Goal: Task Accomplishment & Management: Use online tool/utility

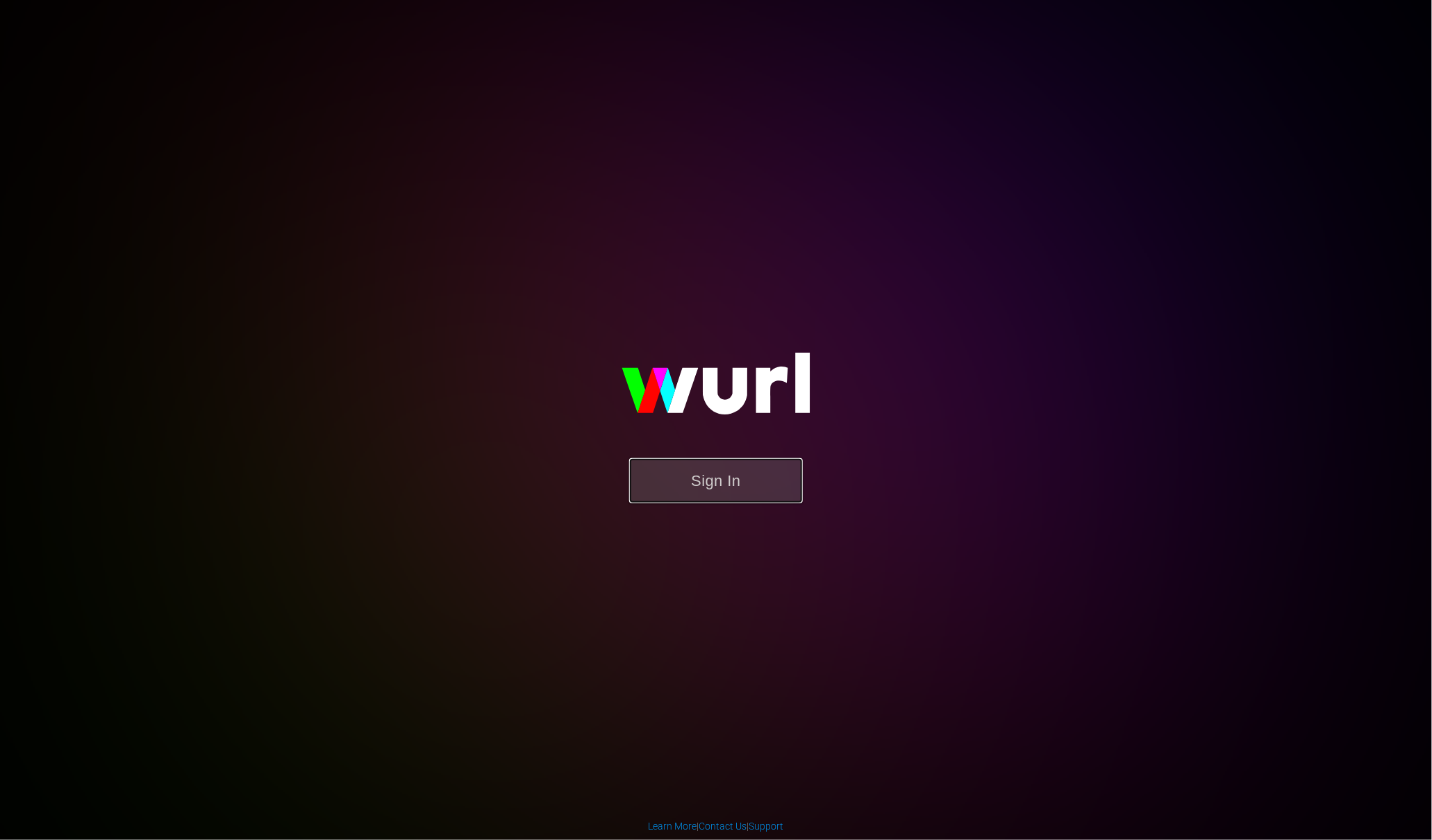
click at [754, 488] on button "Sign In" at bounding box center [716, 481] width 173 height 45
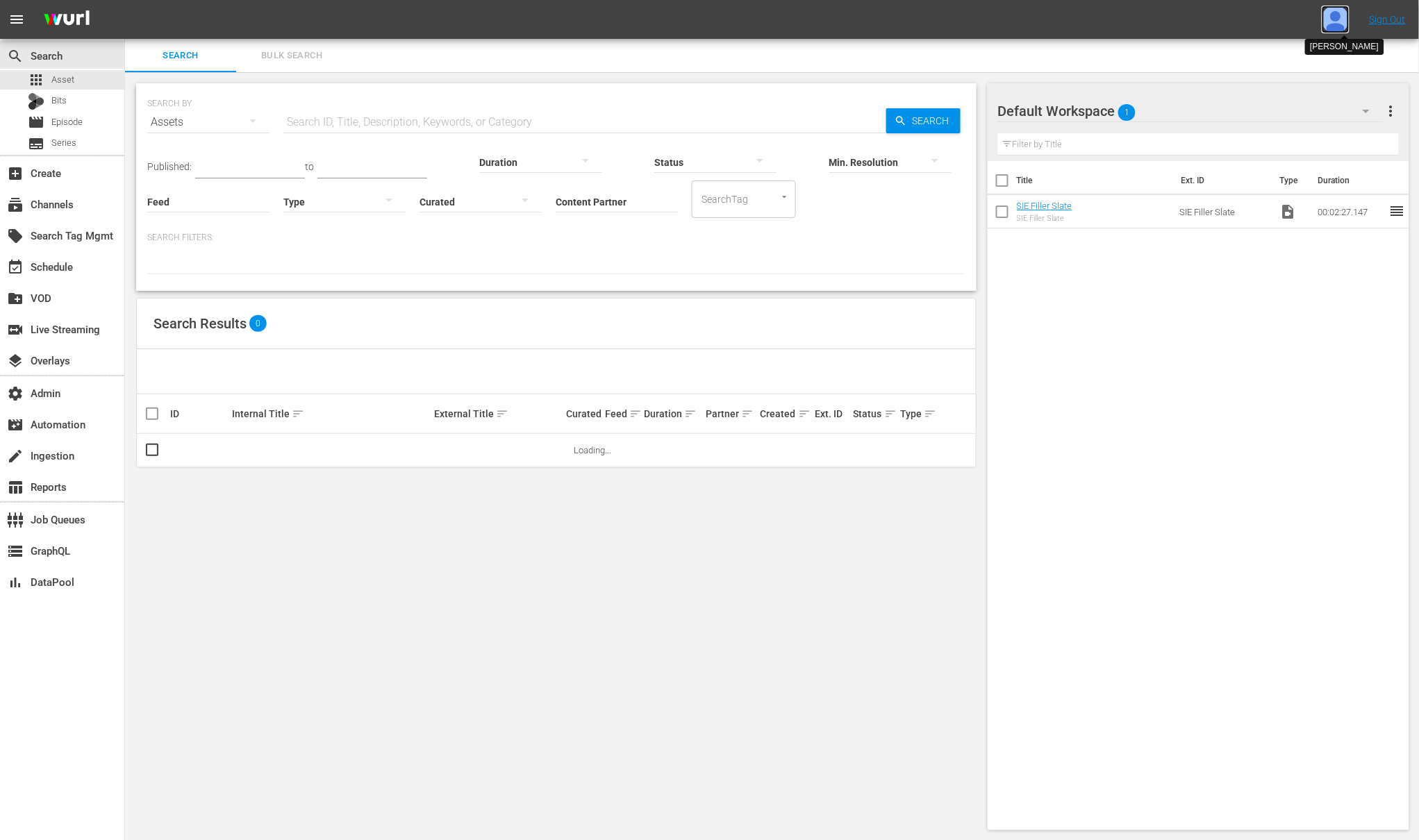
click at [1342, 17] on img at bounding box center [1335, 19] width 27 height 27
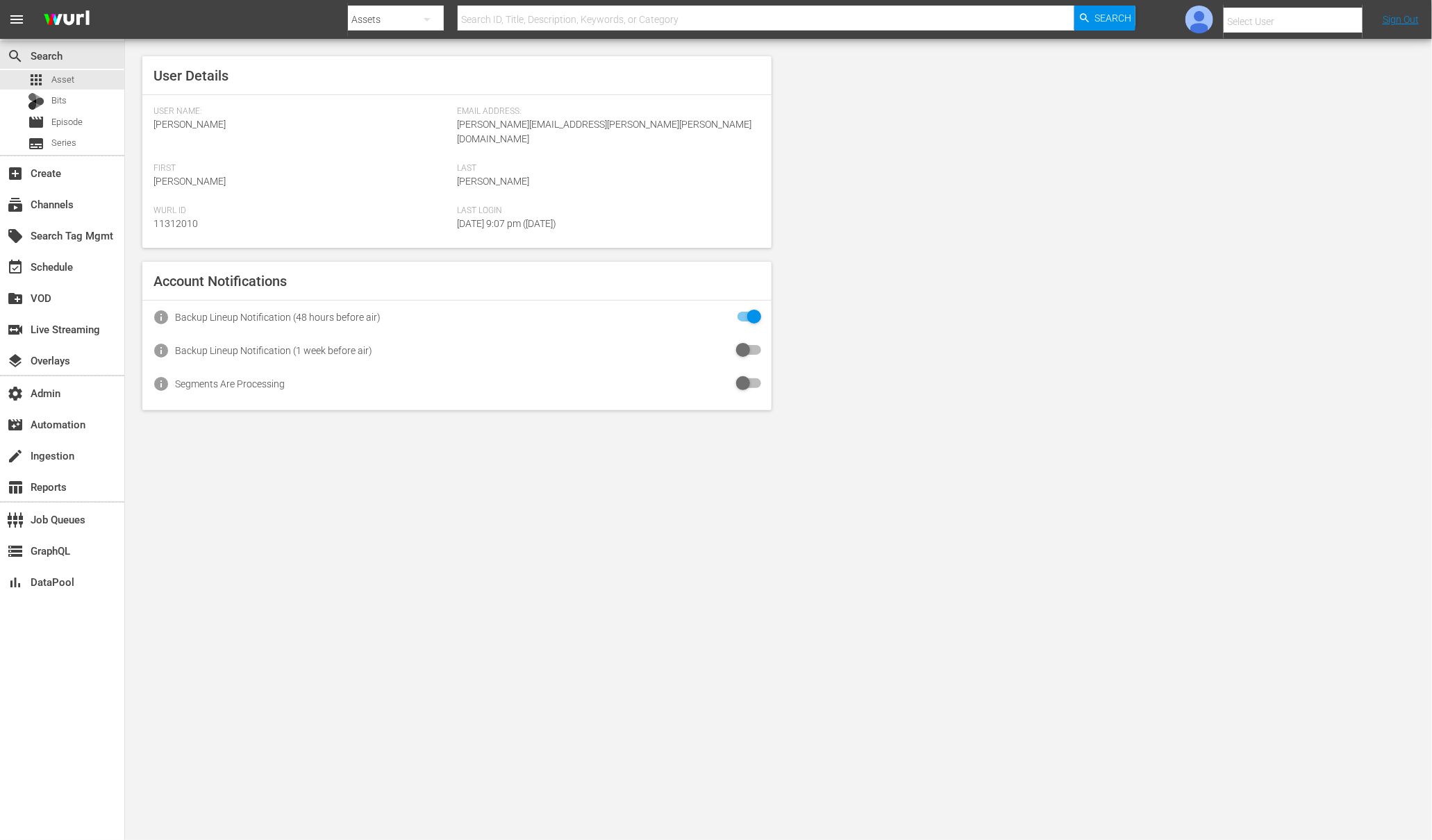
click at [1285, 26] on input "text" at bounding box center [1312, 21] width 177 height 33
click at [1271, 93] on div "Amalia1 Garcia1 <amalia.garcia+testing1@wurl.com>" at bounding box center [1269, 93] width 217 height 33
type input "Amalia1 Garcia1 (11312213)"
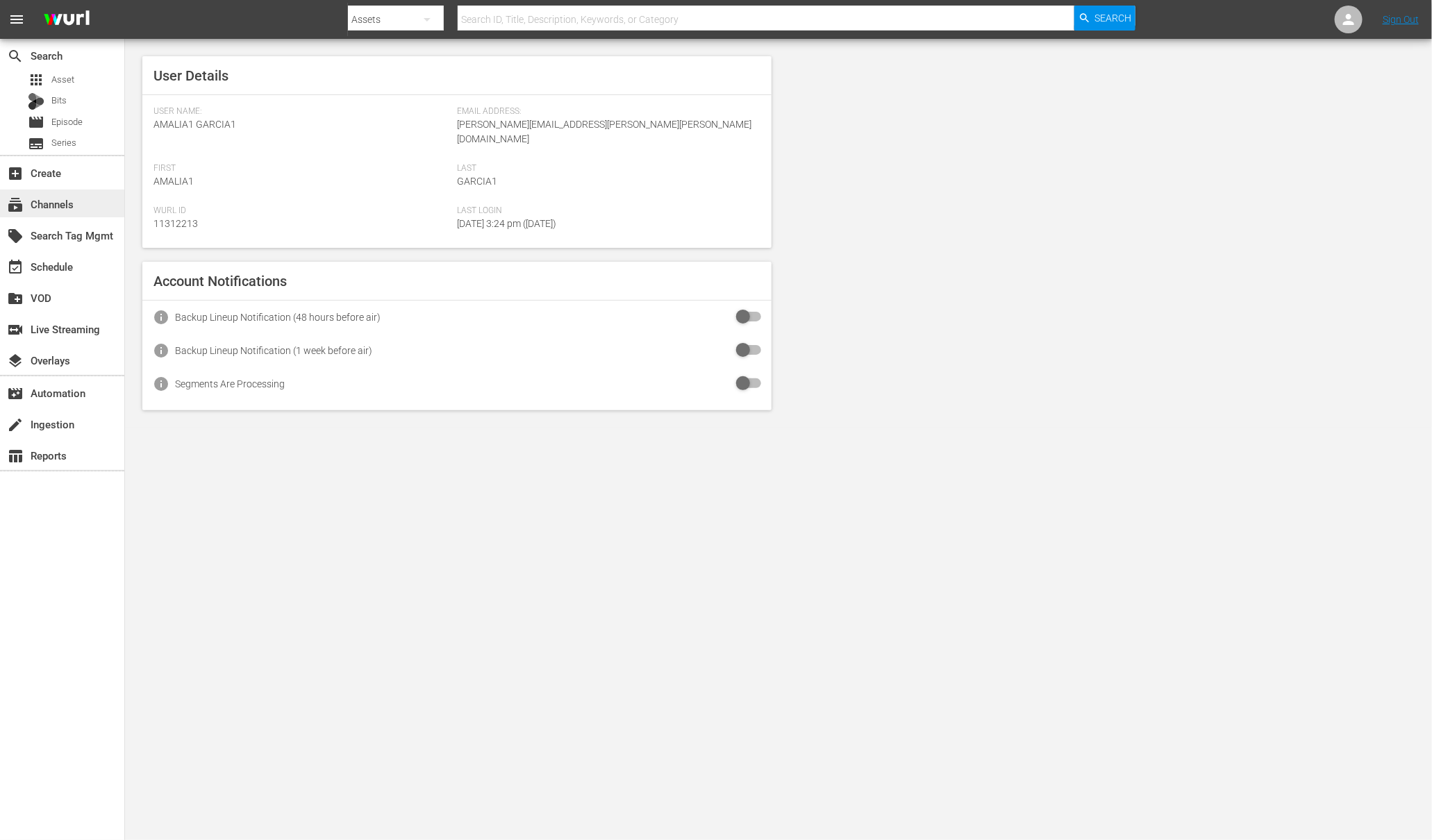
click at [42, 197] on div "subscriptions Channels" at bounding box center [39, 201] width 78 height 13
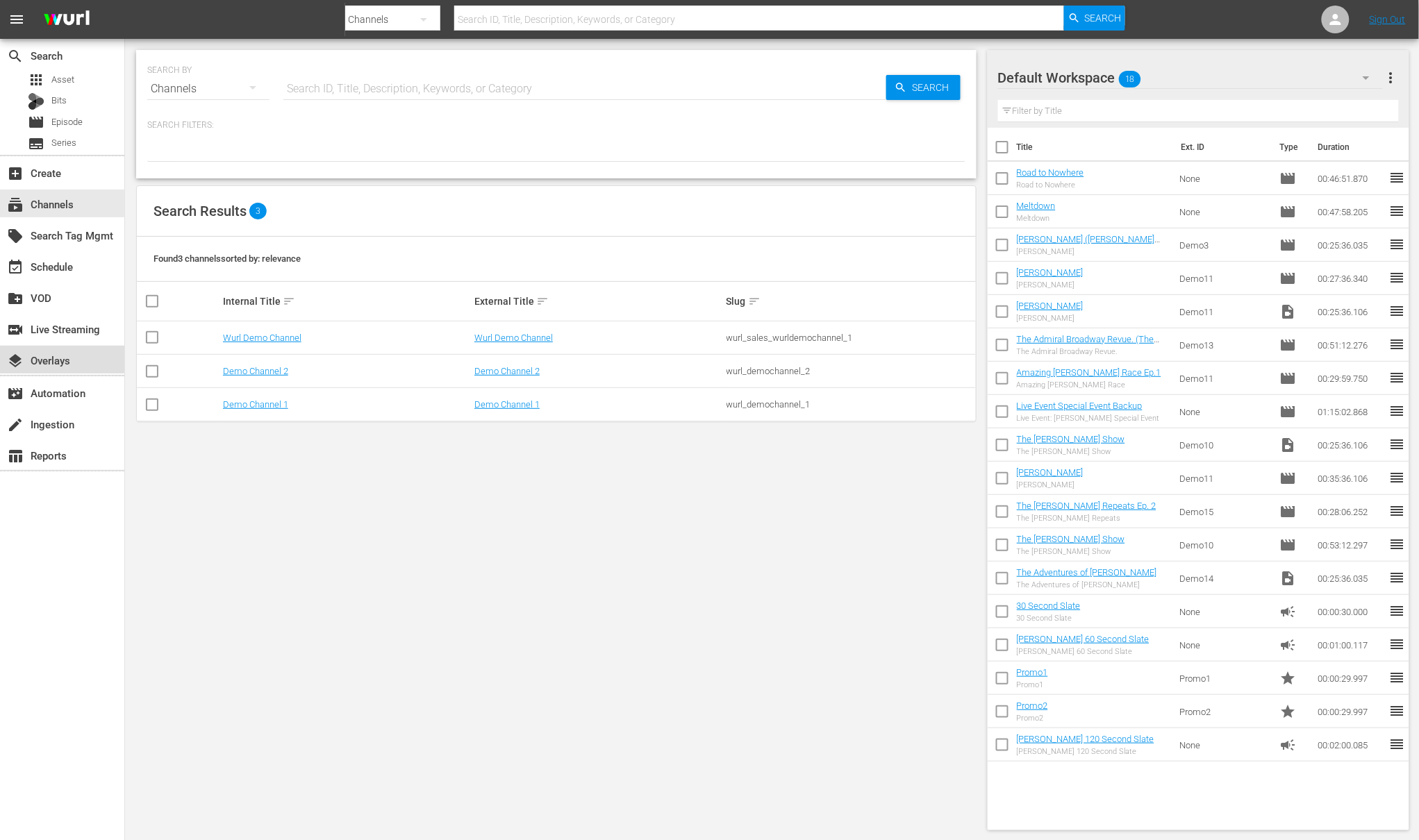
click at [53, 363] on div "layers Overlays" at bounding box center [39, 358] width 78 height 13
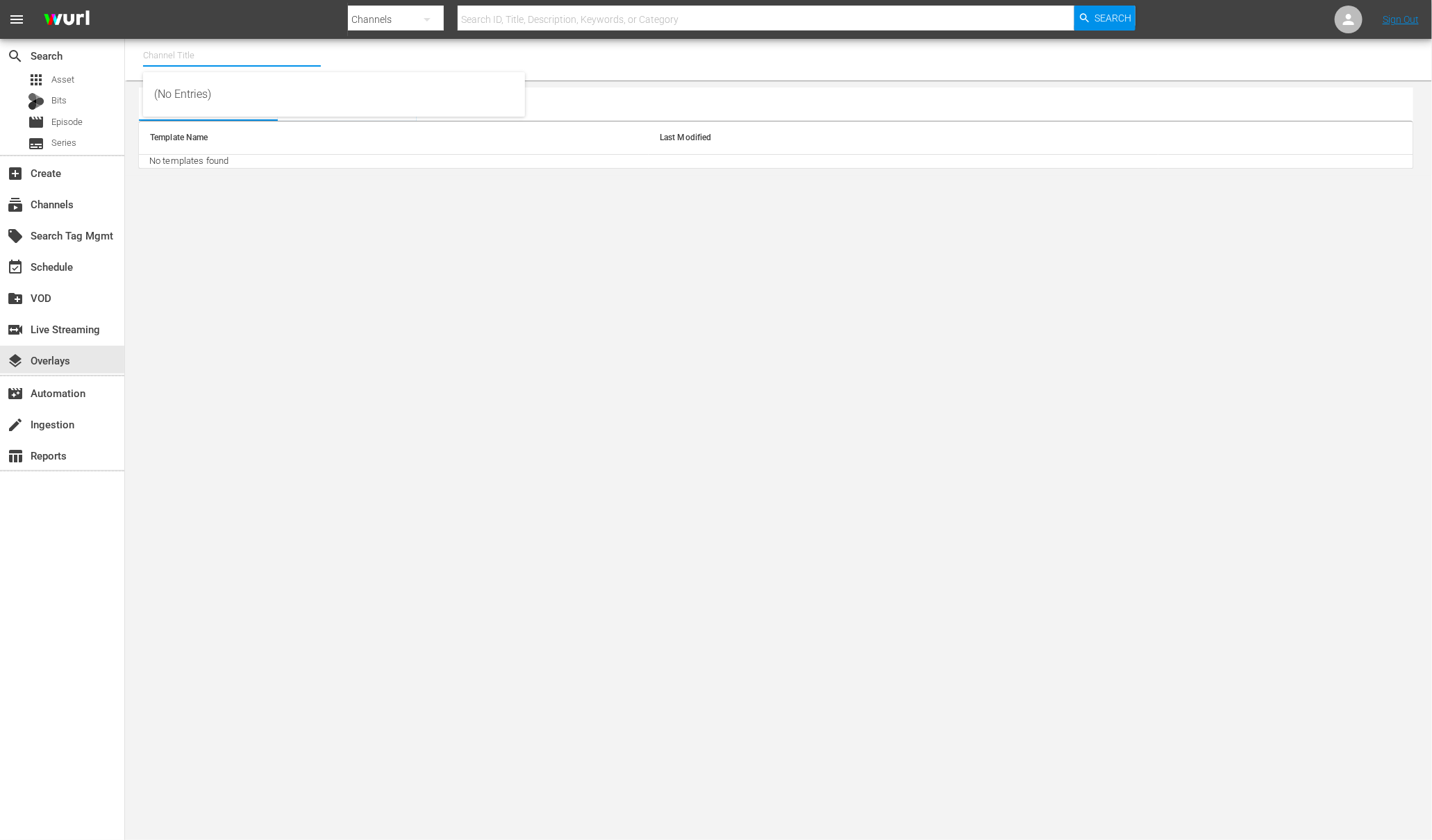
click at [217, 50] on input "text" at bounding box center [232, 55] width 177 height 33
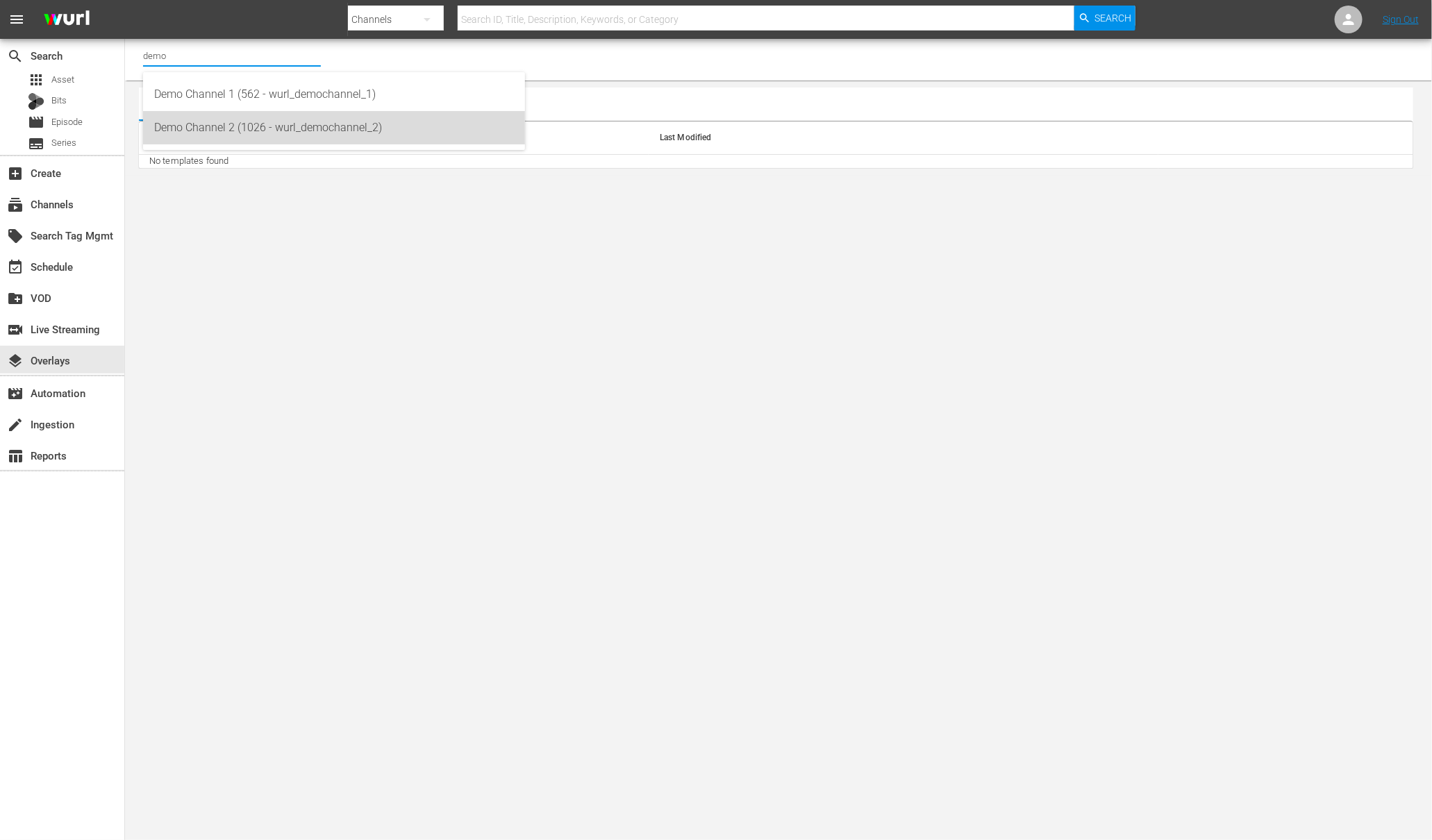
click at [262, 129] on div "Demo Channel 2 (1026 - wurl_demochannel_2)" at bounding box center [334, 128] width 360 height 33
type input "Demo Channel 2 (1026 - wurl_demochannel_2)"
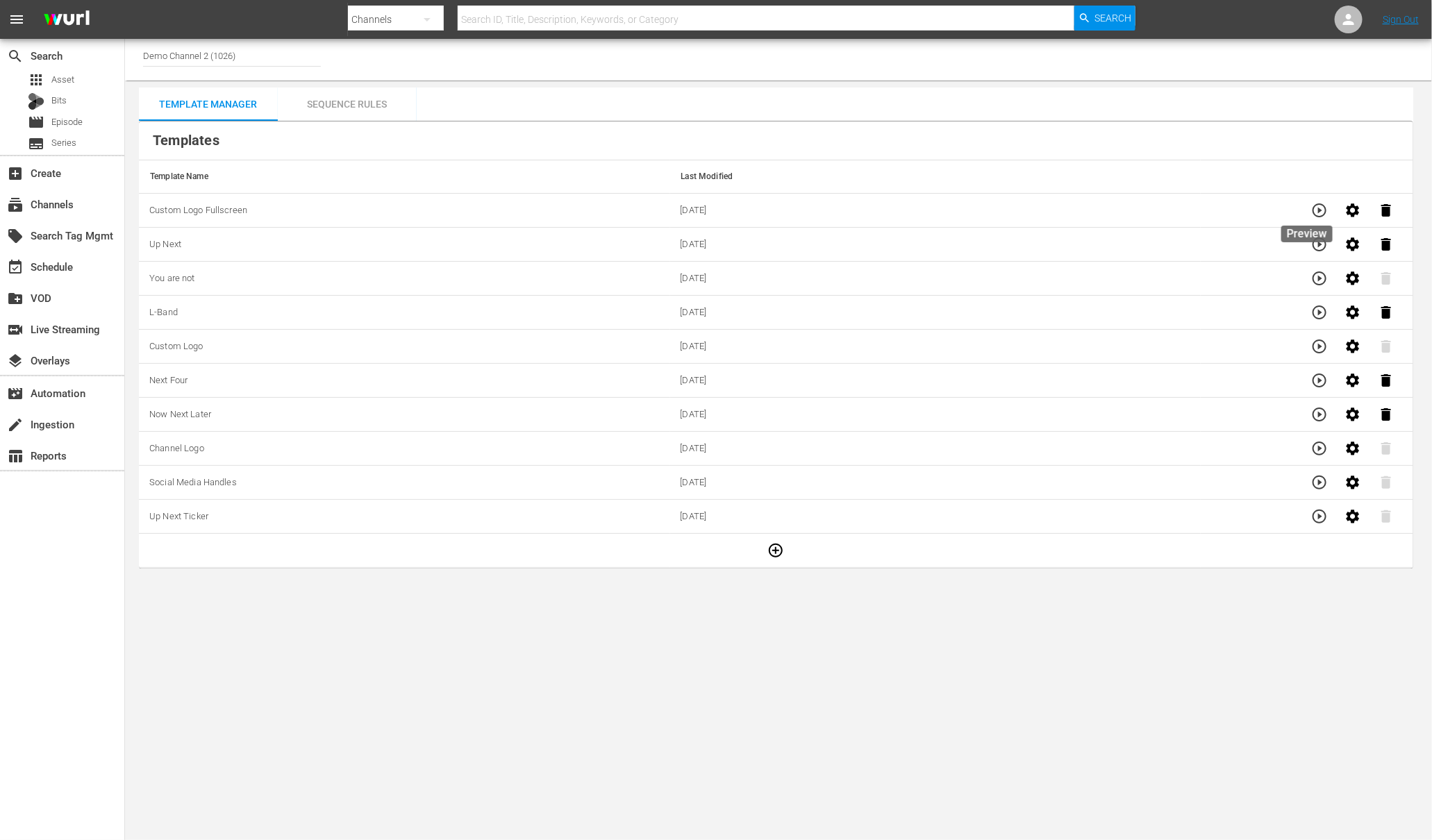
click at [1313, 206] on icon "button" at bounding box center [1320, 210] width 14 height 14
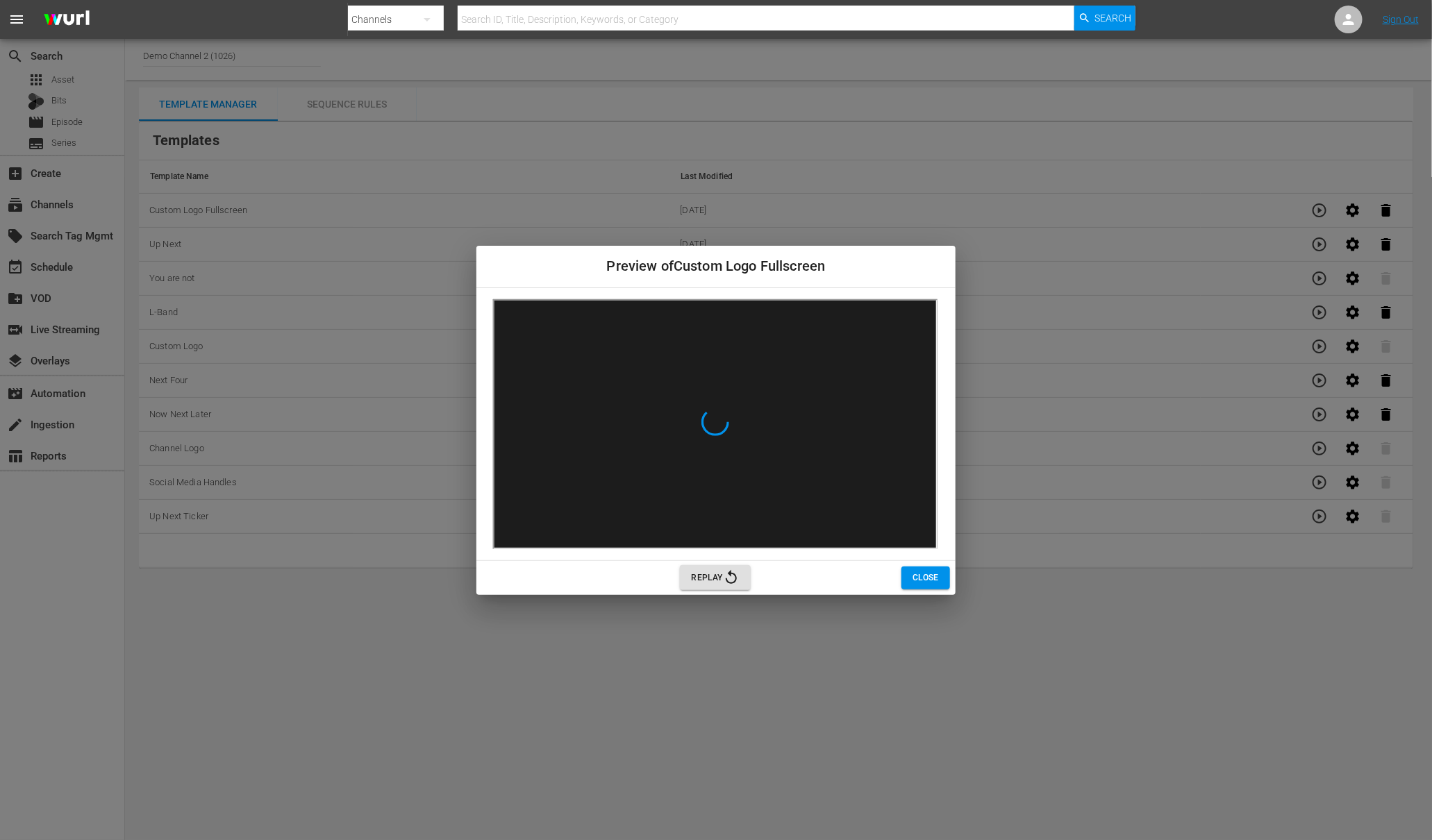
click at [924, 568] on button "Close" at bounding box center [925, 578] width 49 height 23
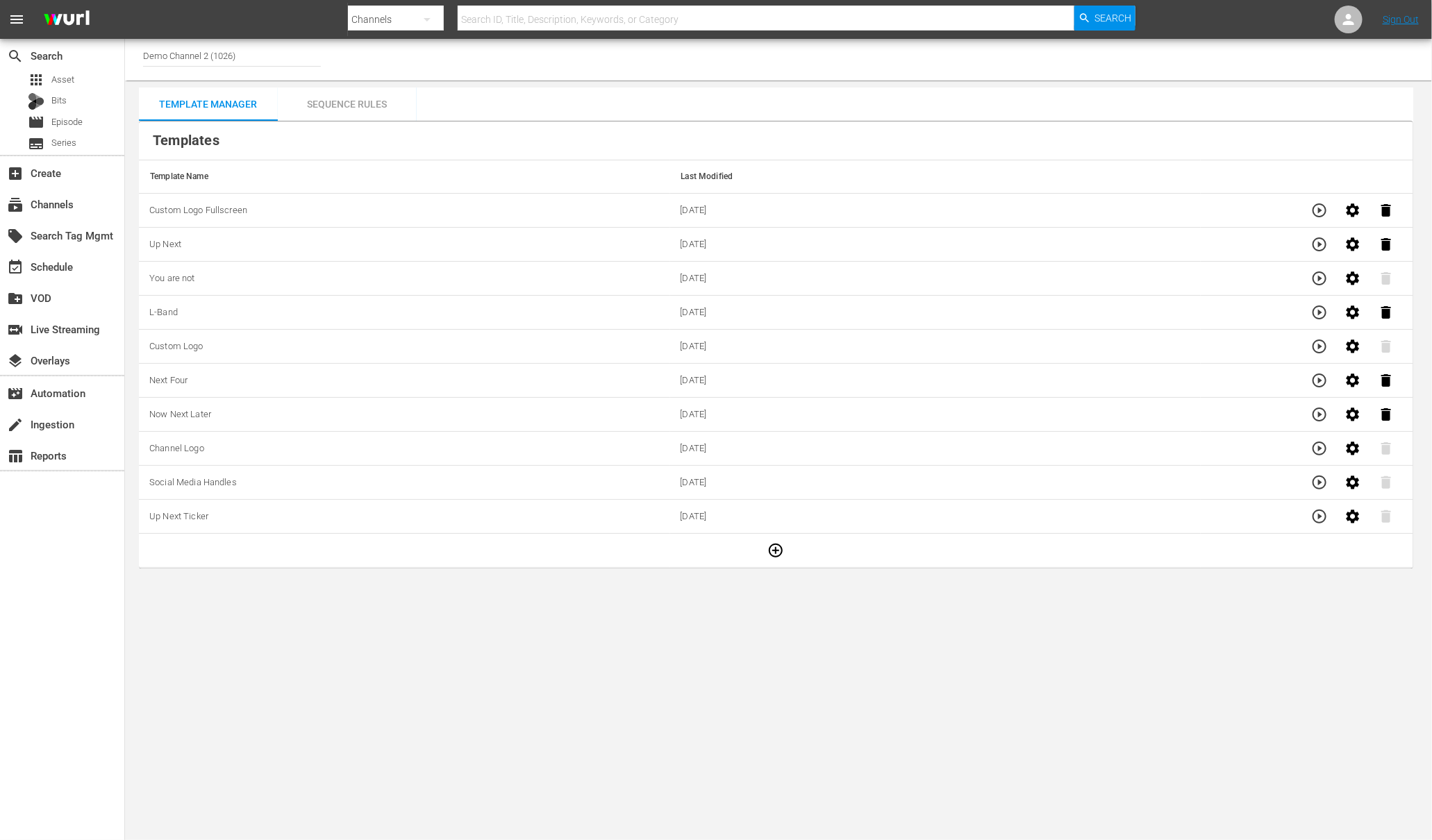
click at [1311, 246] on icon "button" at bounding box center [1319, 243] width 16 height 16
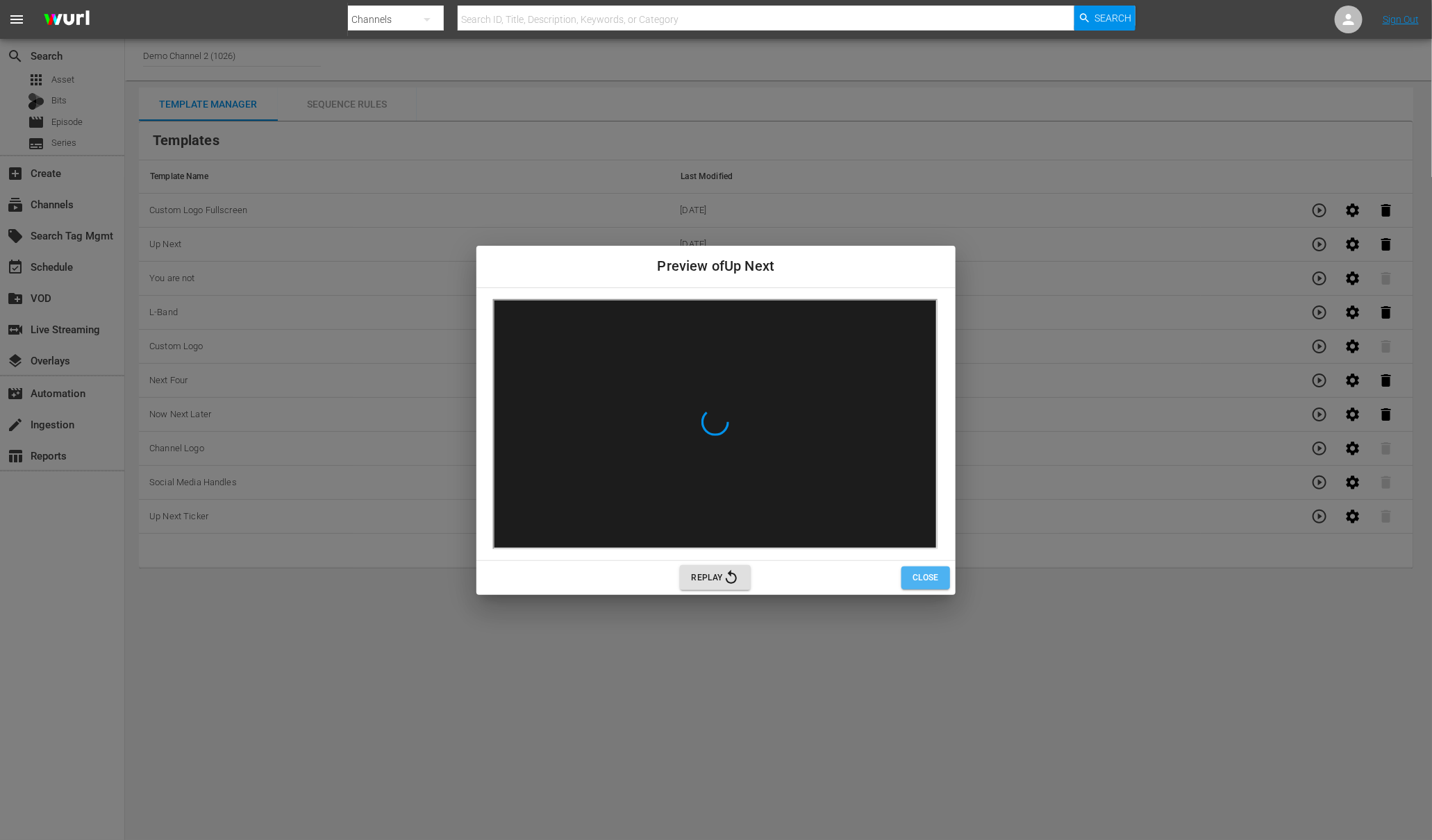
click at [921, 581] on span "Close" at bounding box center [925, 578] width 27 height 15
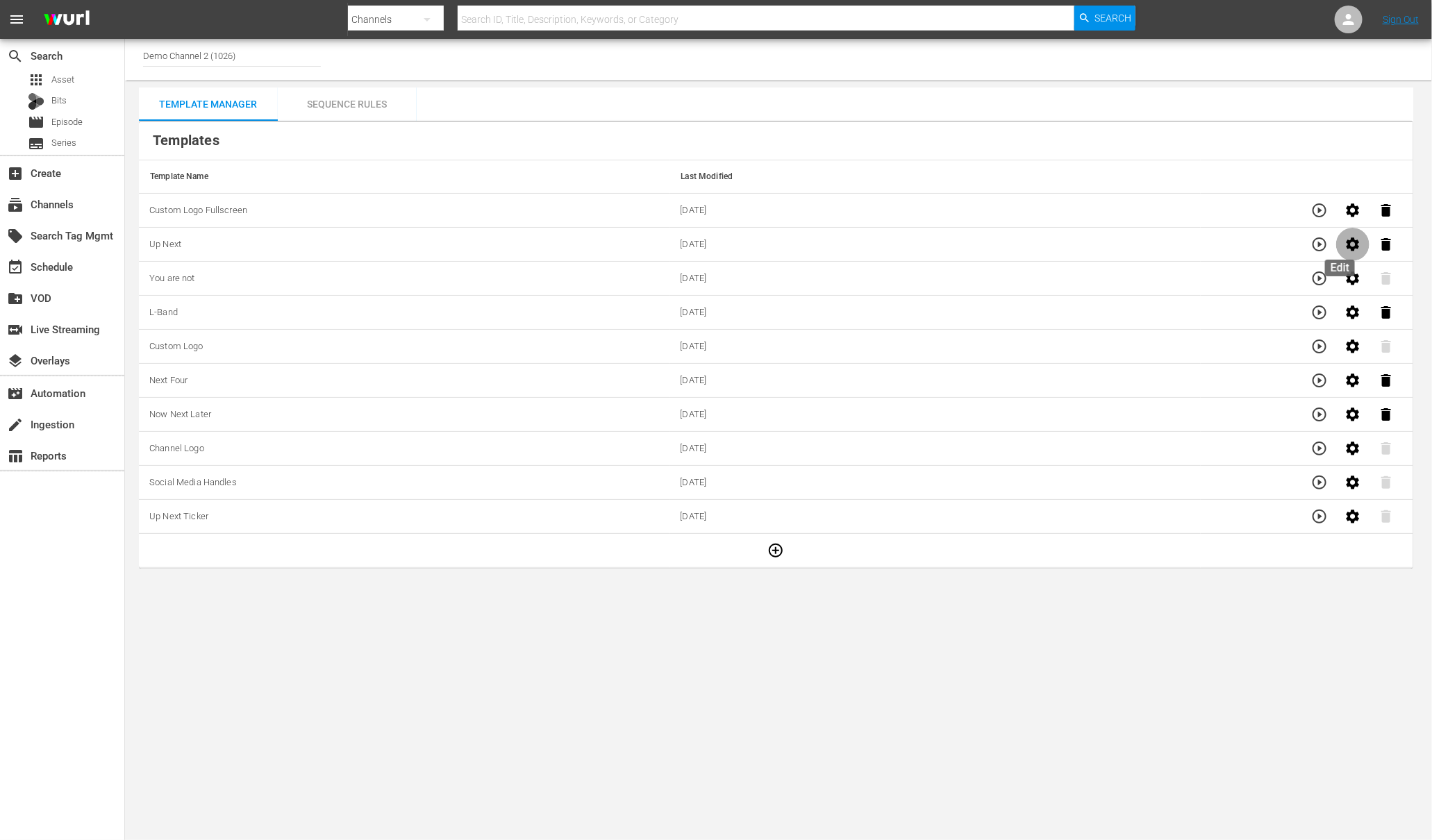
click at [1345, 243] on icon "button" at bounding box center [1352, 243] width 16 height 16
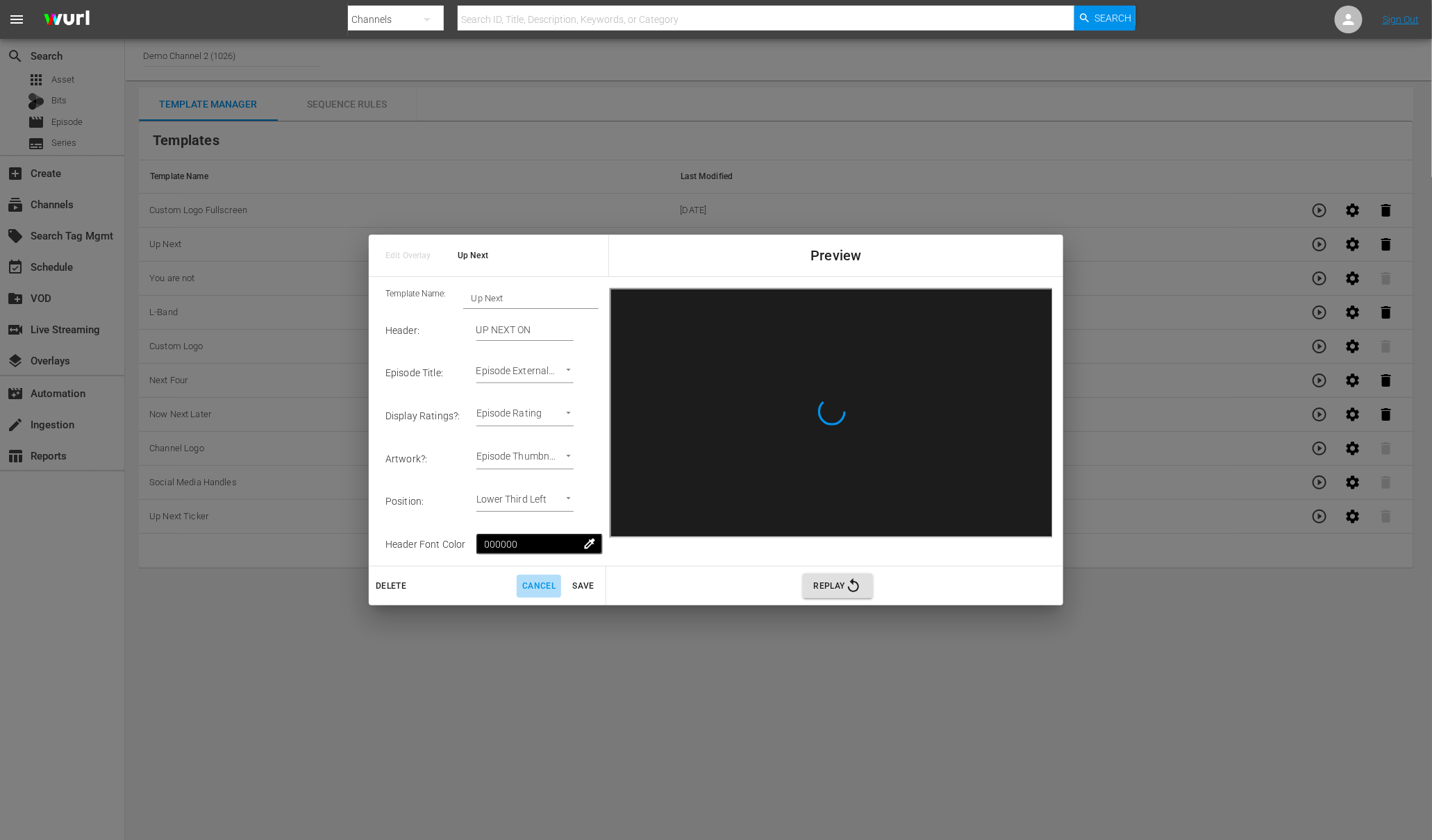
click at [535, 582] on span "Cancel" at bounding box center [539, 585] width 33 height 15
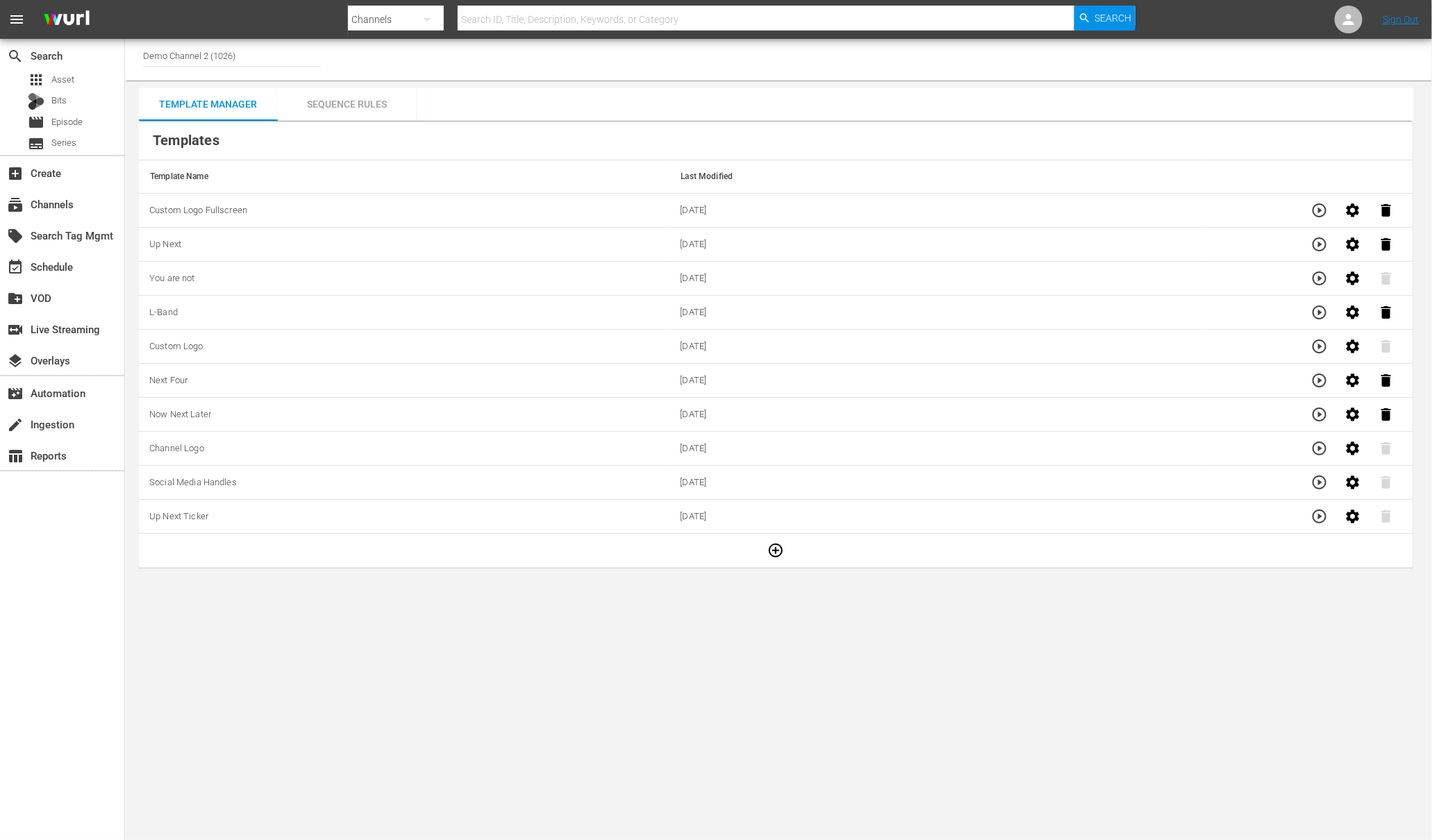
click at [327, 97] on div "Sequence Rules" at bounding box center [347, 104] width 139 height 33
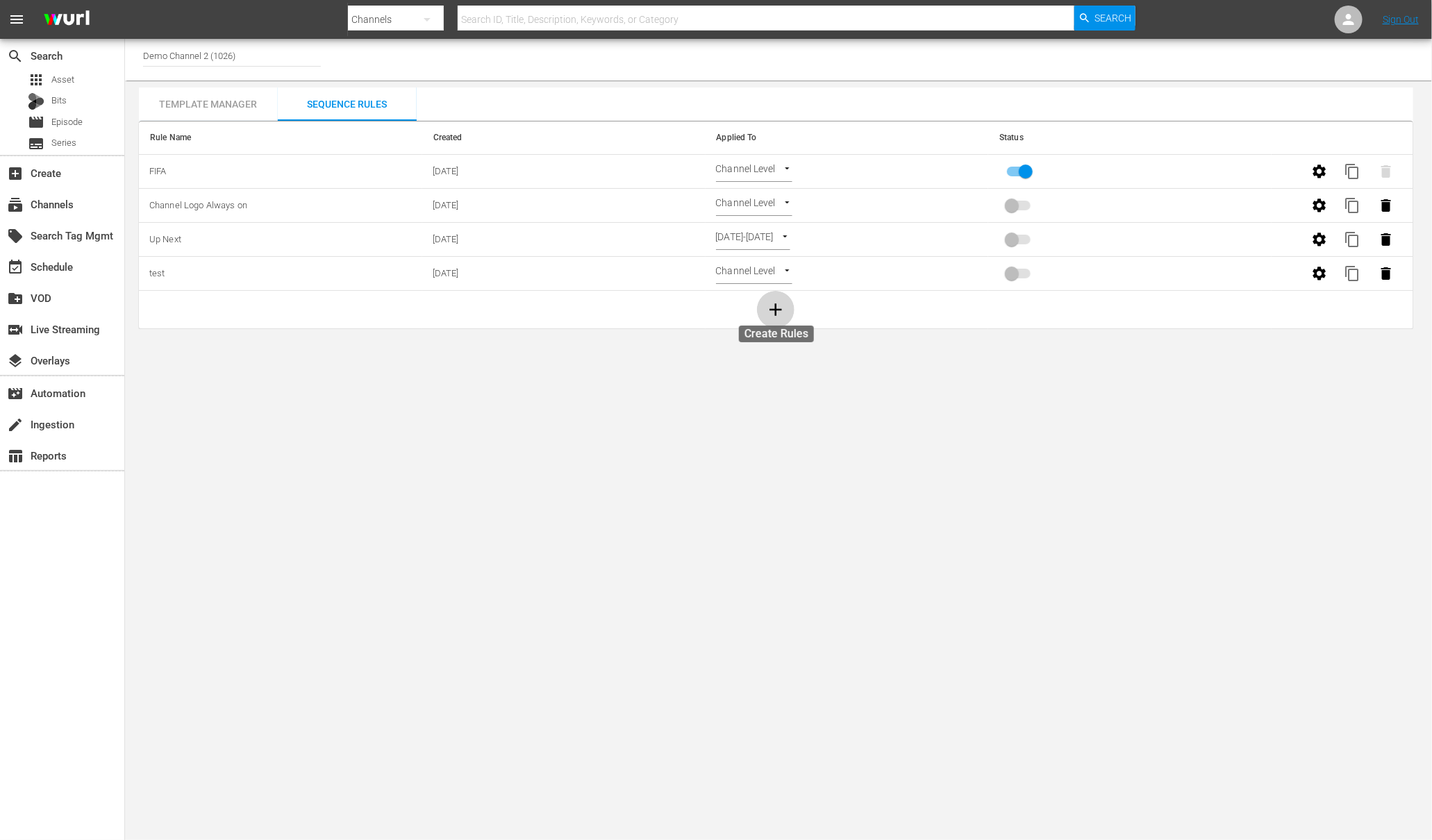
click at [779, 309] on icon "button" at bounding box center [775, 309] width 21 height 21
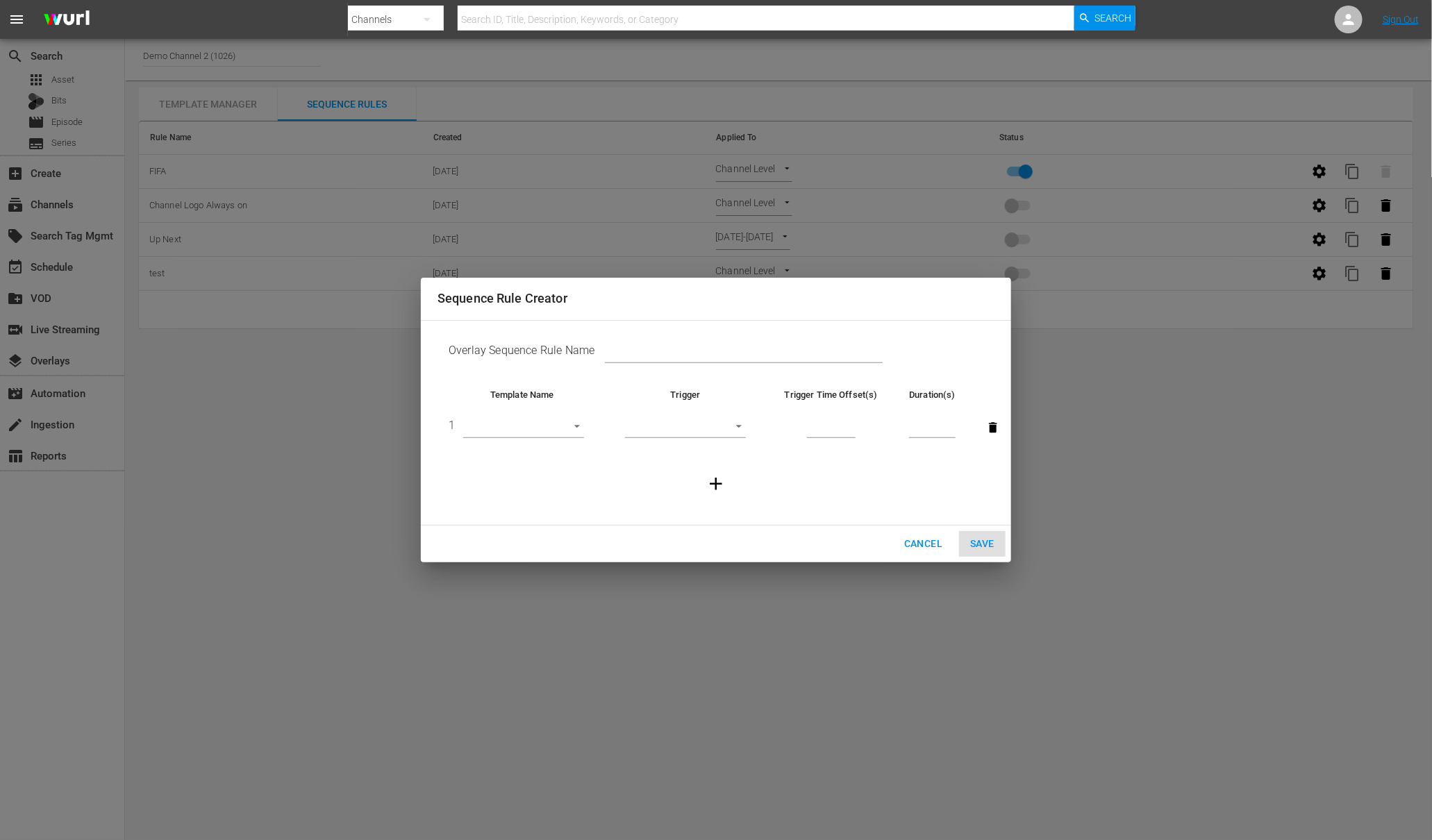
click at [630, 357] on input "text" at bounding box center [743, 353] width 278 height 21
click at [914, 549] on span "Cancel" at bounding box center [923, 543] width 39 height 17
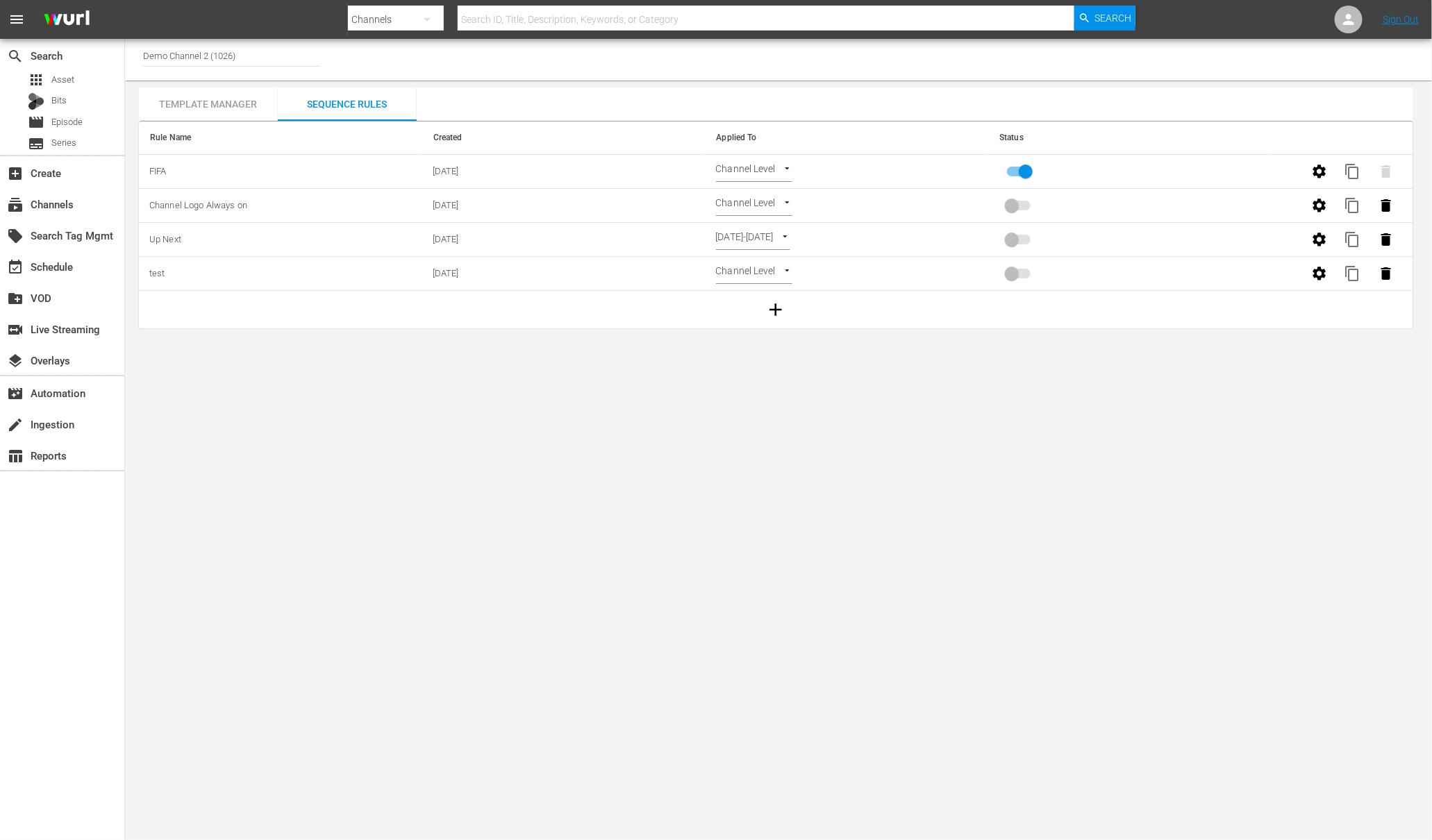
click at [207, 381] on body "menu Search By Channels Search ID, Title, Description, Keywords, or Category Se…" at bounding box center [716, 420] width 1432 height 840
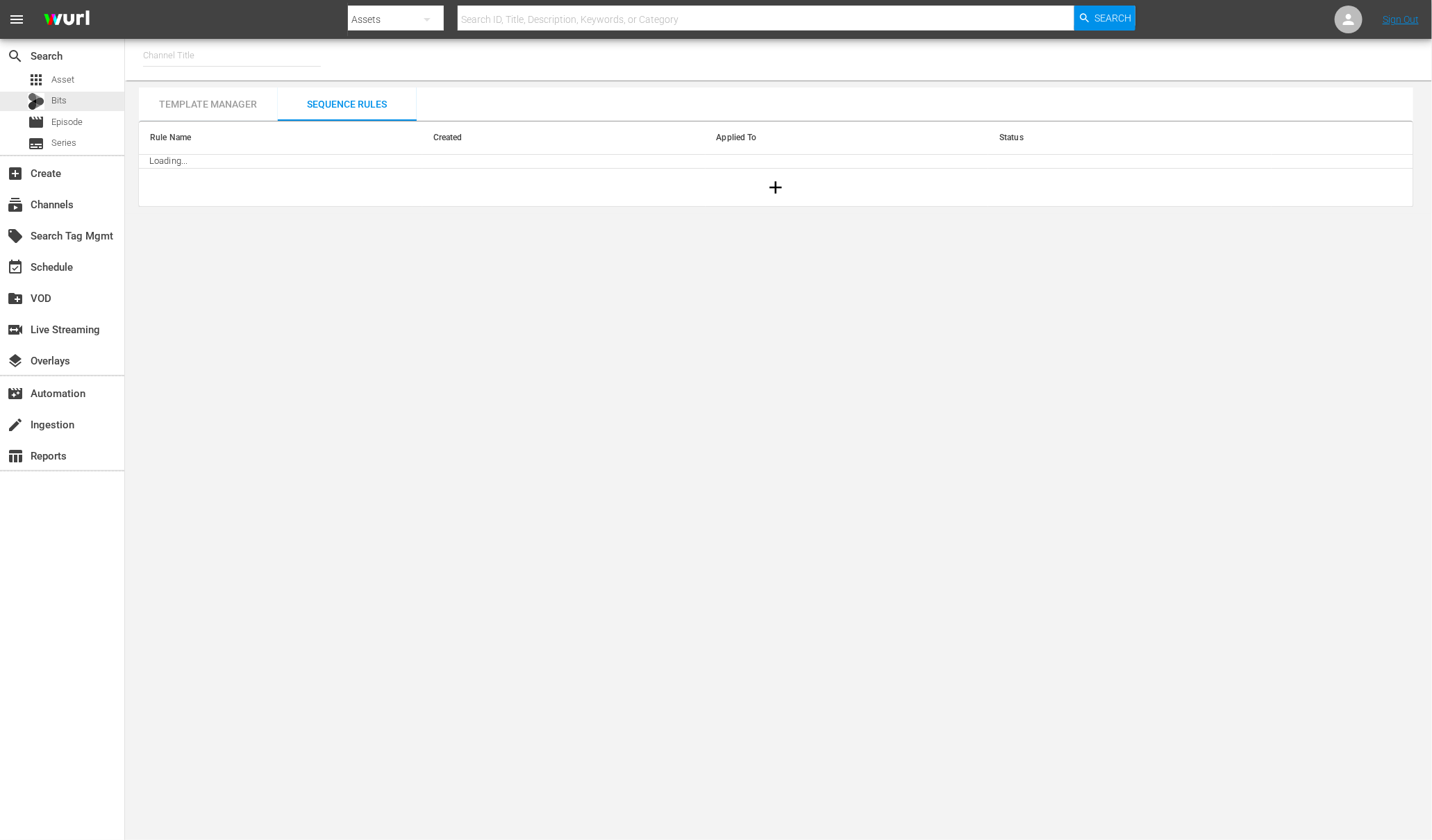
type input "Demo Channel 2 (1026)"
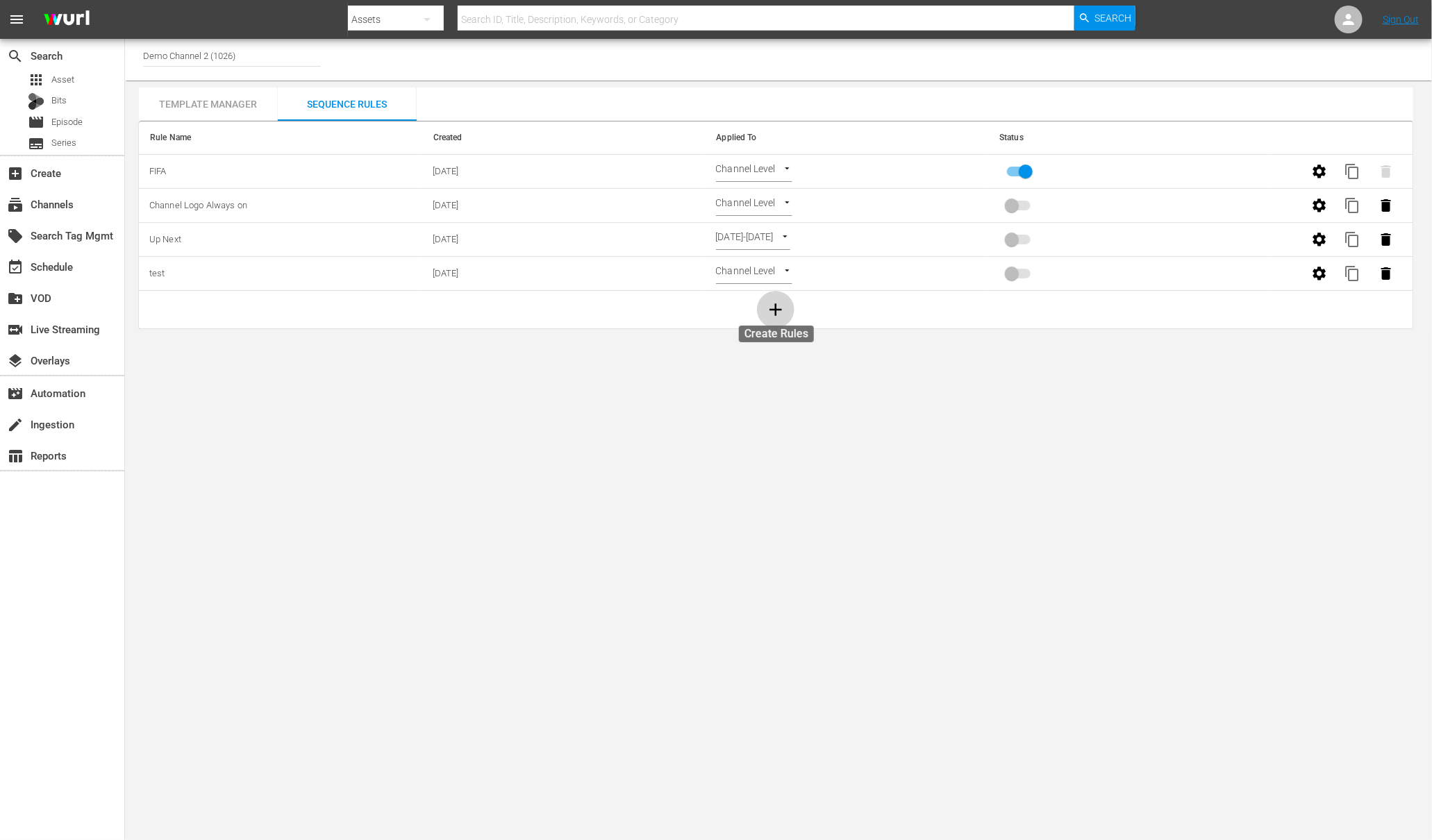
click at [771, 315] on icon "button" at bounding box center [775, 309] width 21 height 21
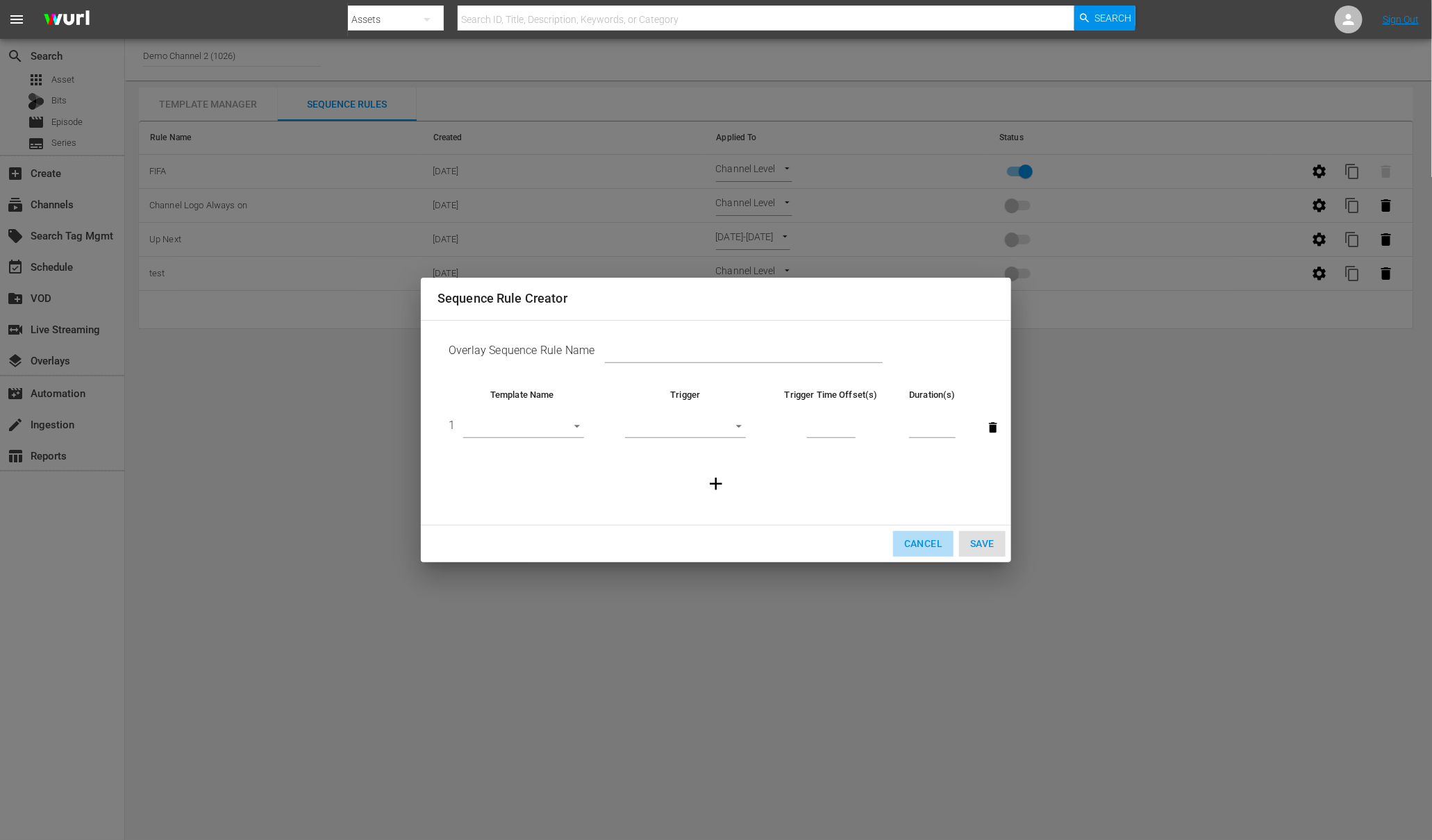
click at [911, 543] on span "Cancel" at bounding box center [923, 543] width 39 height 17
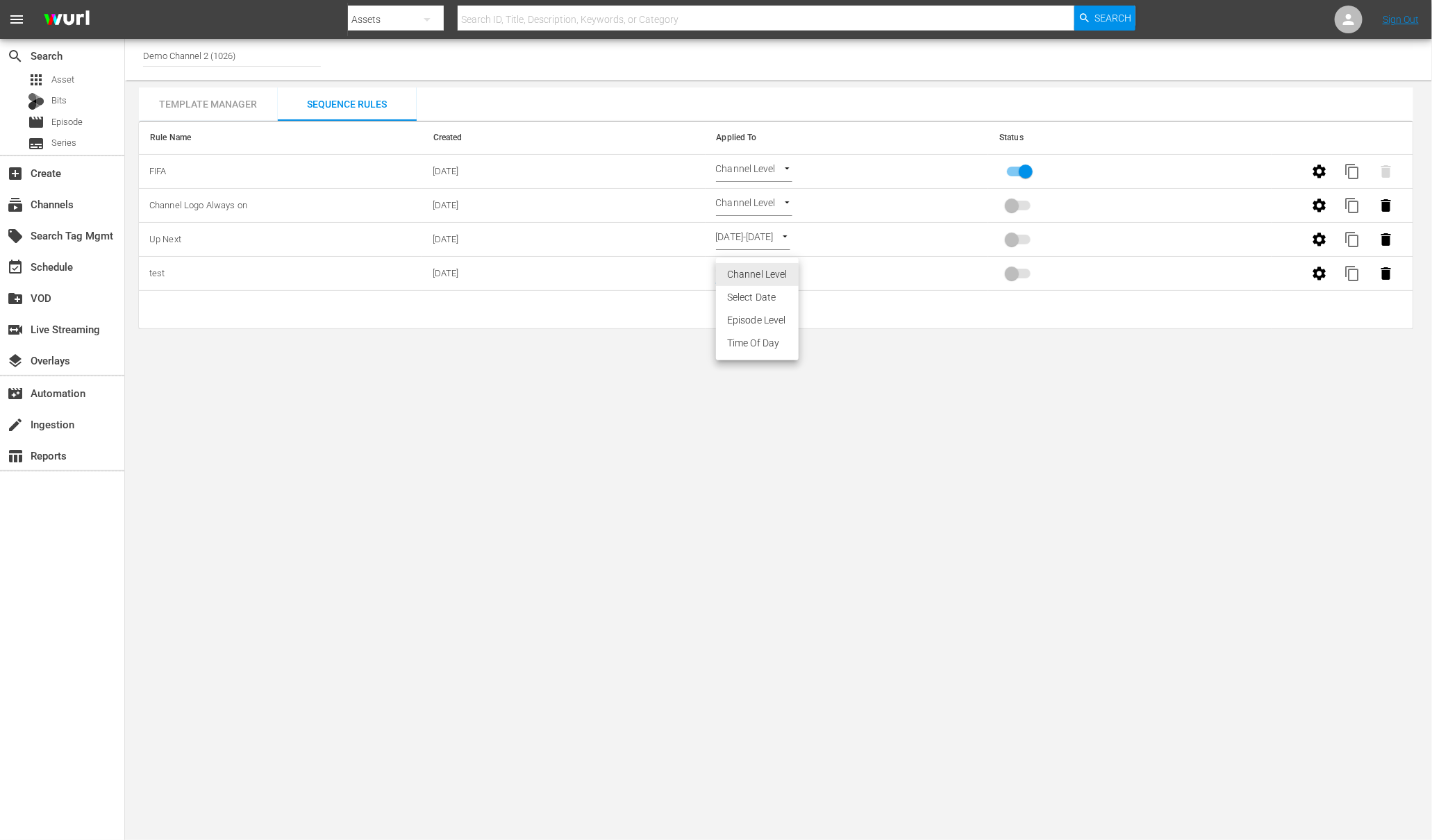
click at [787, 273] on body "menu Search By Assets Search ID, Title, Description, Keywords, or Category Sear…" at bounding box center [716, 420] width 1432 height 840
click at [756, 320] on li "Episode Level" at bounding box center [757, 320] width 82 height 23
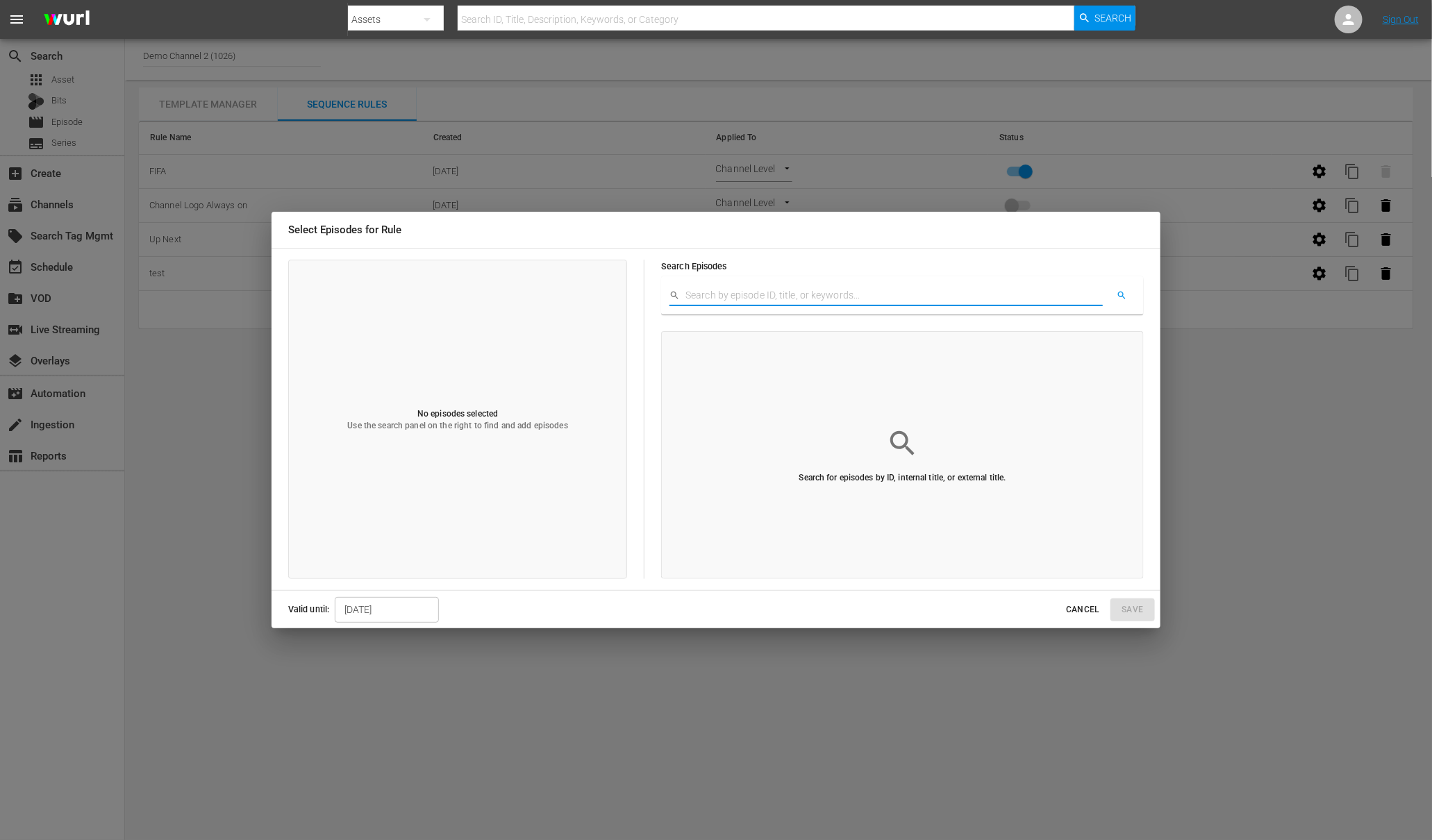
click at [726, 300] on input "text" at bounding box center [893, 296] width 418 height 21
click at [1099, 609] on span "Cancel" at bounding box center [1082, 609] width 33 height 15
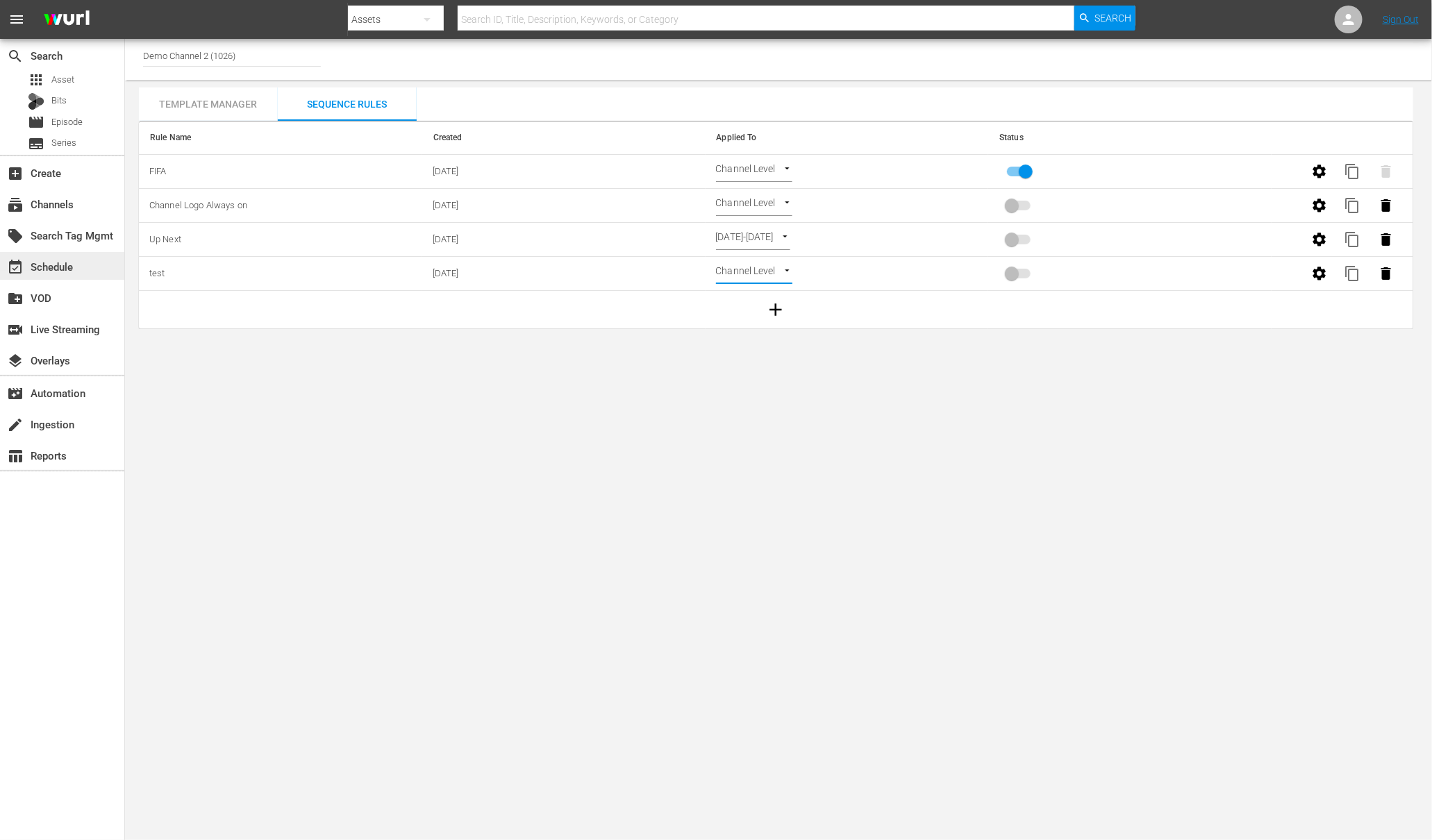
click at [69, 265] on div "event_available Schedule" at bounding box center [39, 264] width 78 height 13
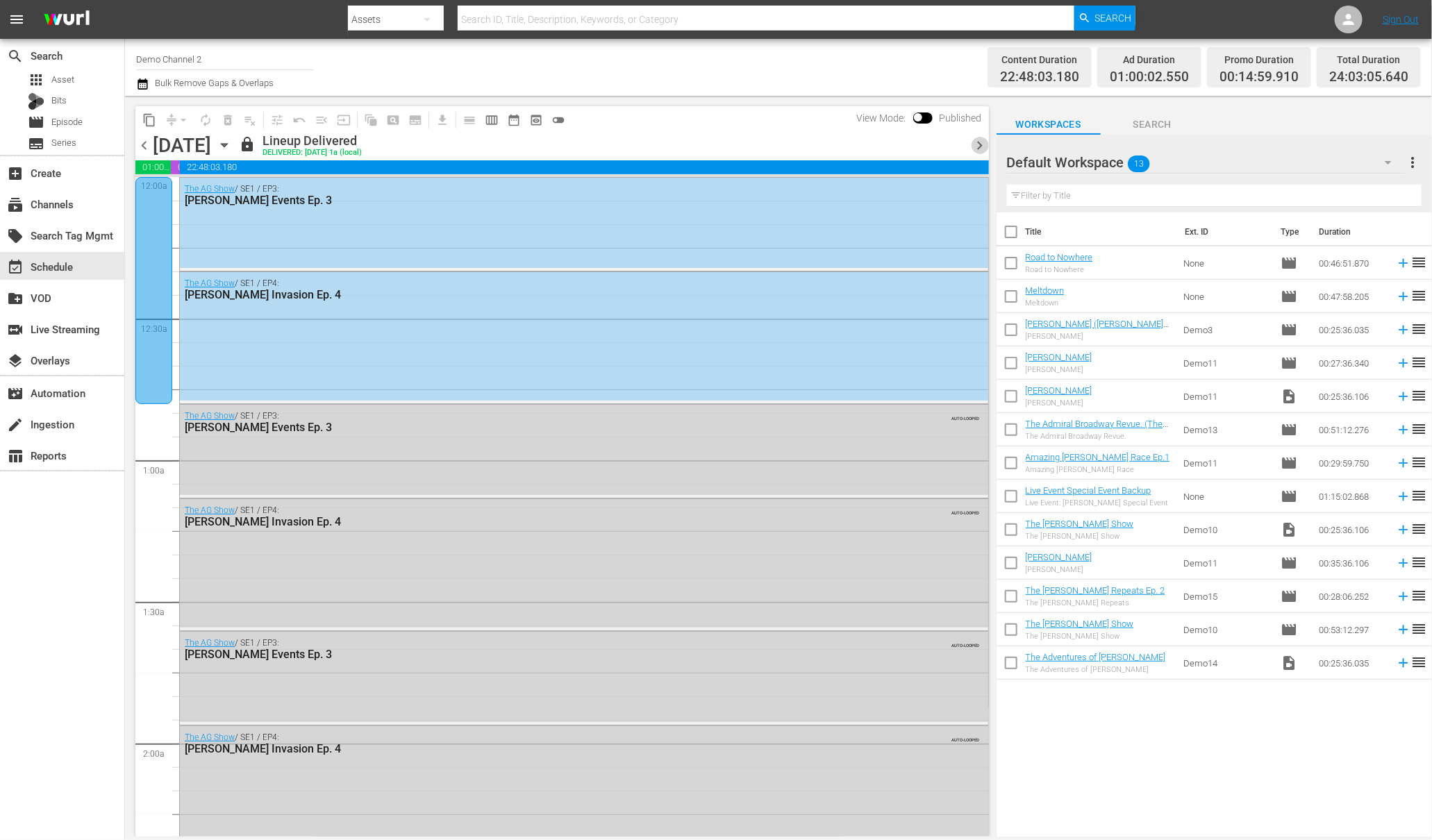
click at [977, 148] on span "chevron_right" at bounding box center [980, 146] width 17 height 17
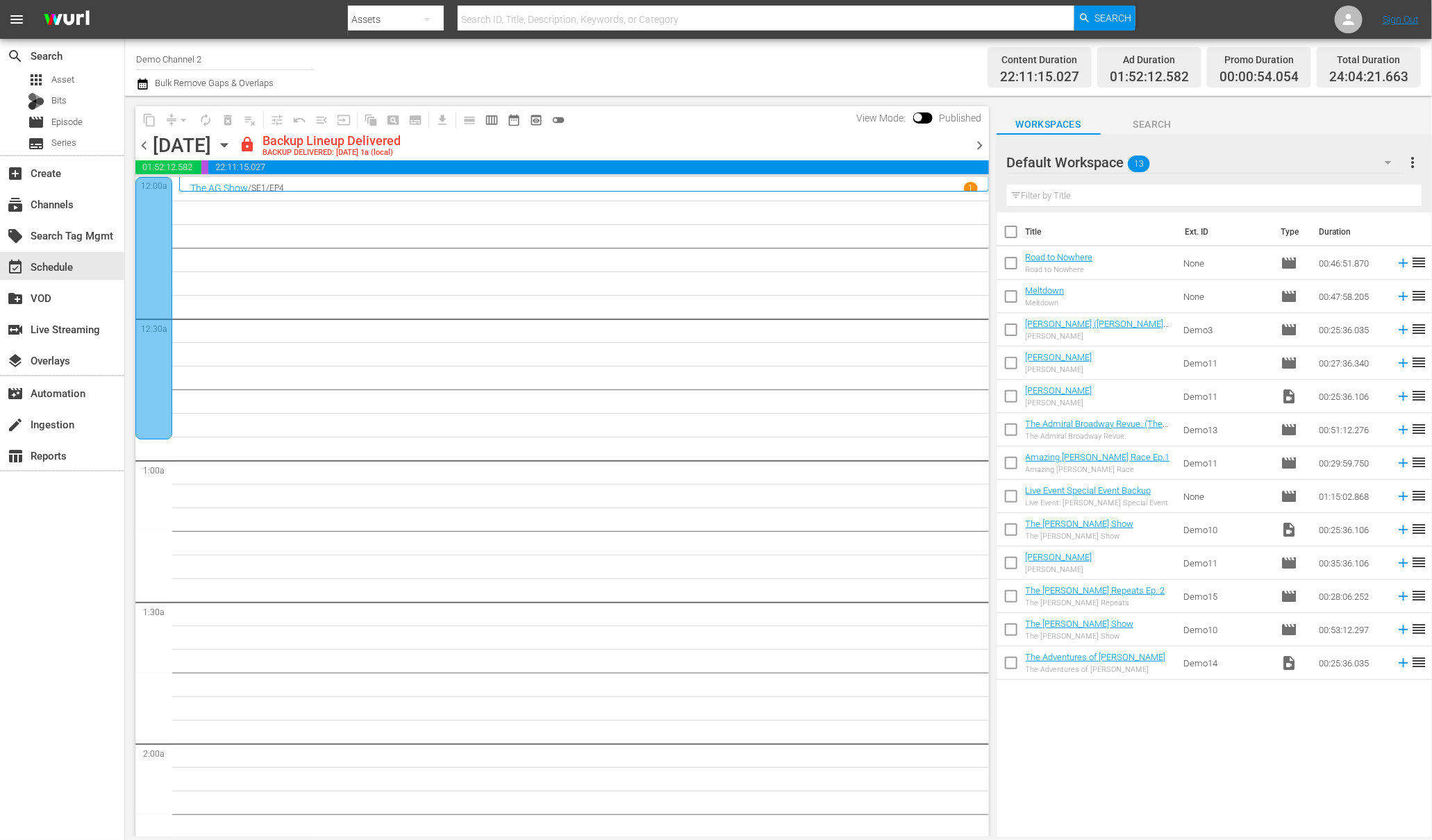
click at [977, 148] on span "chevron_right" at bounding box center [980, 146] width 17 height 17
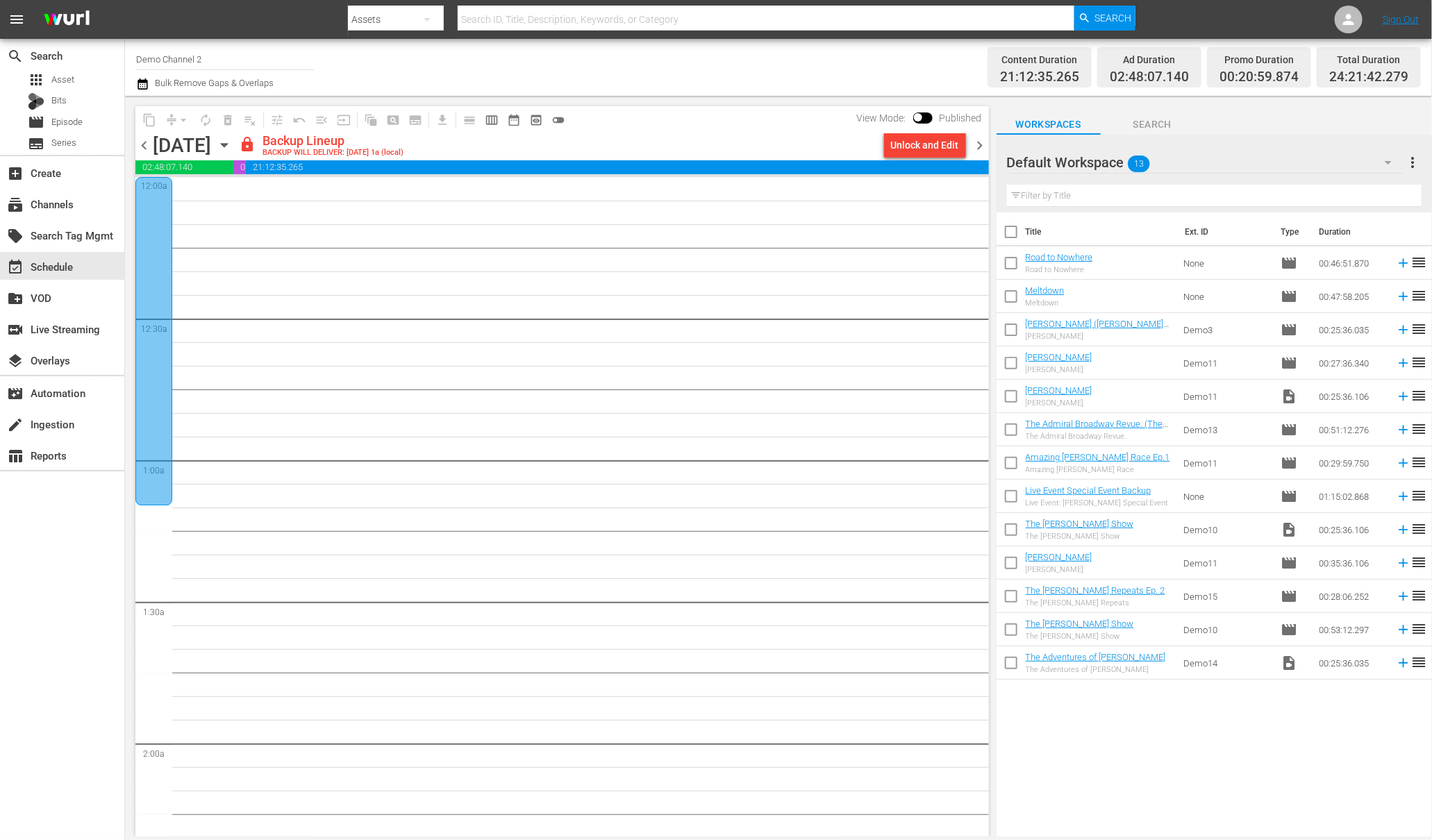
click at [153, 235] on div at bounding box center [153, 341] width 37 height 328
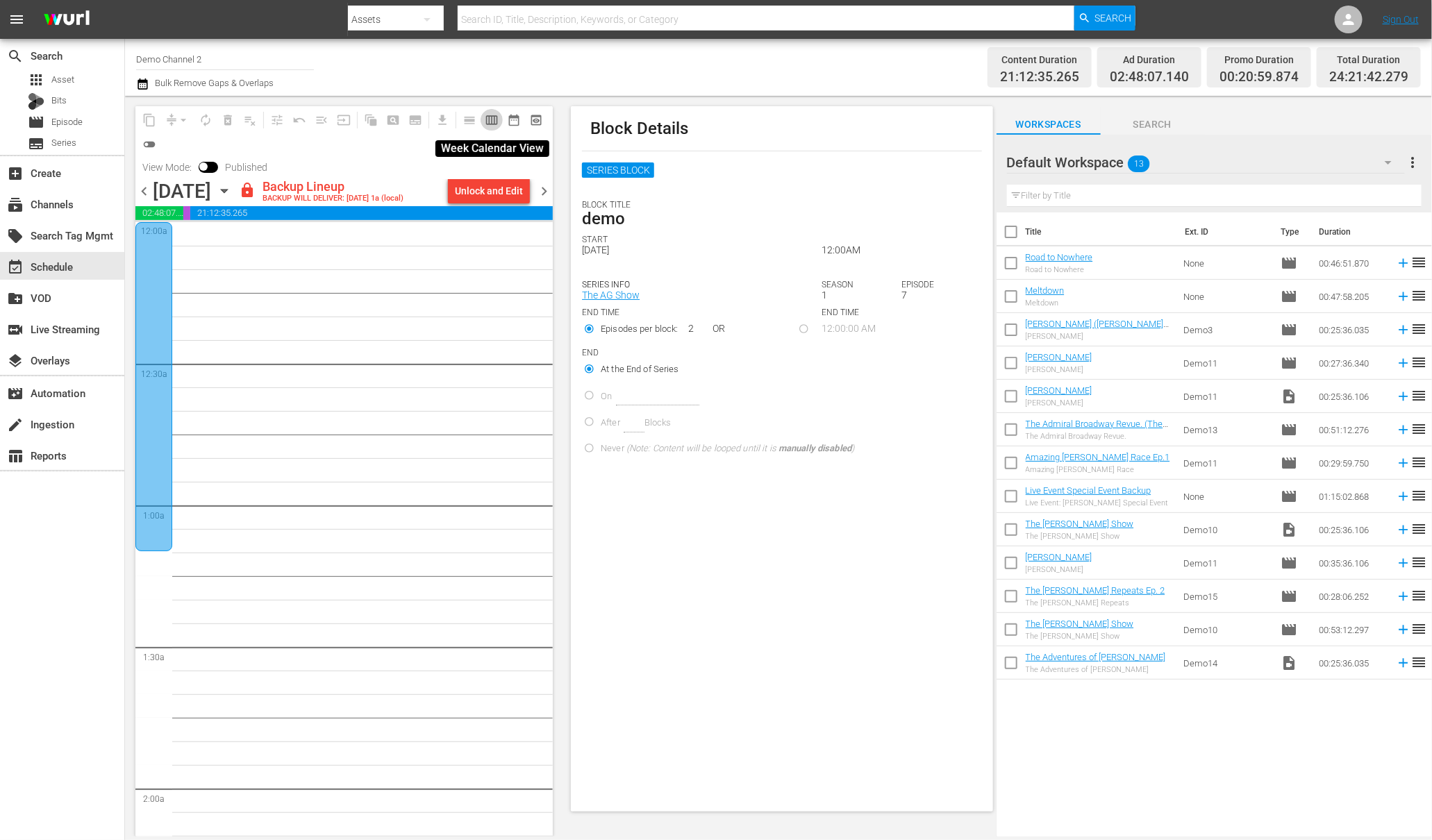
click at [491, 119] on span "calendar_view_week_outlined" at bounding box center [491, 120] width 14 height 14
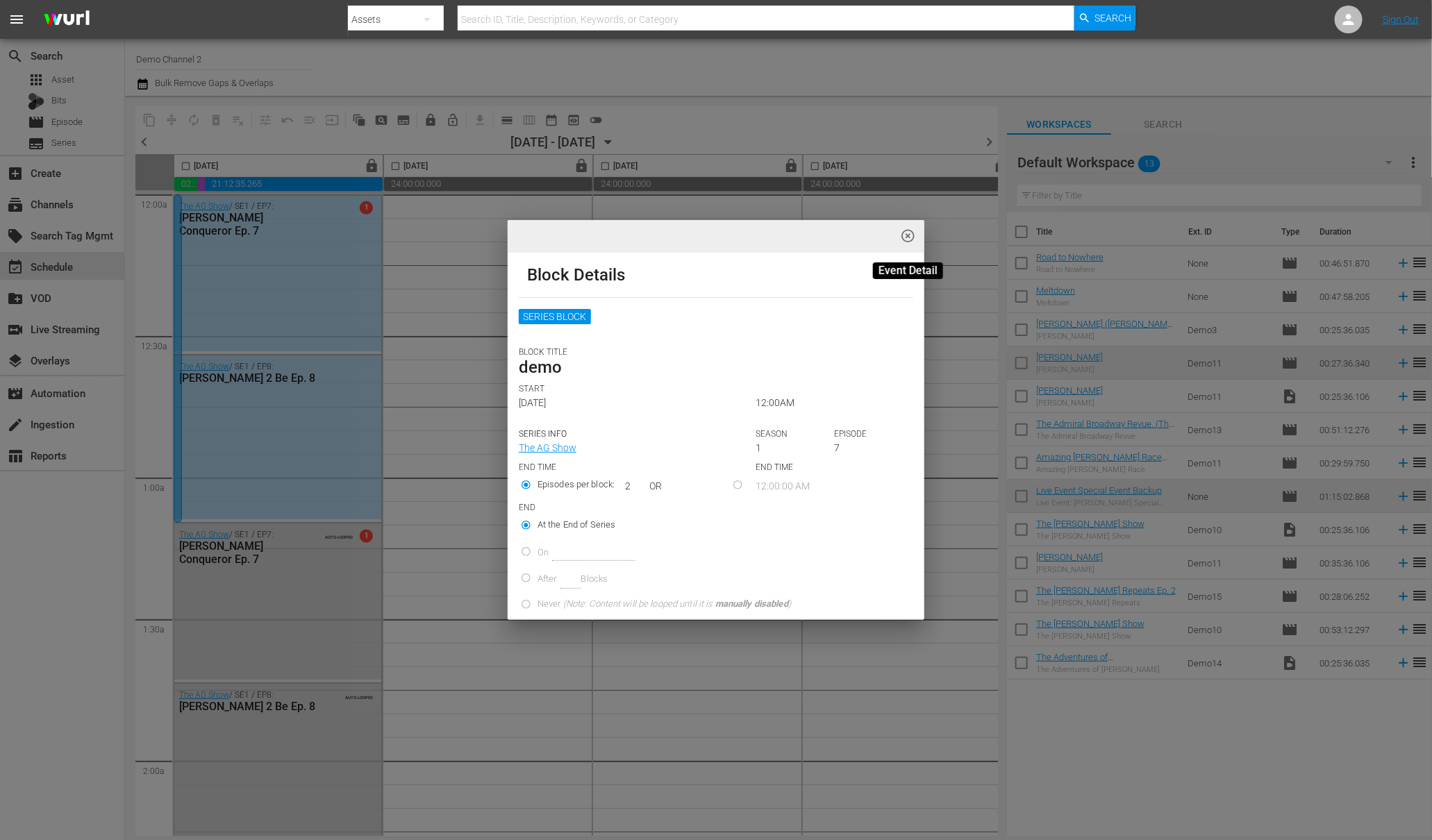
click at [907, 234] on span "highlight_off_icon" at bounding box center [908, 236] width 16 height 16
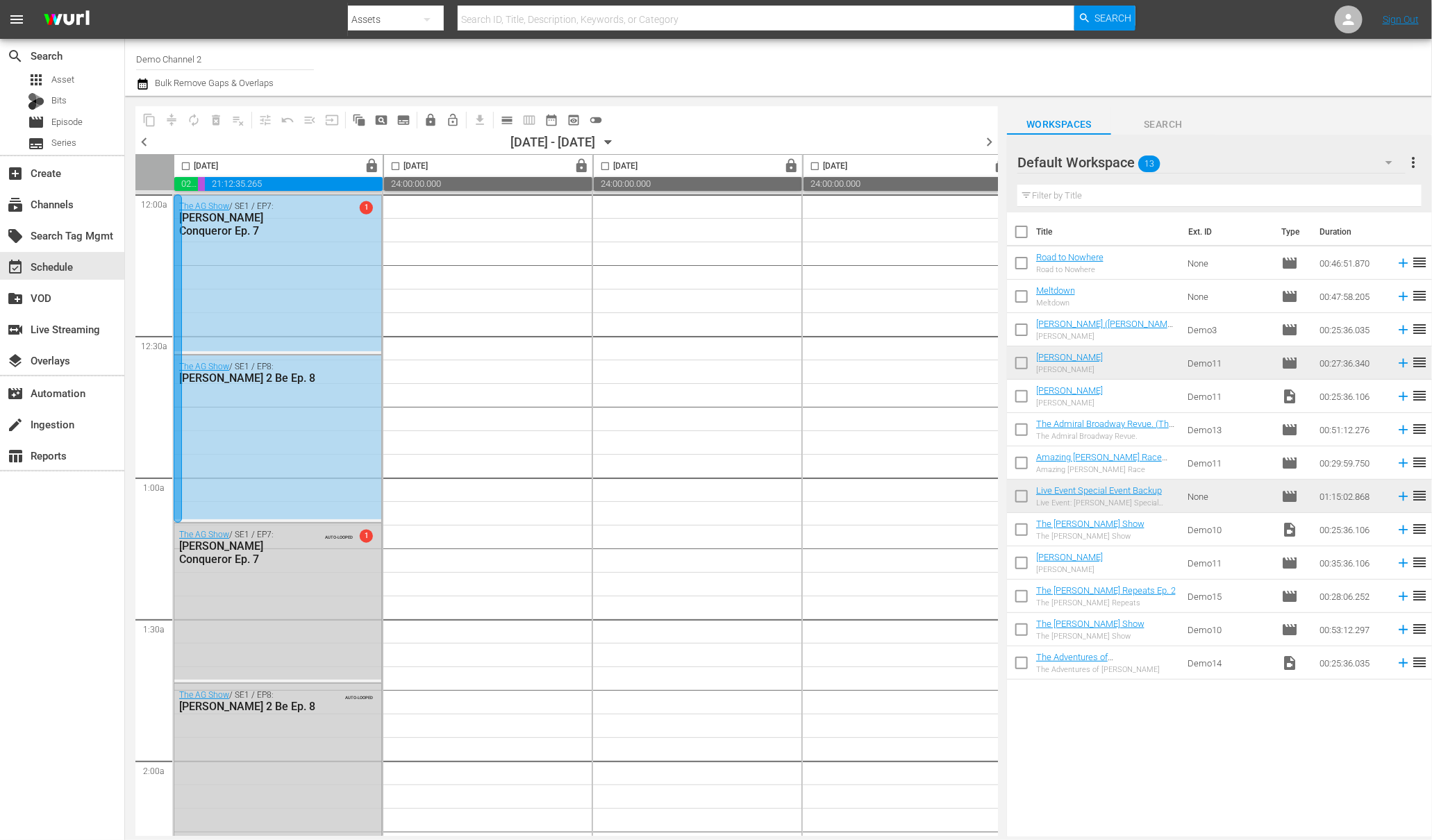
click at [991, 139] on span "chevron_right" at bounding box center [990, 141] width 17 height 17
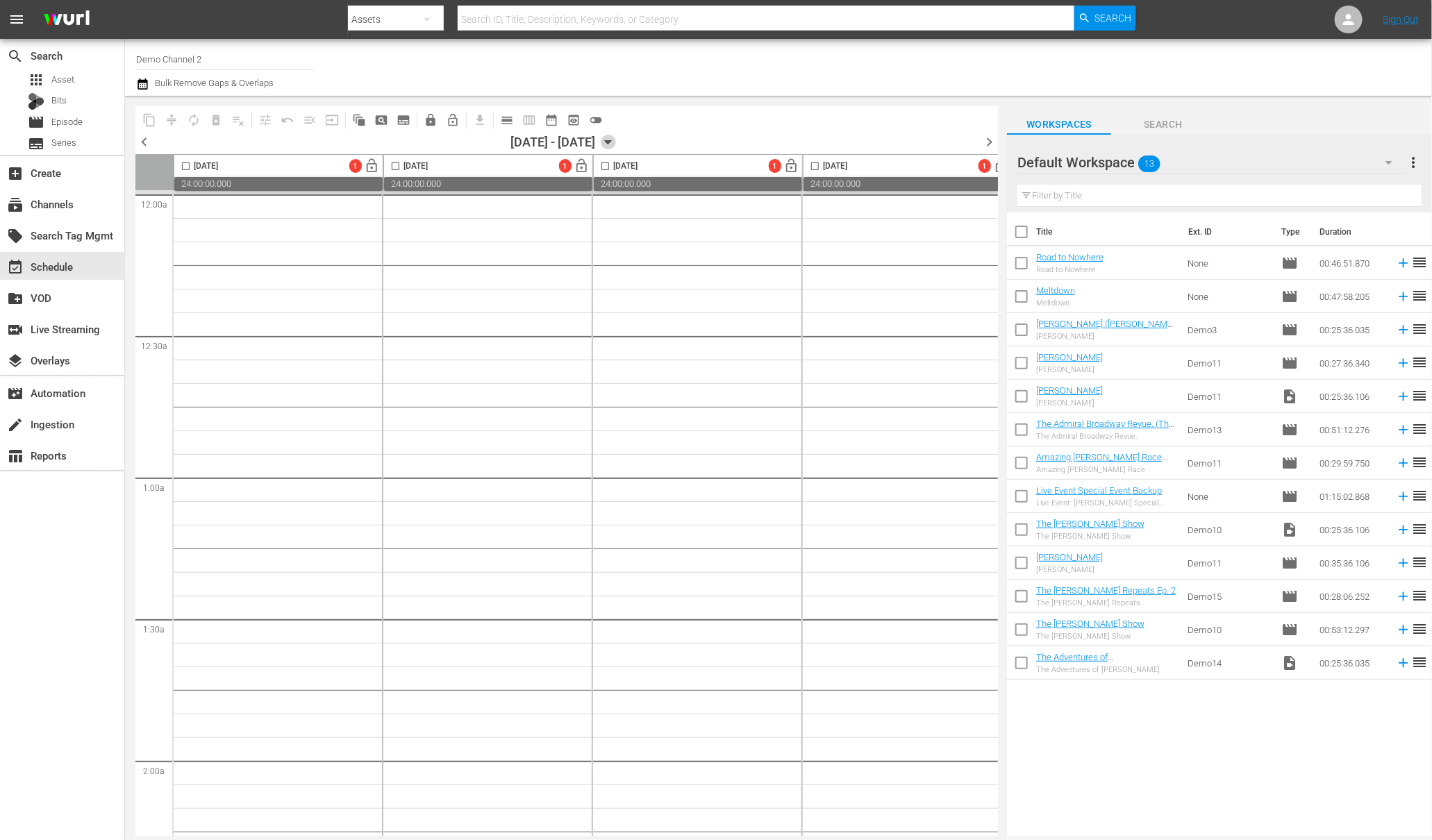
click at [616, 144] on icon "button" at bounding box center [609, 142] width 15 height 15
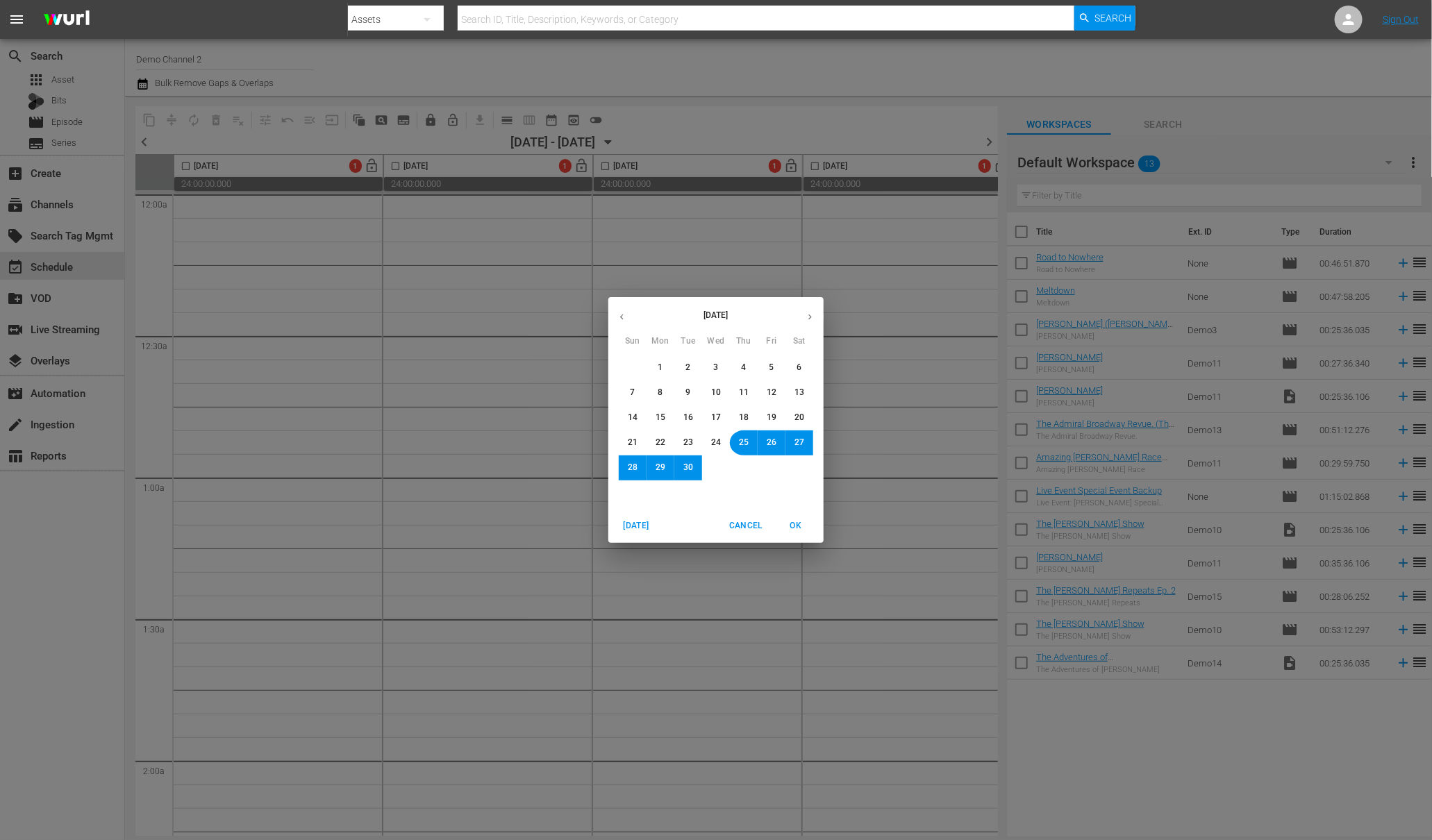
click at [763, 219] on div "September 2025 Sun Mon Tue Wed Thu Fri Sat 31 1 2 3 4 5 6 7 8 9 10 11 12 13 14 …" at bounding box center [716, 420] width 1432 height 840
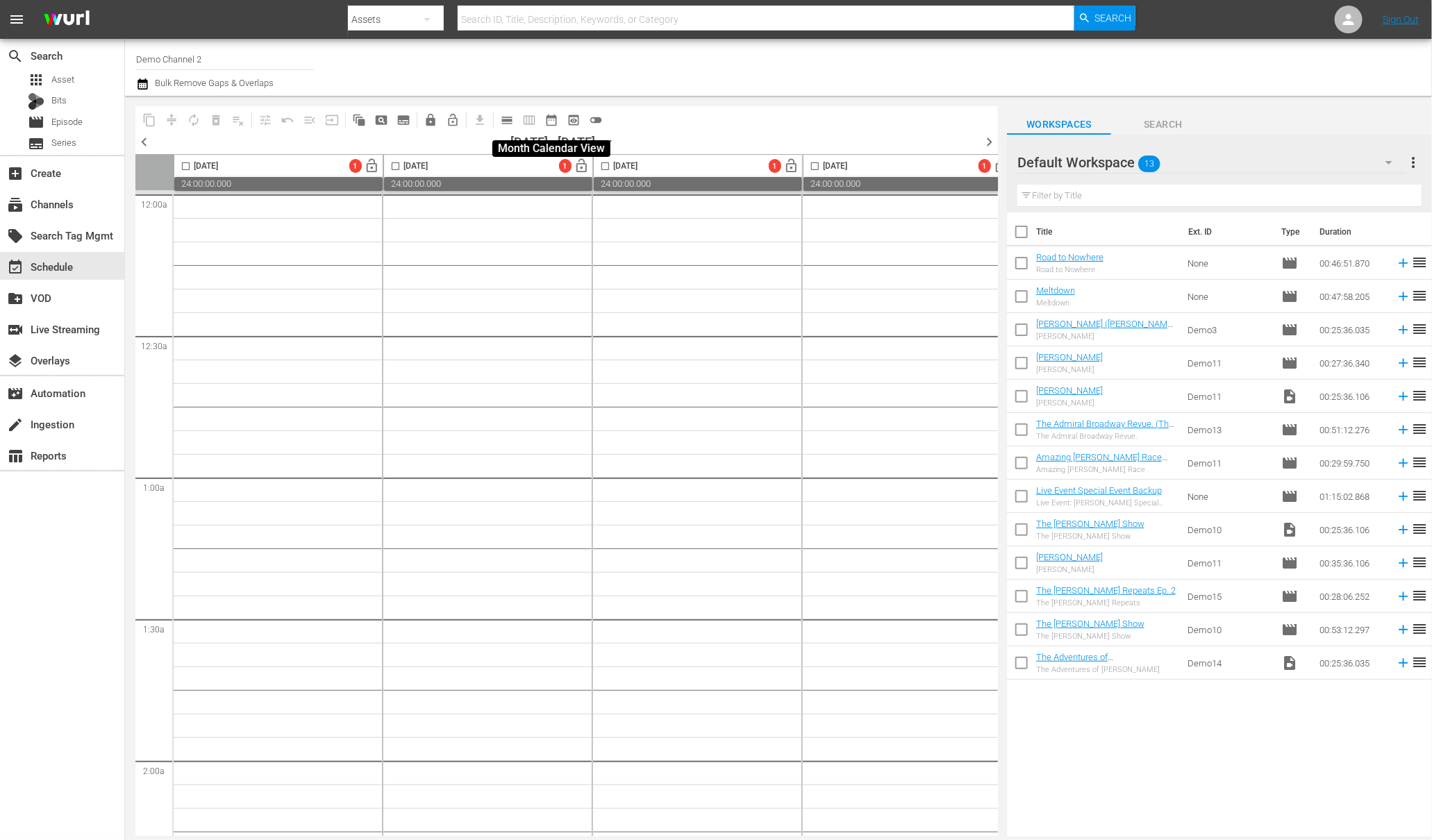
click at [556, 120] on span "date_range_outlined" at bounding box center [551, 120] width 14 height 14
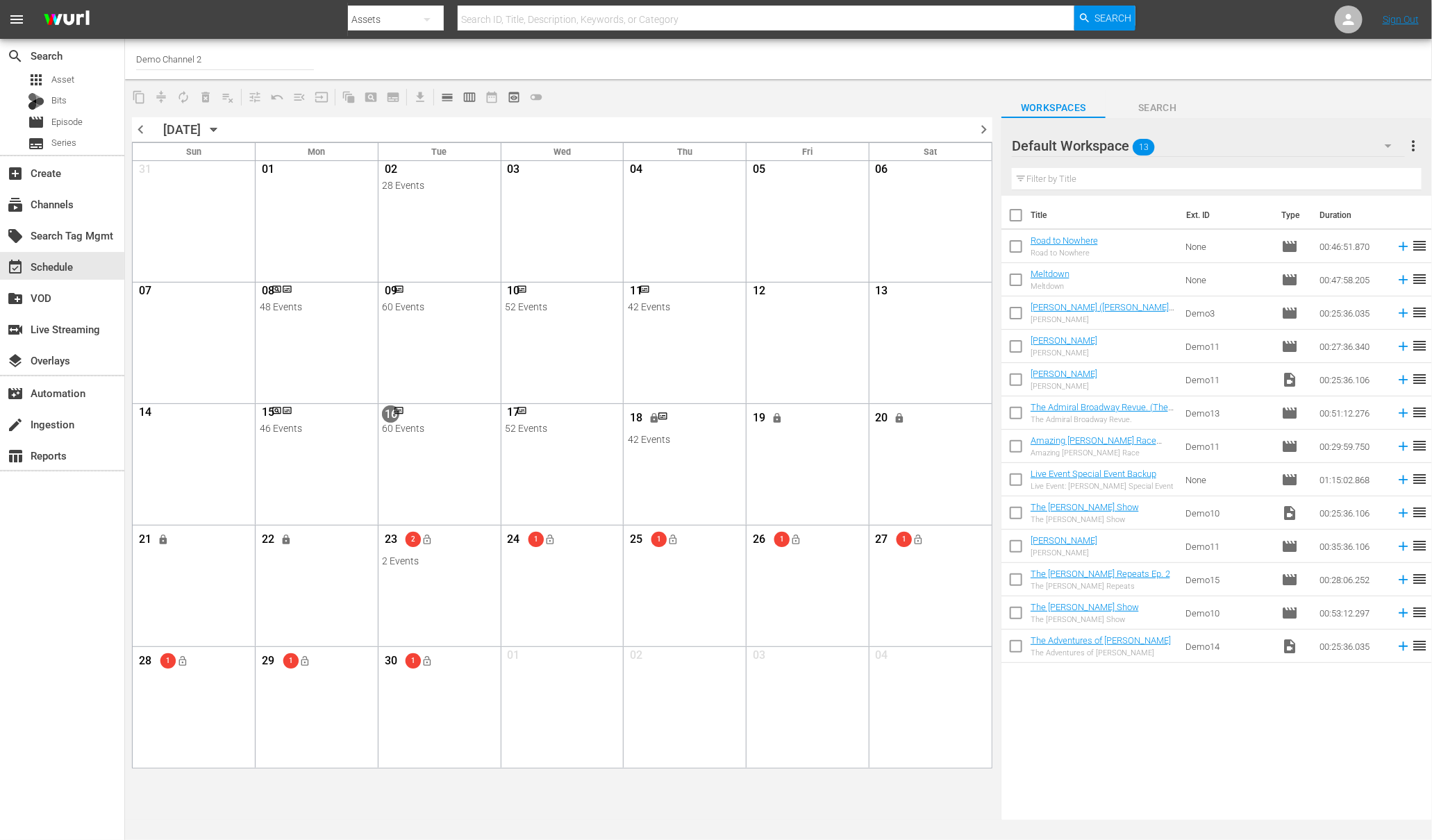
click at [984, 126] on span "chevron_right" at bounding box center [984, 129] width 17 height 17
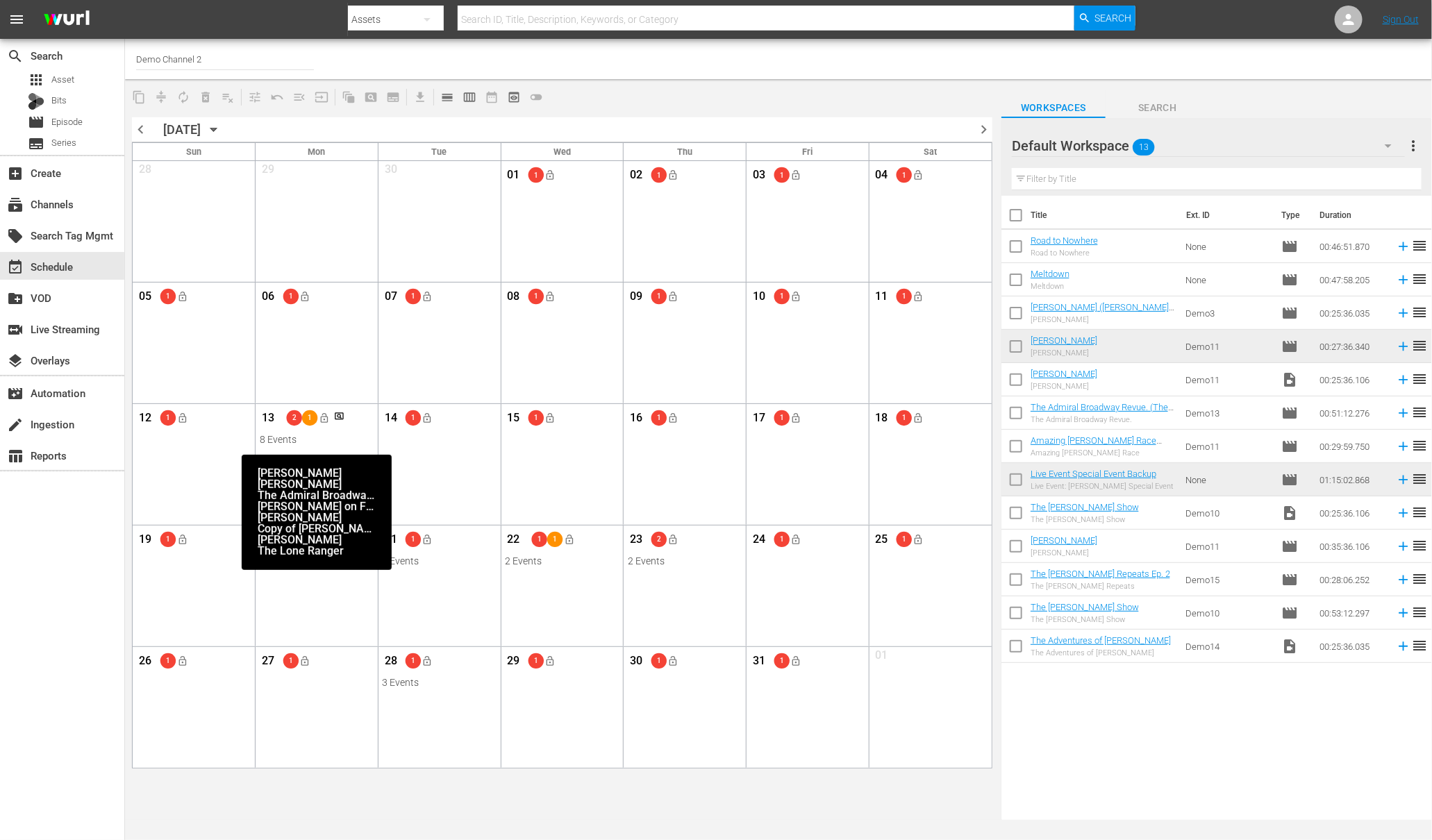
click at [334, 429] on div "13 2 1 lock_open" at bounding box center [317, 420] width 115 height 29
click at [316, 430] on div "13 2 1 lock_open" at bounding box center [317, 420] width 115 height 29
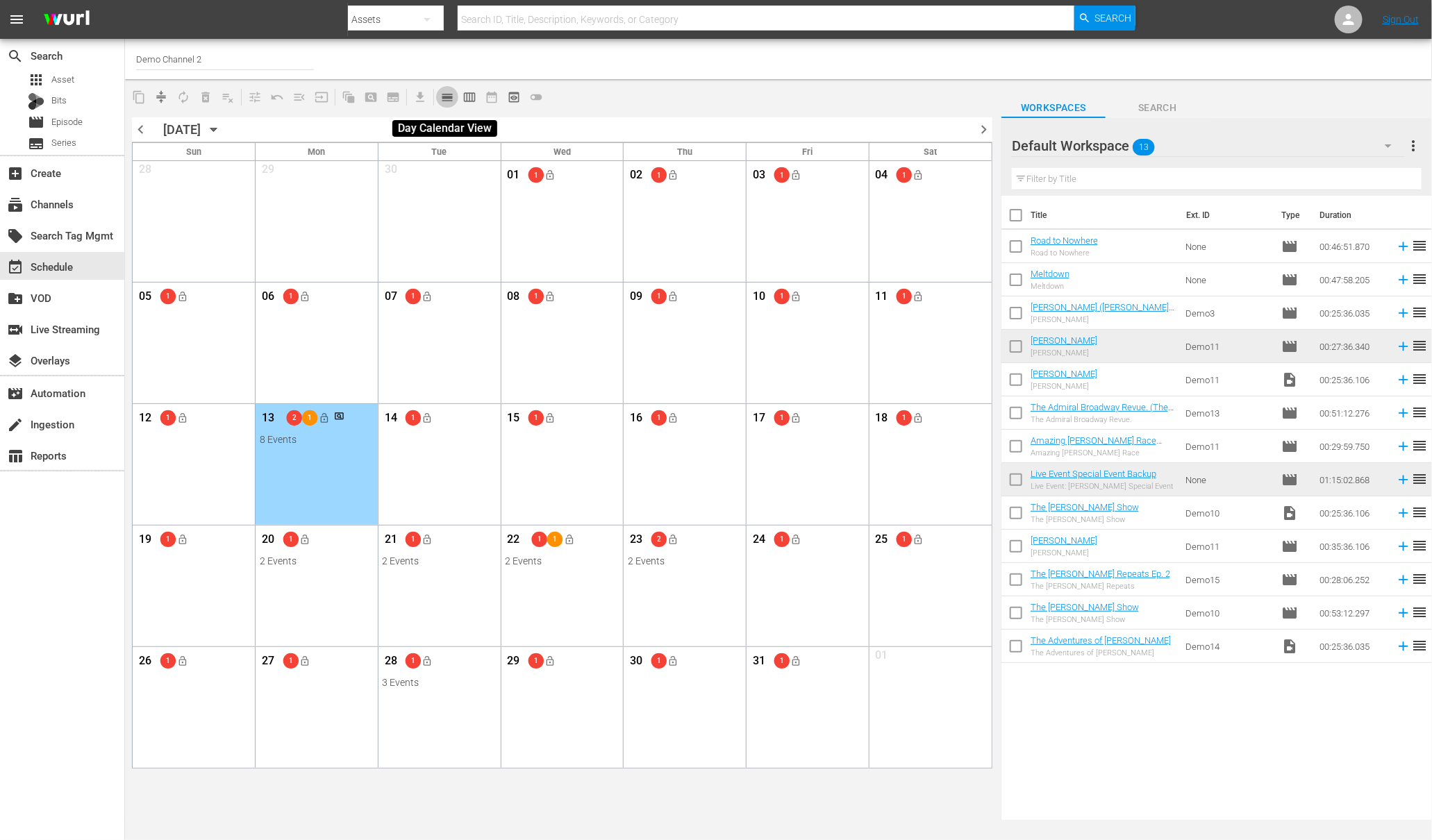
click at [455, 93] on button "calendar_view_day_outlined" at bounding box center [448, 97] width 22 height 22
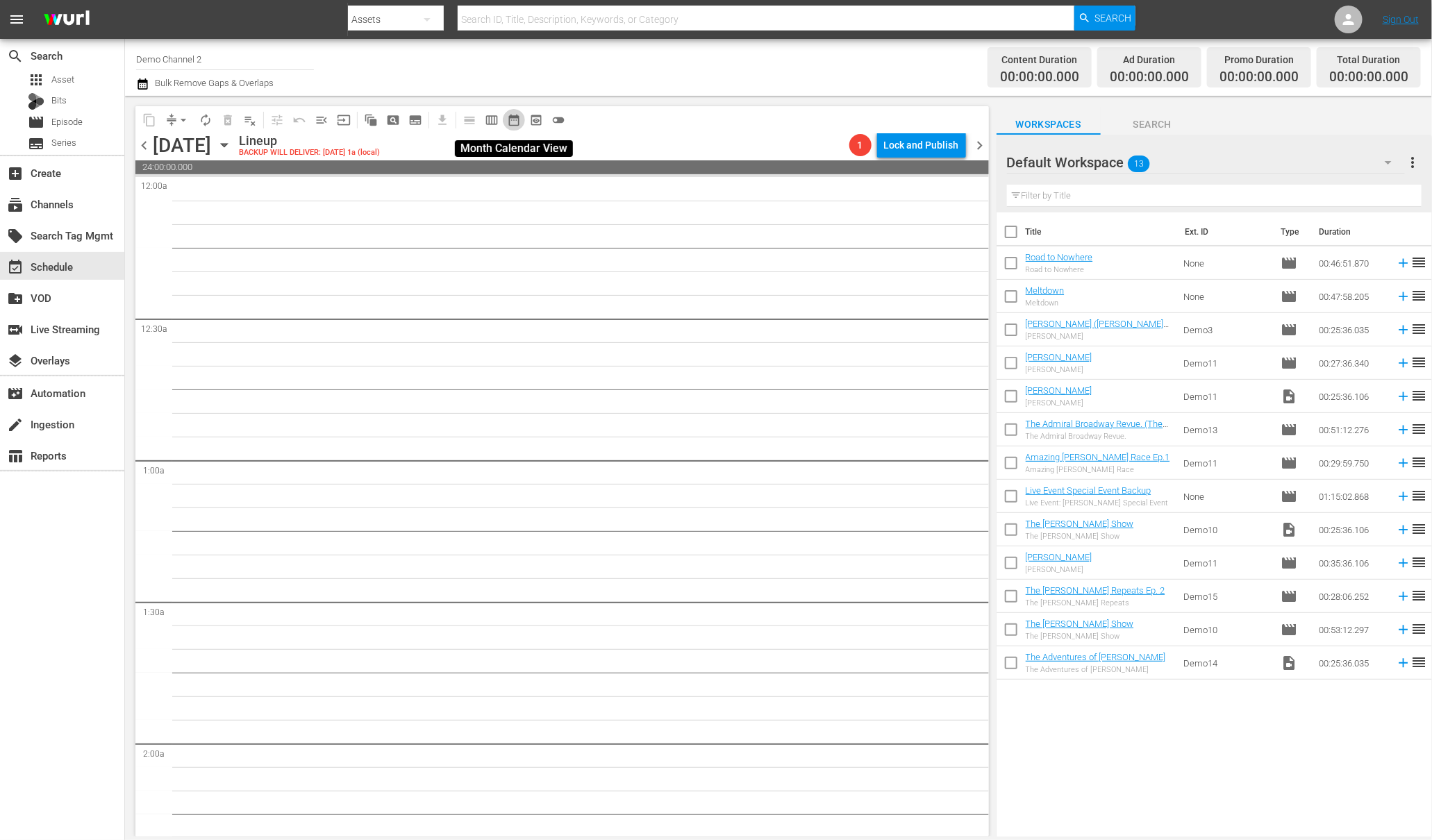
click at [519, 118] on span "date_range_outlined" at bounding box center [514, 120] width 14 height 14
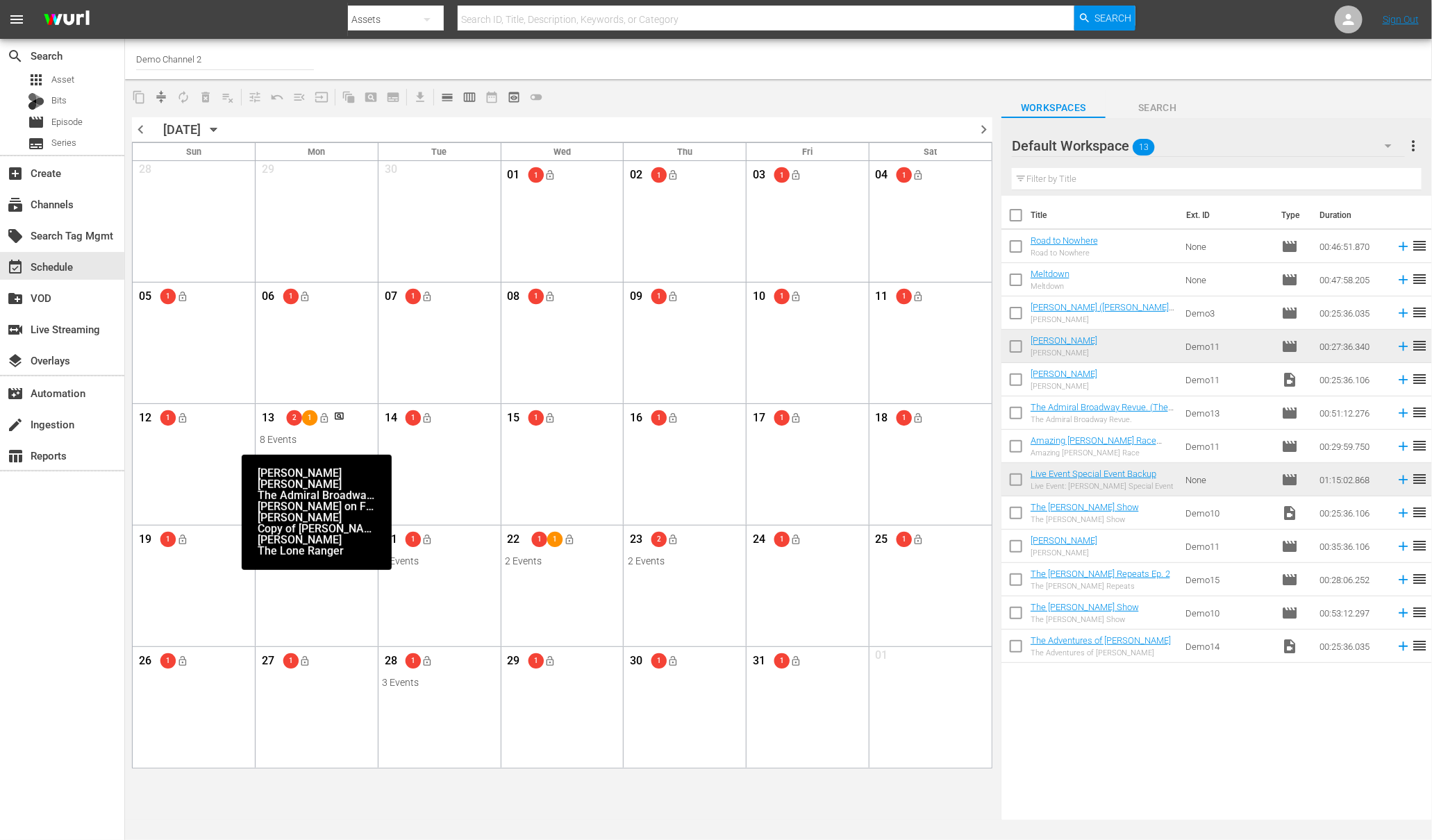
click at [299, 429] on div "2 1 lock_open" at bounding box center [308, 418] width 44 height 23
click at [314, 441] on div "View Lineup" at bounding box center [364, 445] width 129 height 21
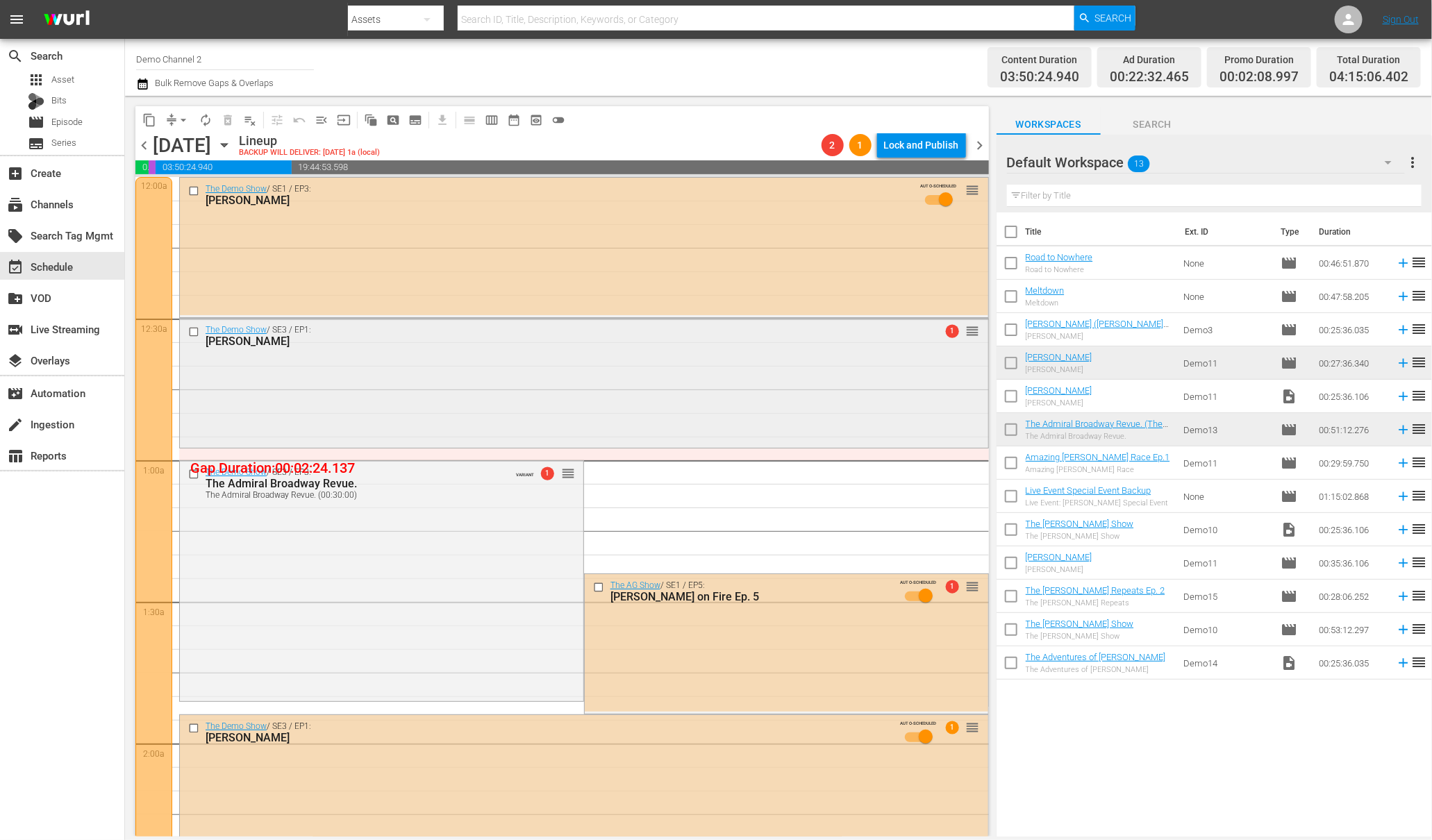
click at [298, 371] on div "The Demo Show / SE3 / EP1: Annie Oakley 1 reorder" at bounding box center [584, 381] width 809 height 126
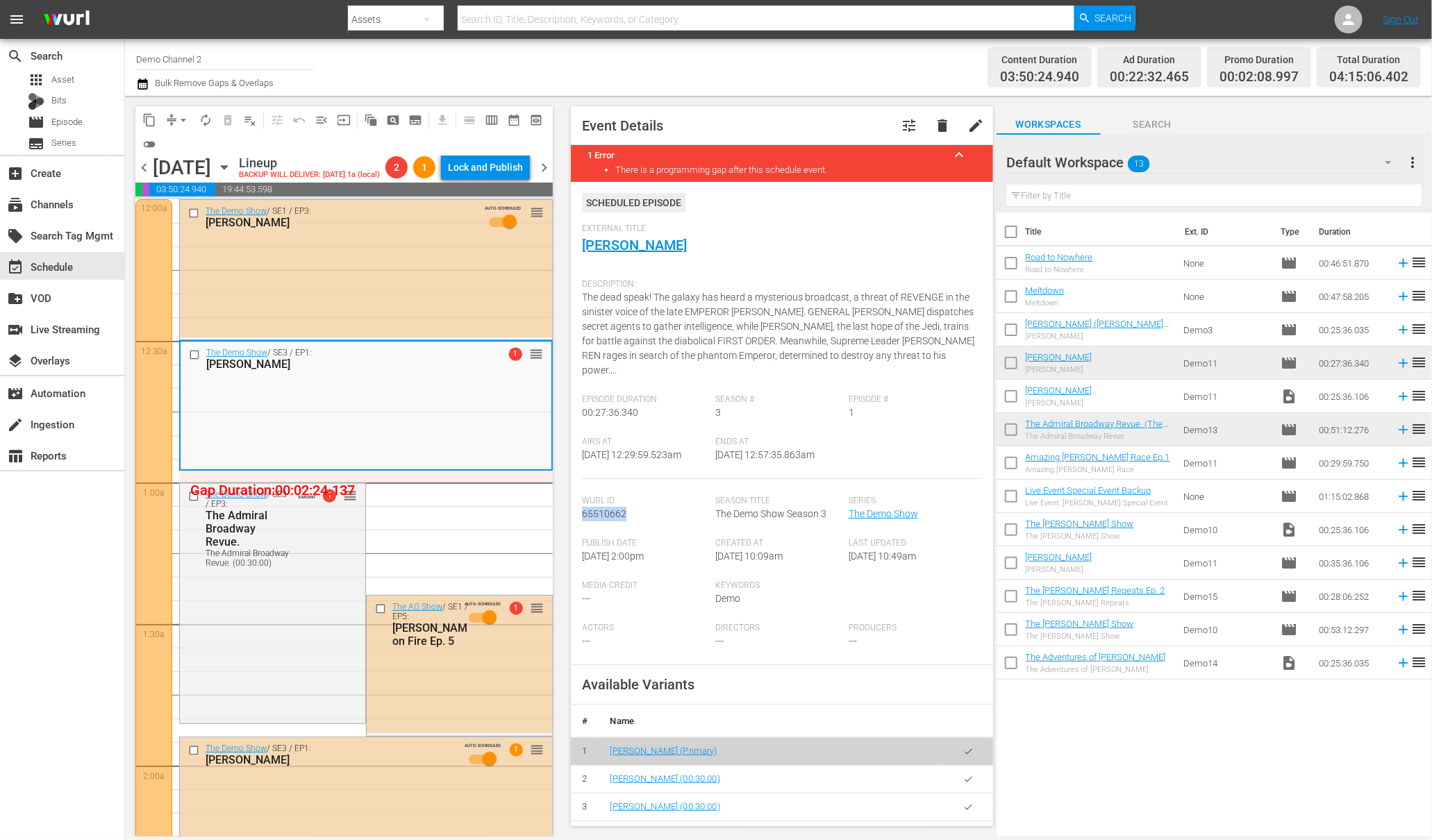
drag, startPoint x: 630, startPoint y: 515, endPoint x: 578, endPoint y: 513, distance: 52.0
click at [578, 513] on div "Event Details tune delete edit 1 Error keyboard_arrow_up There is a programming…" at bounding box center [782, 466] width 422 height 720
click at [65, 364] on div "layers Overlays" at bounding box center [39, 358] width 78 height 13
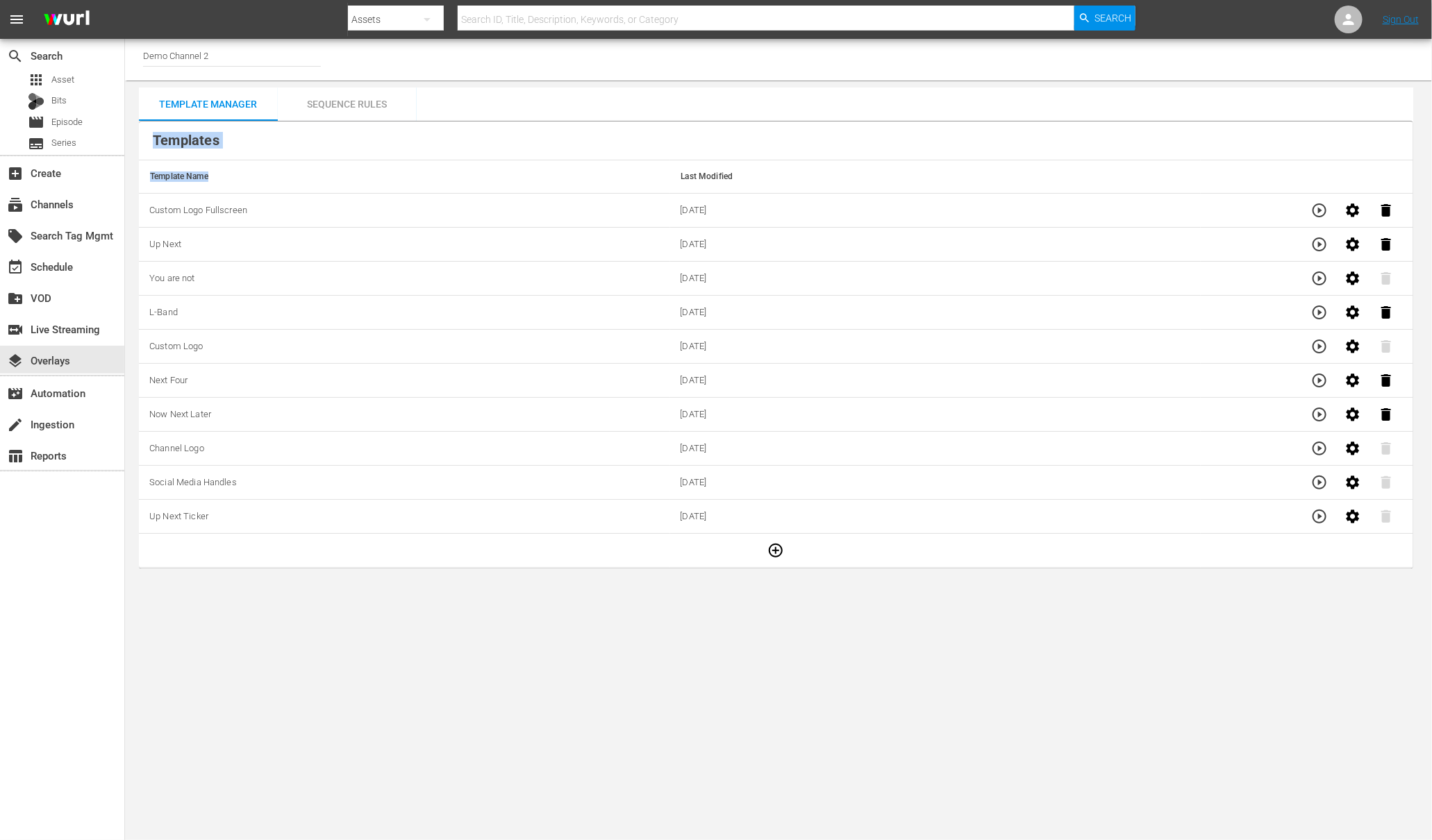
drag, startPoint x: 310, startPoint y: 173, endPoint x: 323, endPoint y: 152, distance: 24.7
click at [313, 167] on thead "Templates Template Name Last Modified" at bounding box center [776, 158] width 1274 height 72
click at [368, 100] on div "Sequence Rules" at bounding box center [347, 104] width 139 height 33
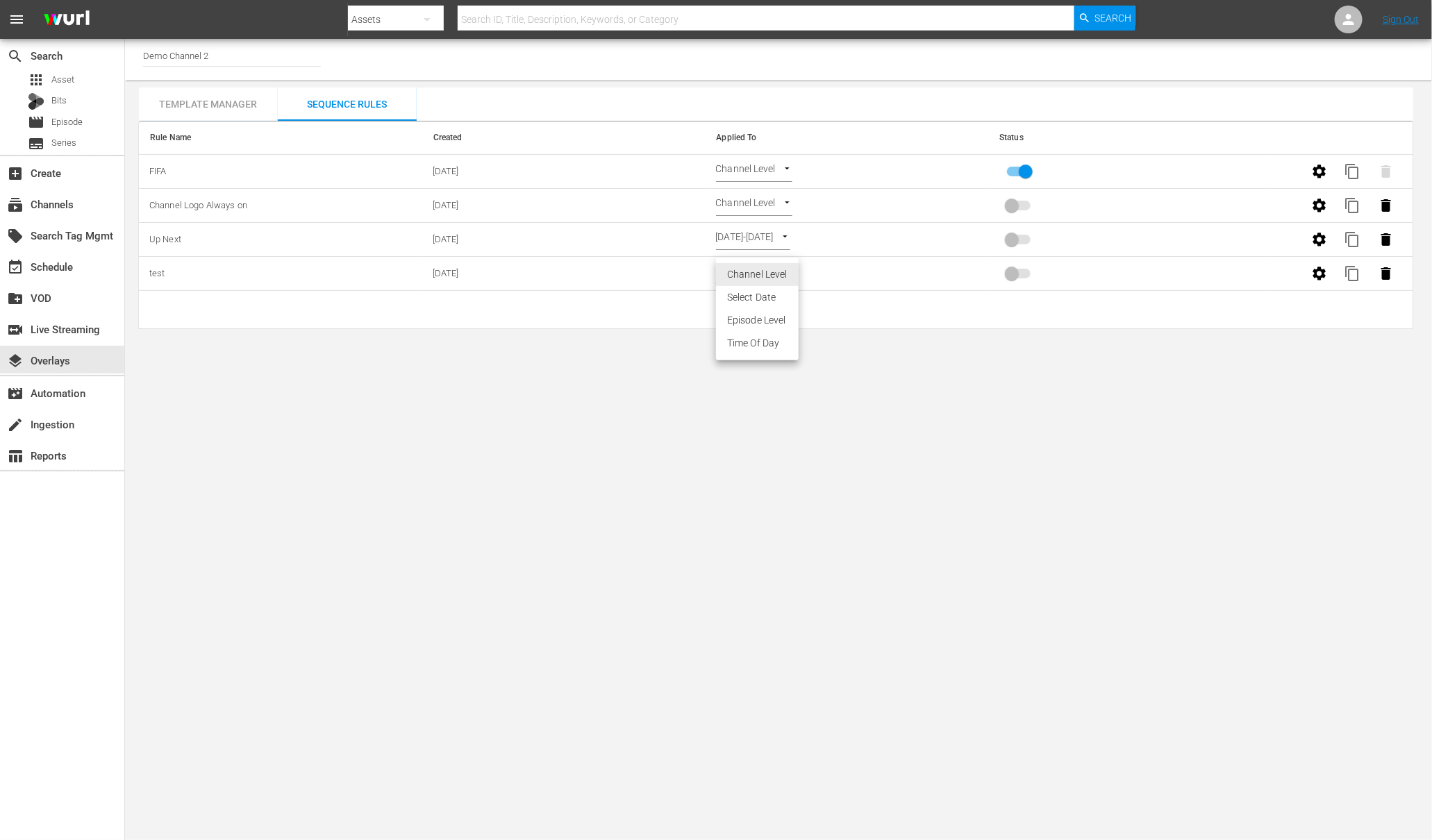
click at [738, 269] on body "menu Search By Assets Search ID, Title, Description, Keywords, or Category Sear…" at bounding box center [716, 420] width 1432 height 840
click at [755, 312] on li "Episode Level" at bounding box center [757, 320] width 82 height 23
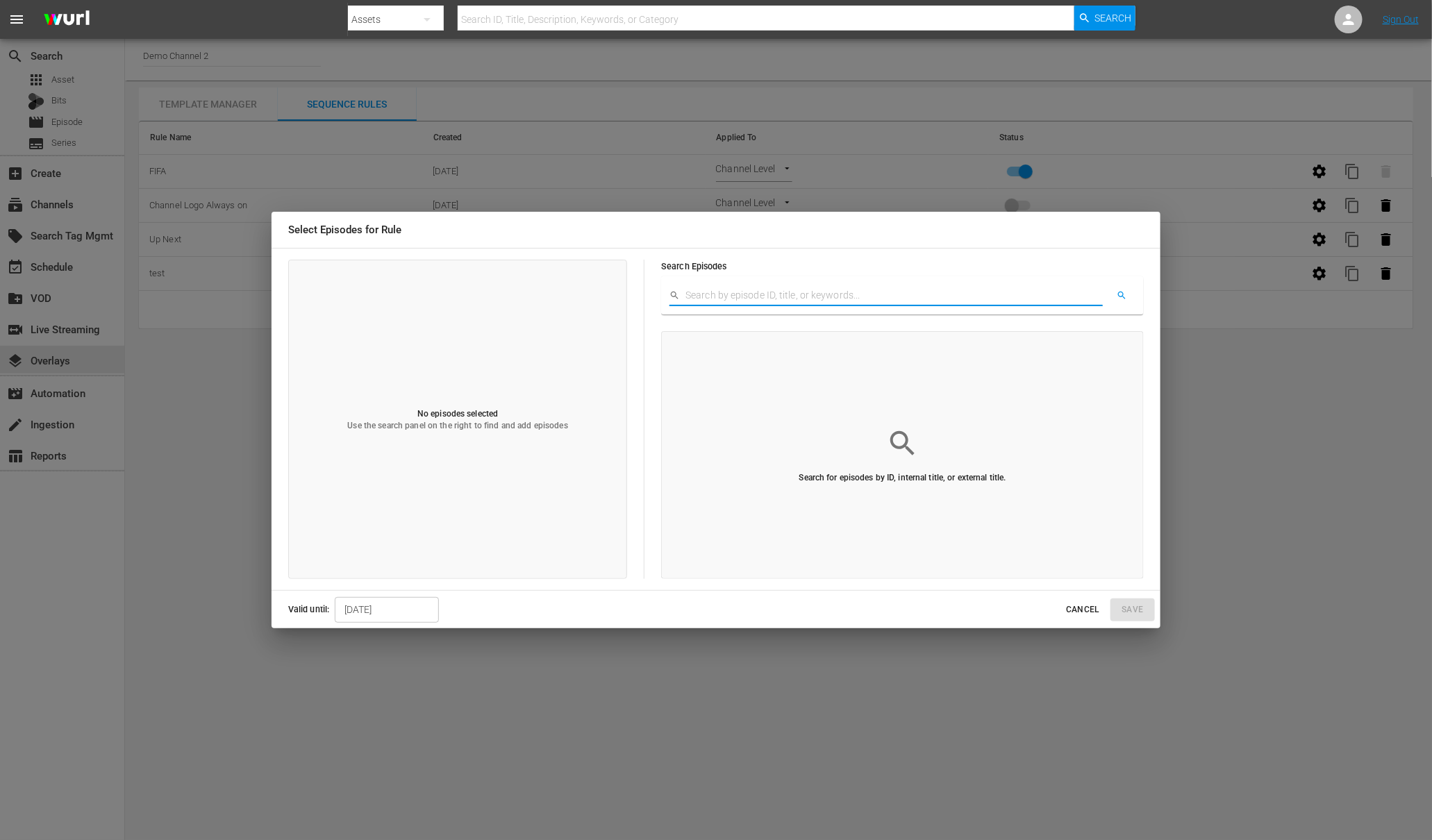
click at [749, 297] on input "text" at bounding box center [893, 296] width 418 height 21
paste input "https://platform.wurl.com/main/overlays/1026/rules"
type input "https://platform.wurl.com/main/overlays/1026/rules"
drag, startPoint x: 912, startPoint y: 296, endPoint x: 707, endPoint y: 289, distance: 205.1
click at [707, 289] on input "https://platform.wurl.com/main/overlays/1026/rules" at bounding box center [885, 296] width 400 height 21
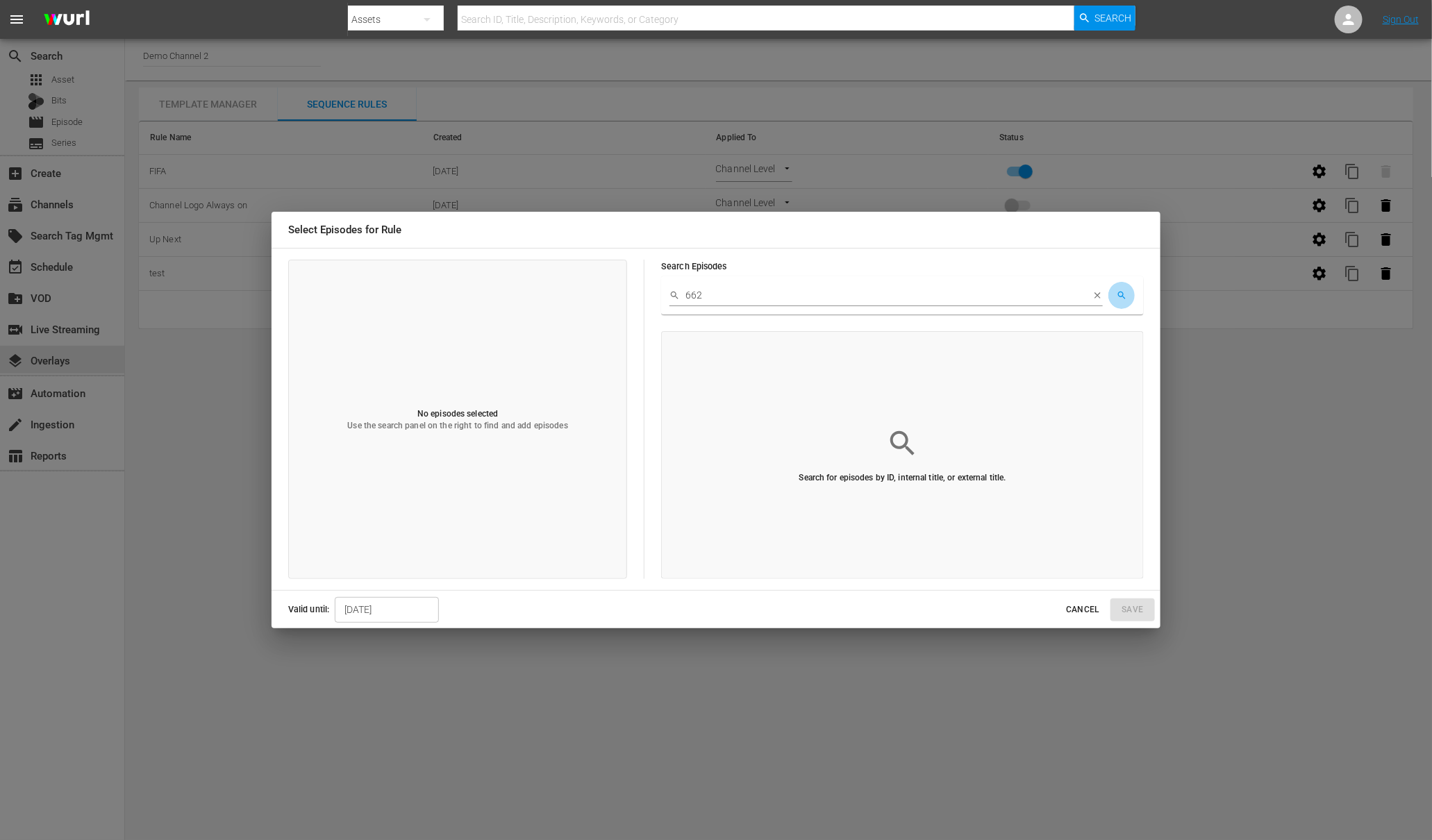
click at [1124, 295] on icon "button" at bounding box center [1122, 296] width 10 height 10
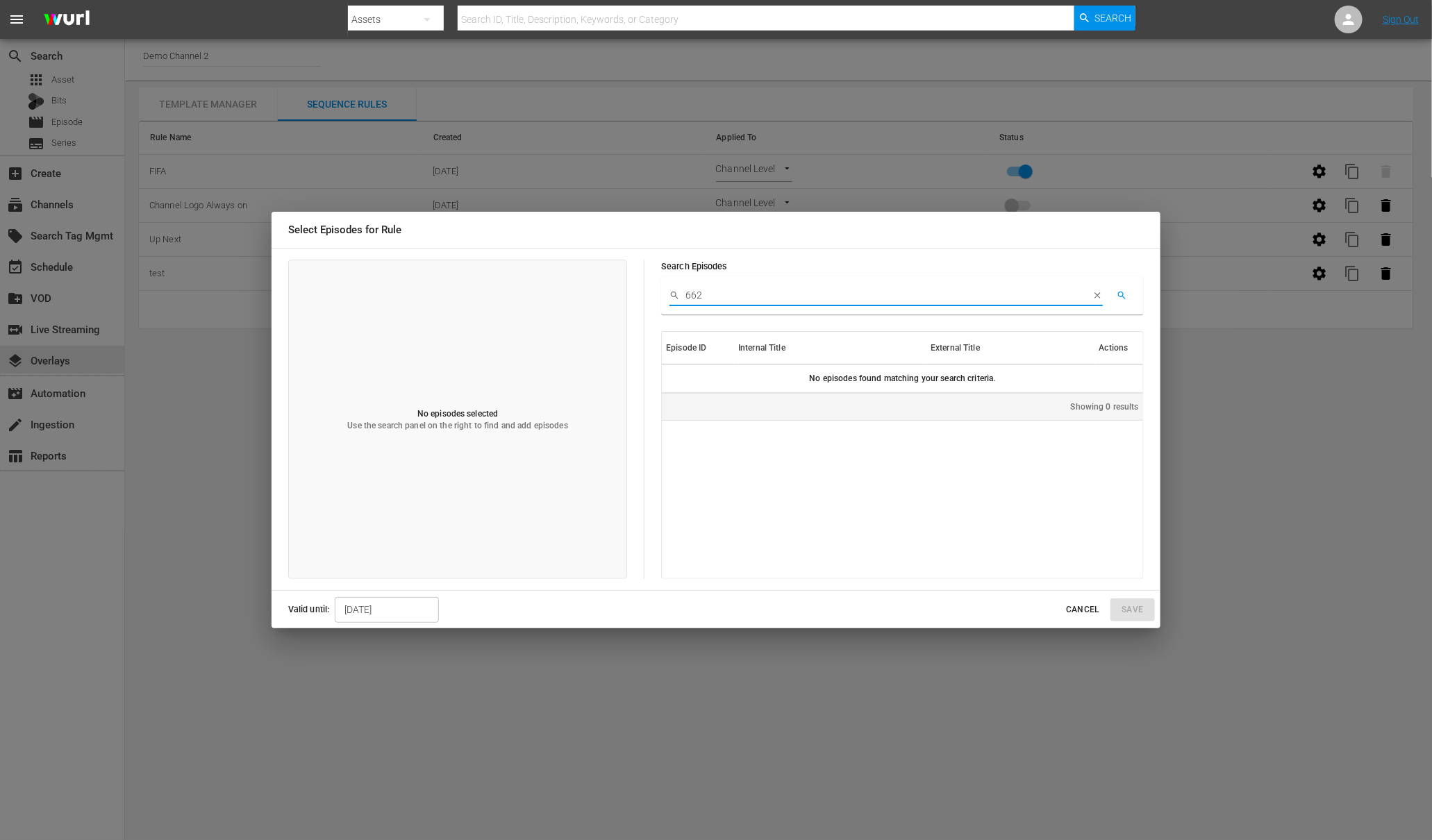
drag, startPoint x: 721, startPoint y: 291, endPoint x: 677, endPoint y: 290, distance: 44.0
click at [677, 290] on div "662" at bounding box center [886, 296] width 433 height 21
type input "annie"
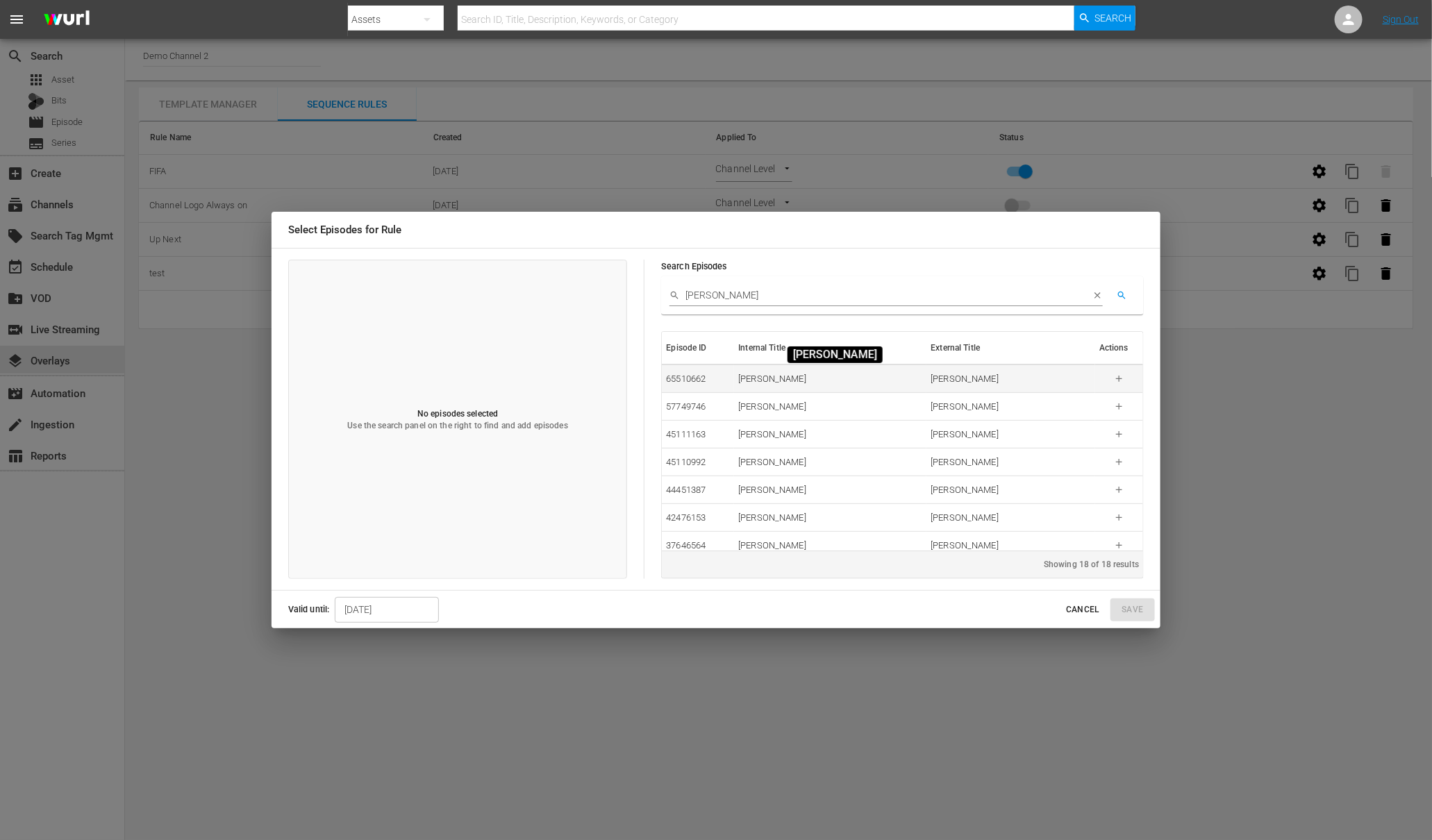
click at [765, 381] on div "[PERSON_NAME]" at bounding box center [830, 379] width 184 height 13
click at [1114, 378] on icon "button" at bounding box center [1119, 379] width 10 height 10
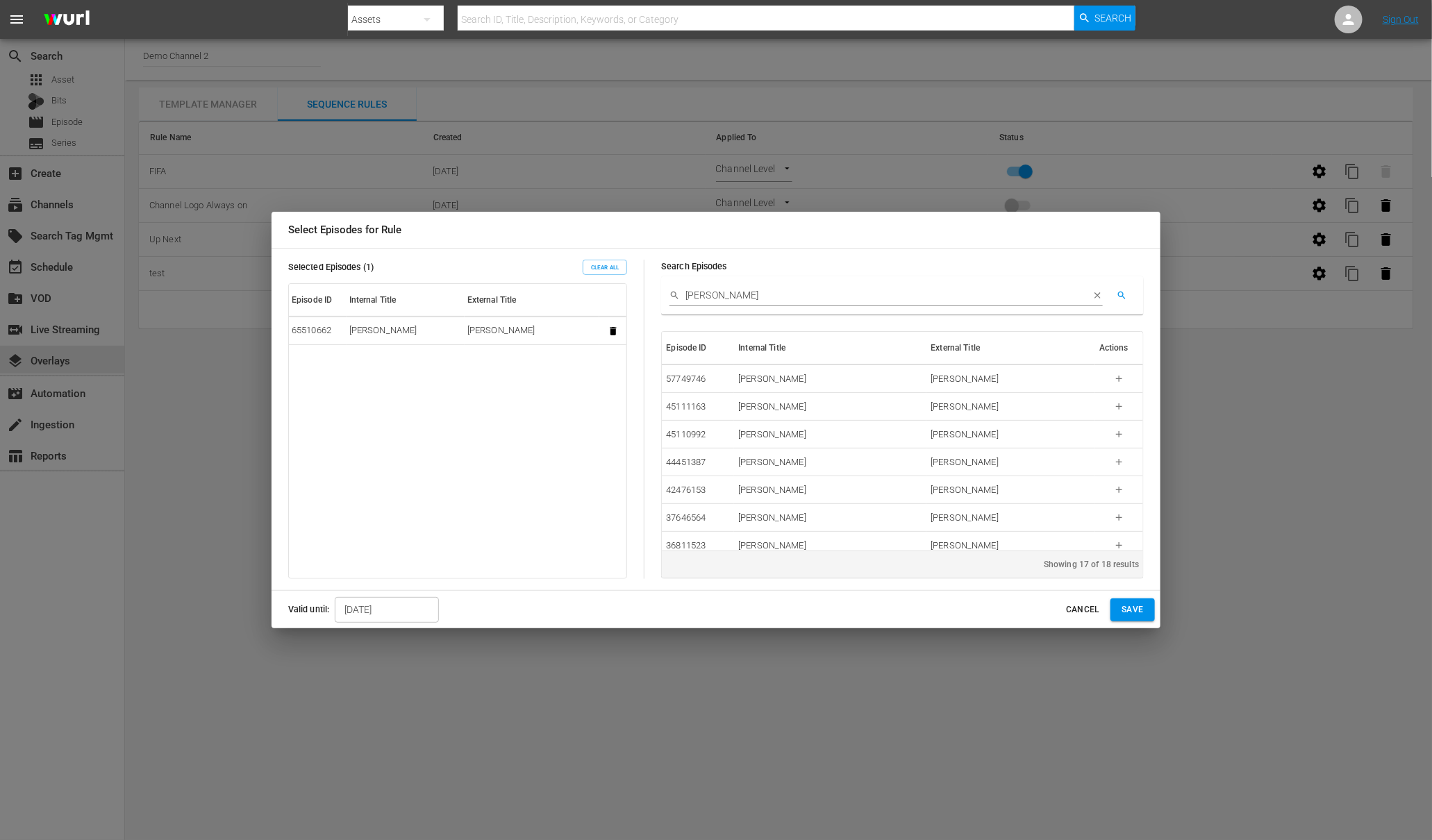
click at [361, 609] on input "12/15/2025" at bounding box center [386, 609] width 104 height 27
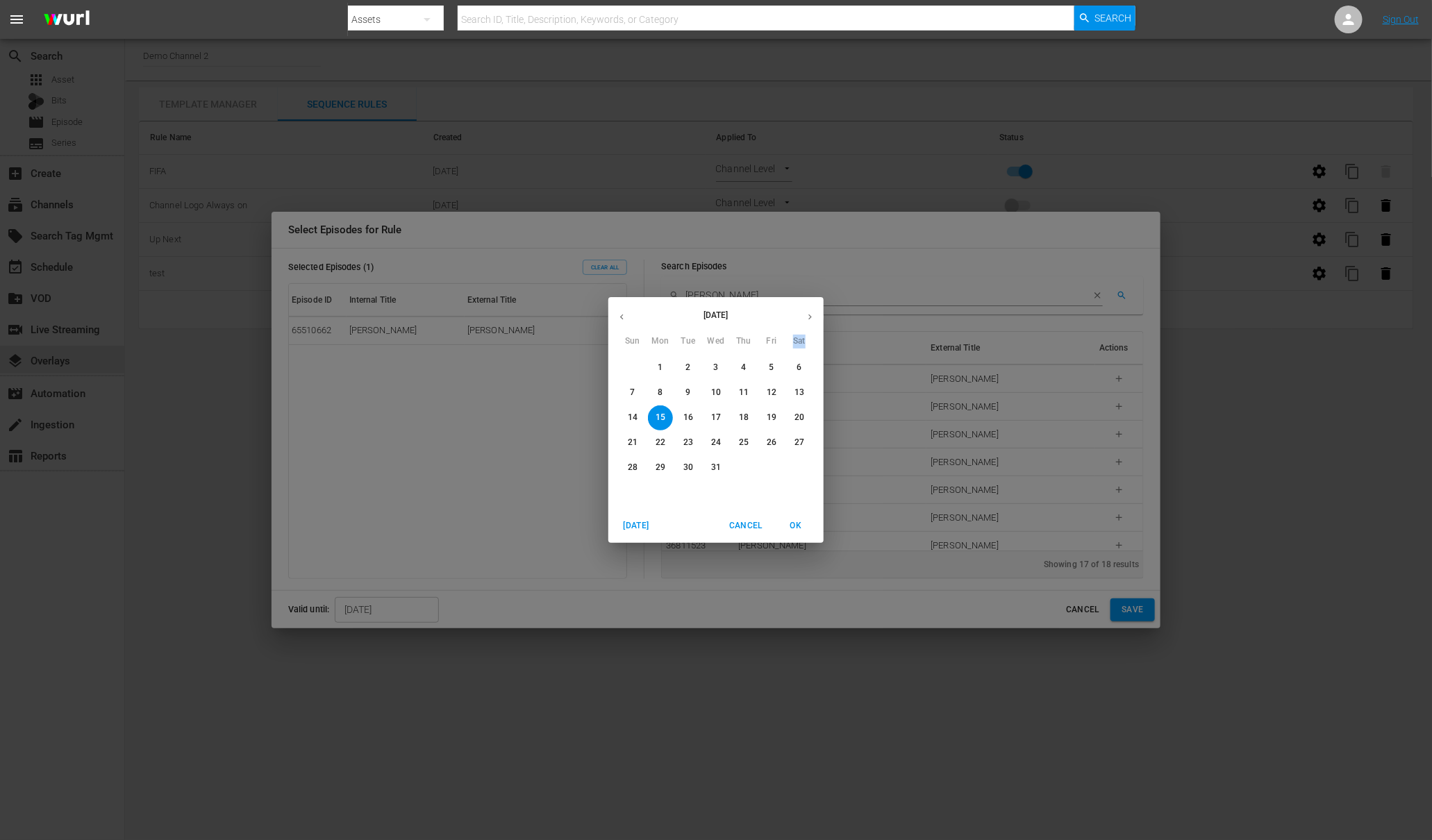
click at [361, 609] on div "December 2025 Sun Mon Tue Wed Thu Fri Sat 30 1 2 3 4 5 6 7 8 9 10 11 12 13 14 1…" at bounding box center [716, 420] width 1432 height 840
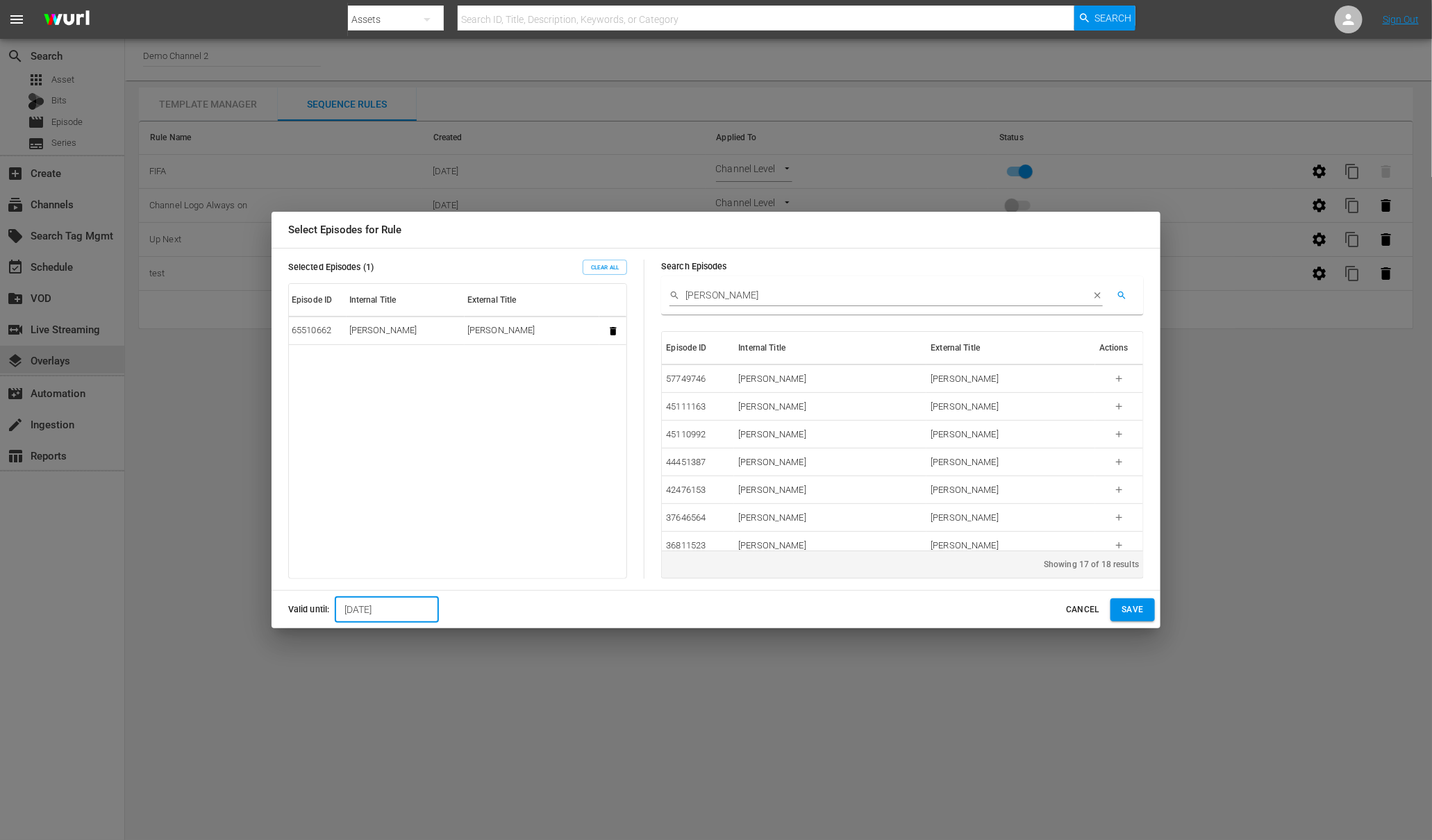
click at [390, 597] on input "12/15/2025" at bounding box center [386, 609] width 104 height 27
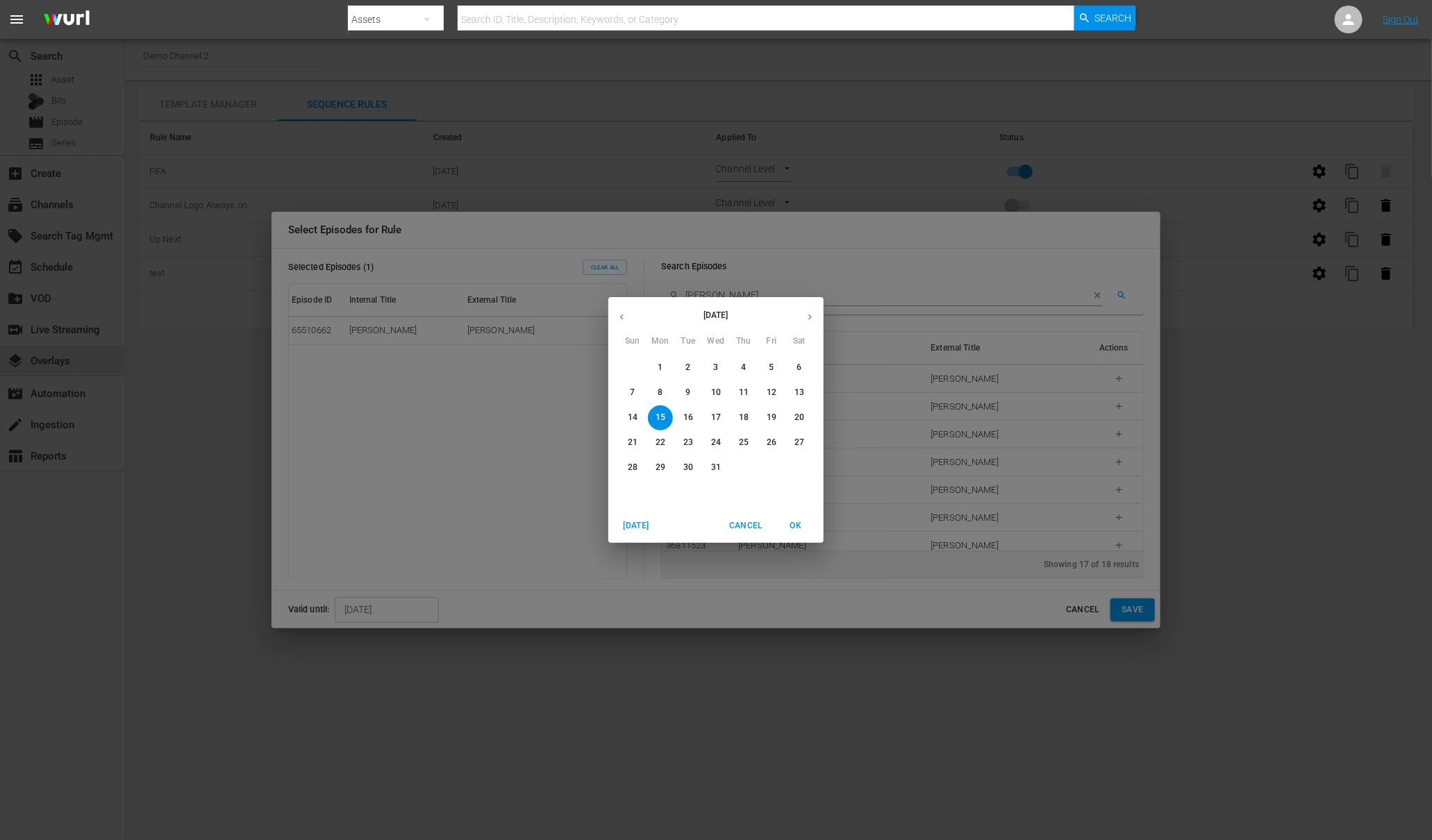
click at [621, 315] on icon "button" at bounding box center [622, 317] width 3 height 5
click at [620, 316] on icon "button" at bounding box center [622, 317] width 10 height 10
click at [812, 314] on icon "button" at bounding box center [810, 317] width 10 height 10
click at [801, 369] on p "1" at bounding box center [799, 368] width 5 height 12
type input "11/01/2025"
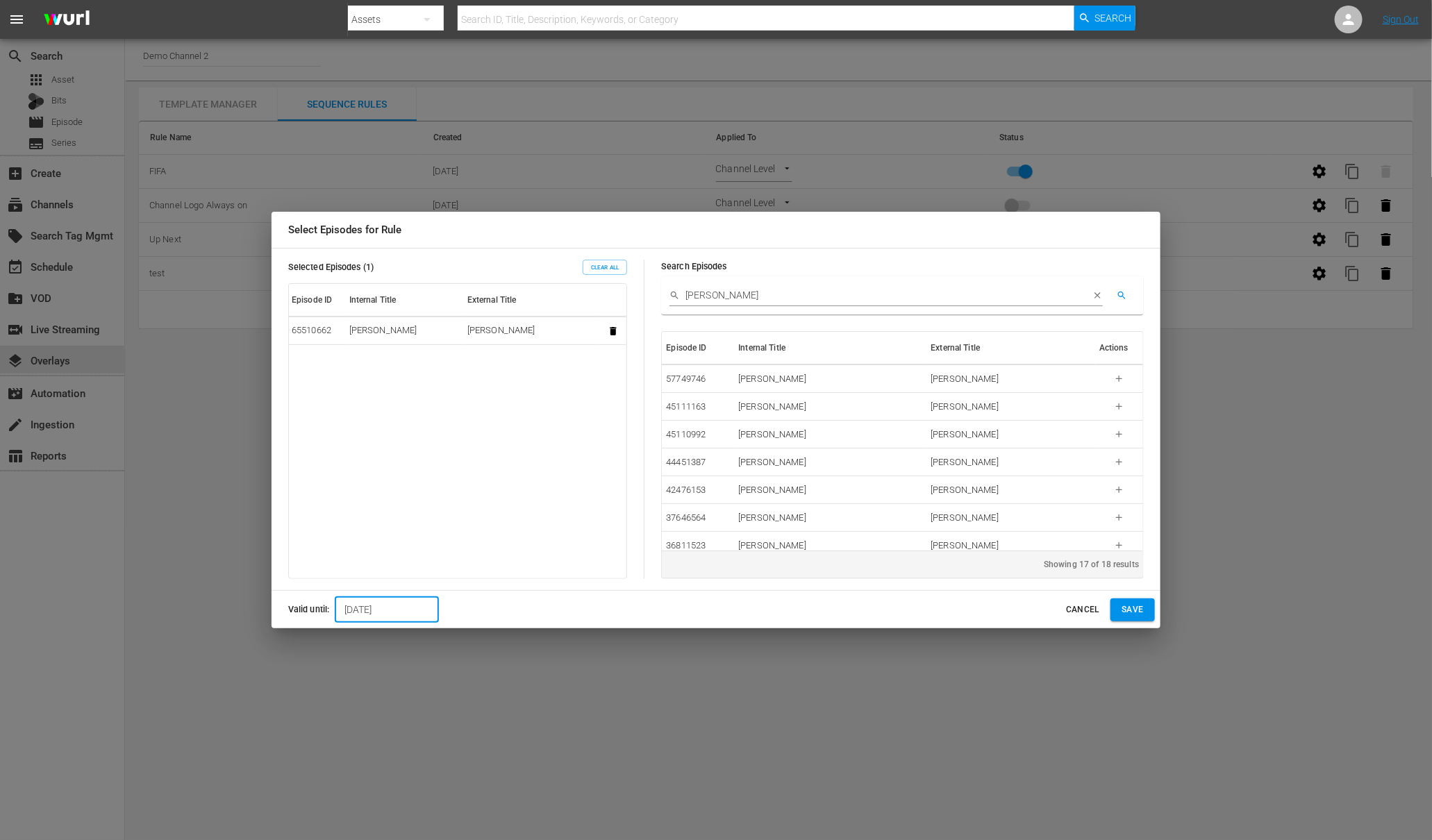
click at [1138, 607] on span "Save" at bounding box center [1133, 609] width 22 height 15
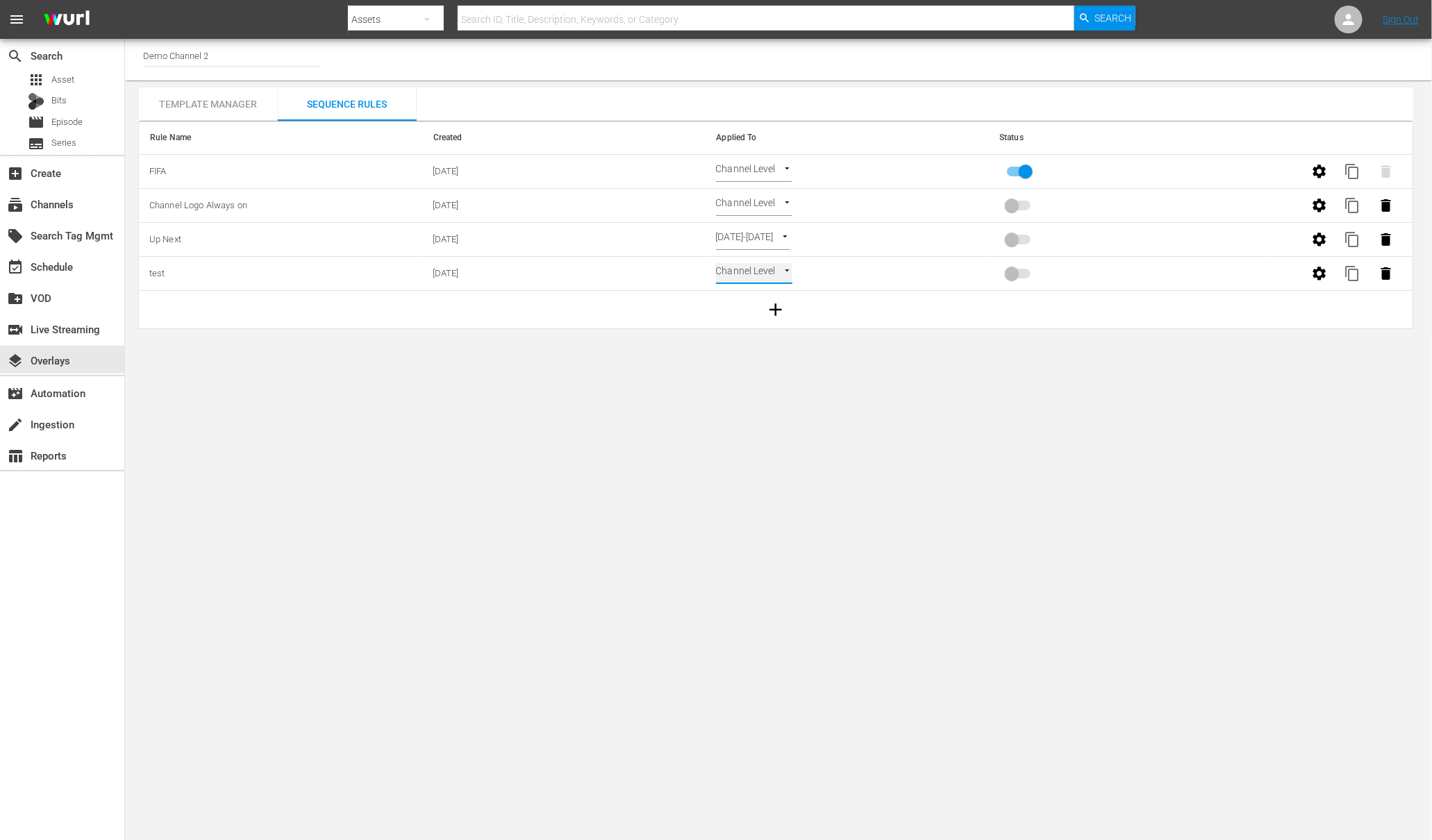
type input "EPISODE_LEVEL"
click at [1017, 279] on input "primary checkbox" at bounding box center [1012, 276] width 79 height 27
checkbox input "true"
click at [1324, 273] on icon "button" at bounding box center [1319, 273] width 13 height 13
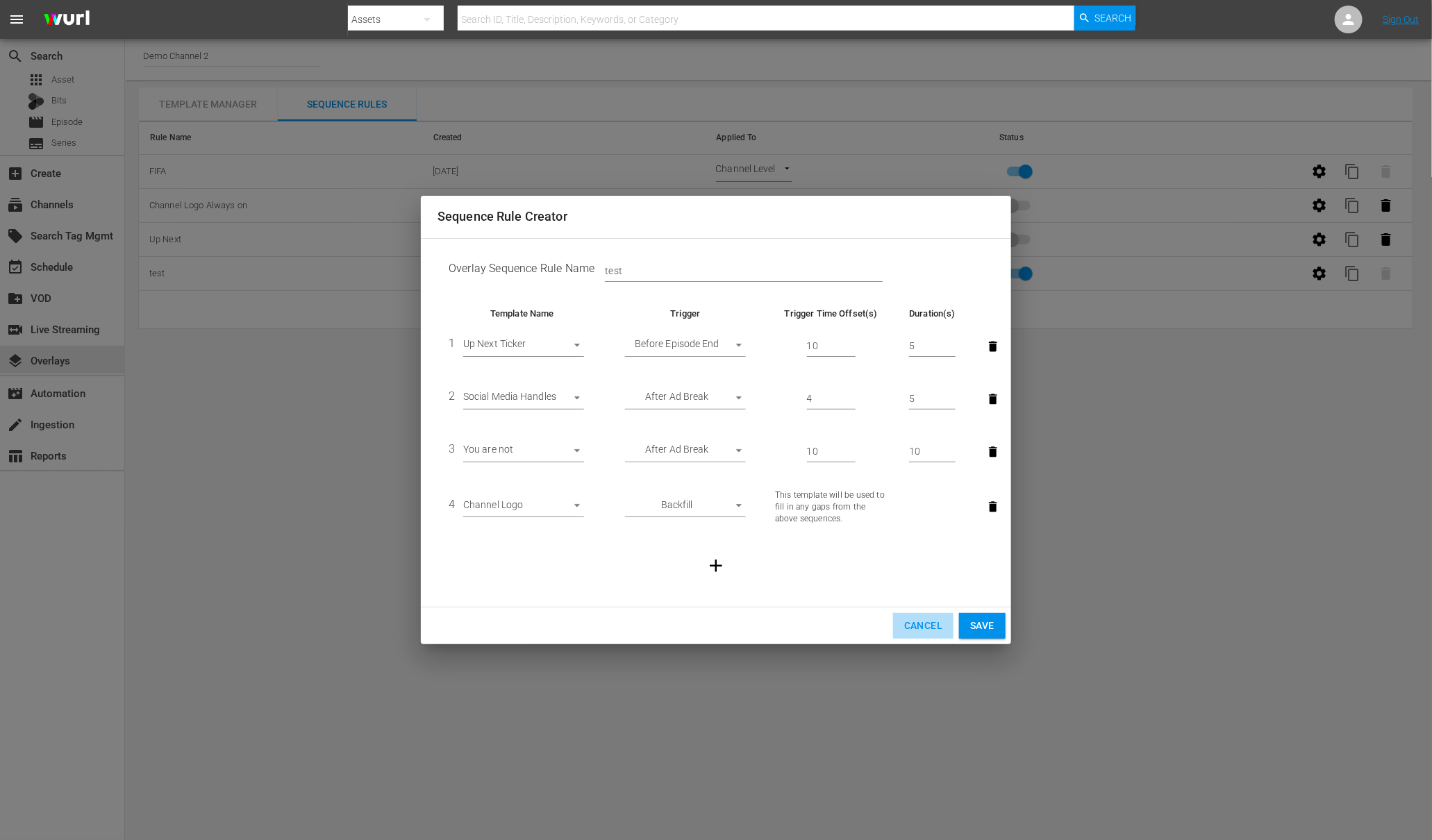
click at [923, 622] on span "Cancel" at bounding box center [923, 626] width 39 height 17
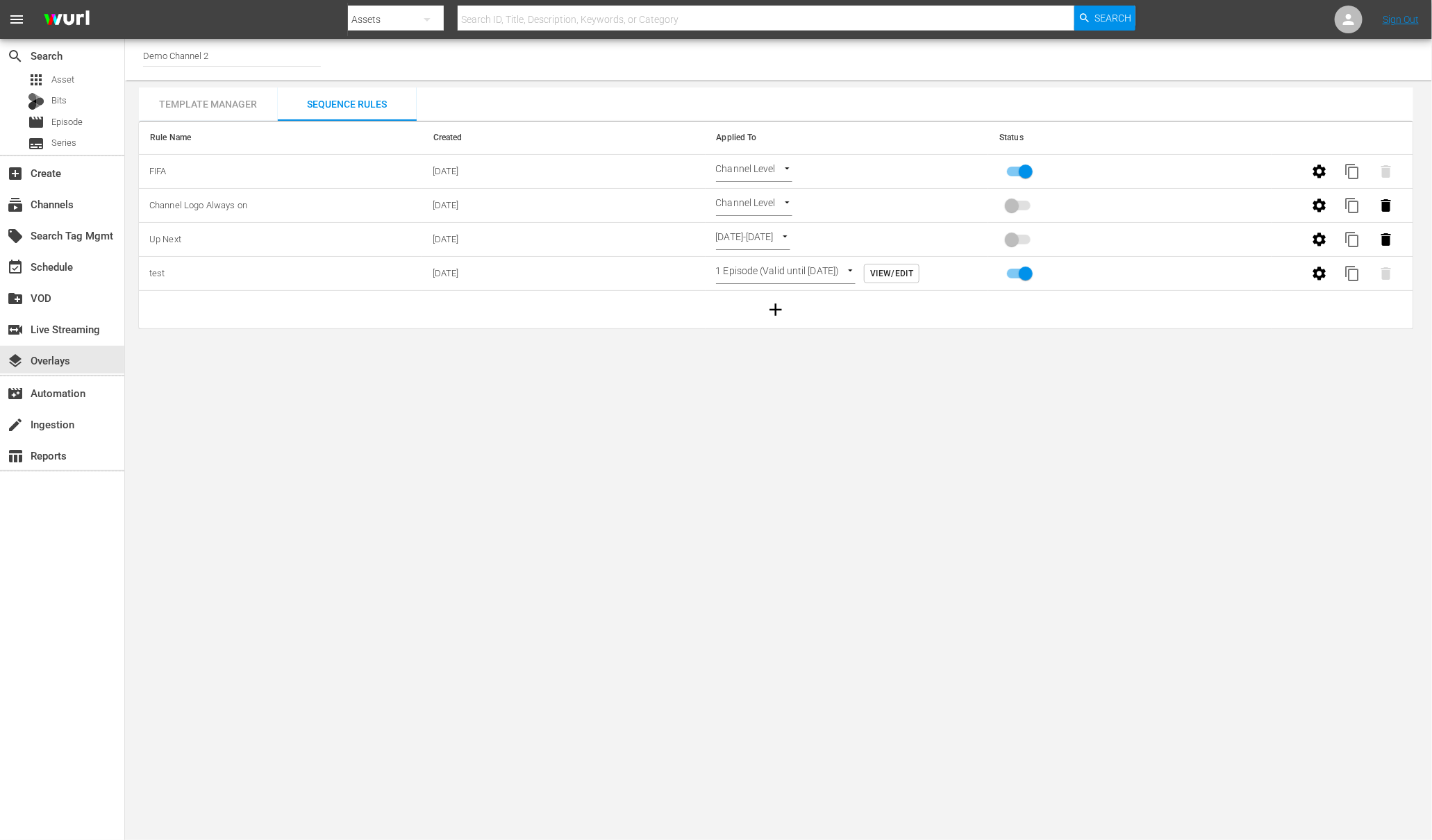
click at [818, 236] on body "menu Search By Assets Search ID, Title, Description, Keywords, or Category Sear…" at bounding box center [716, 420] width 1432 height 840
click at [817, 236] on li "Select Date" at bounding box center [772, 239] width 111 height 23
click at [913, 273] on span "View/Edit" at bounding box center [892, 273] width 43 height 15
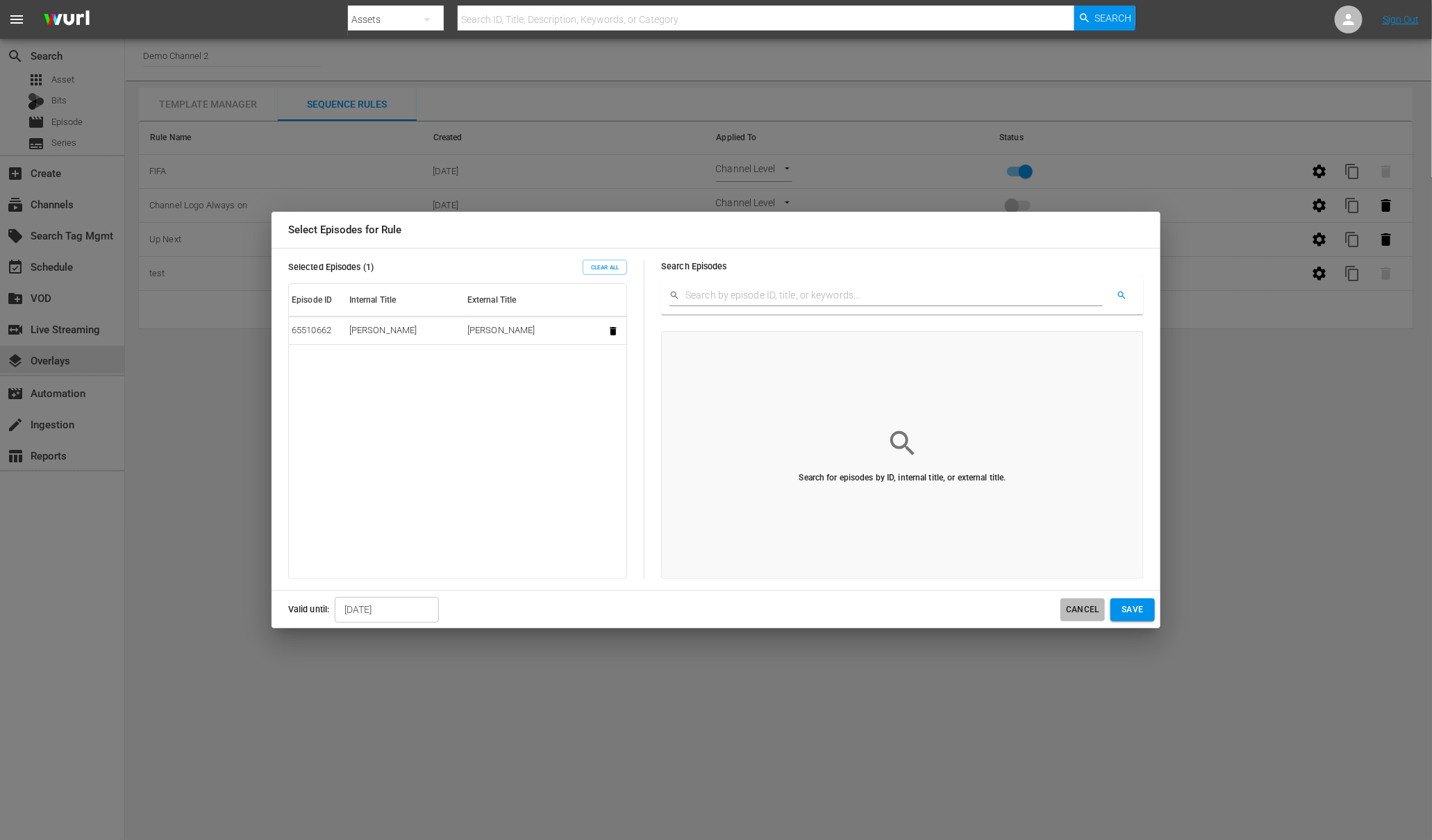
click at [1073, 611] on span "Cancel" at bounding box center [1082, 609] width 33 height 15
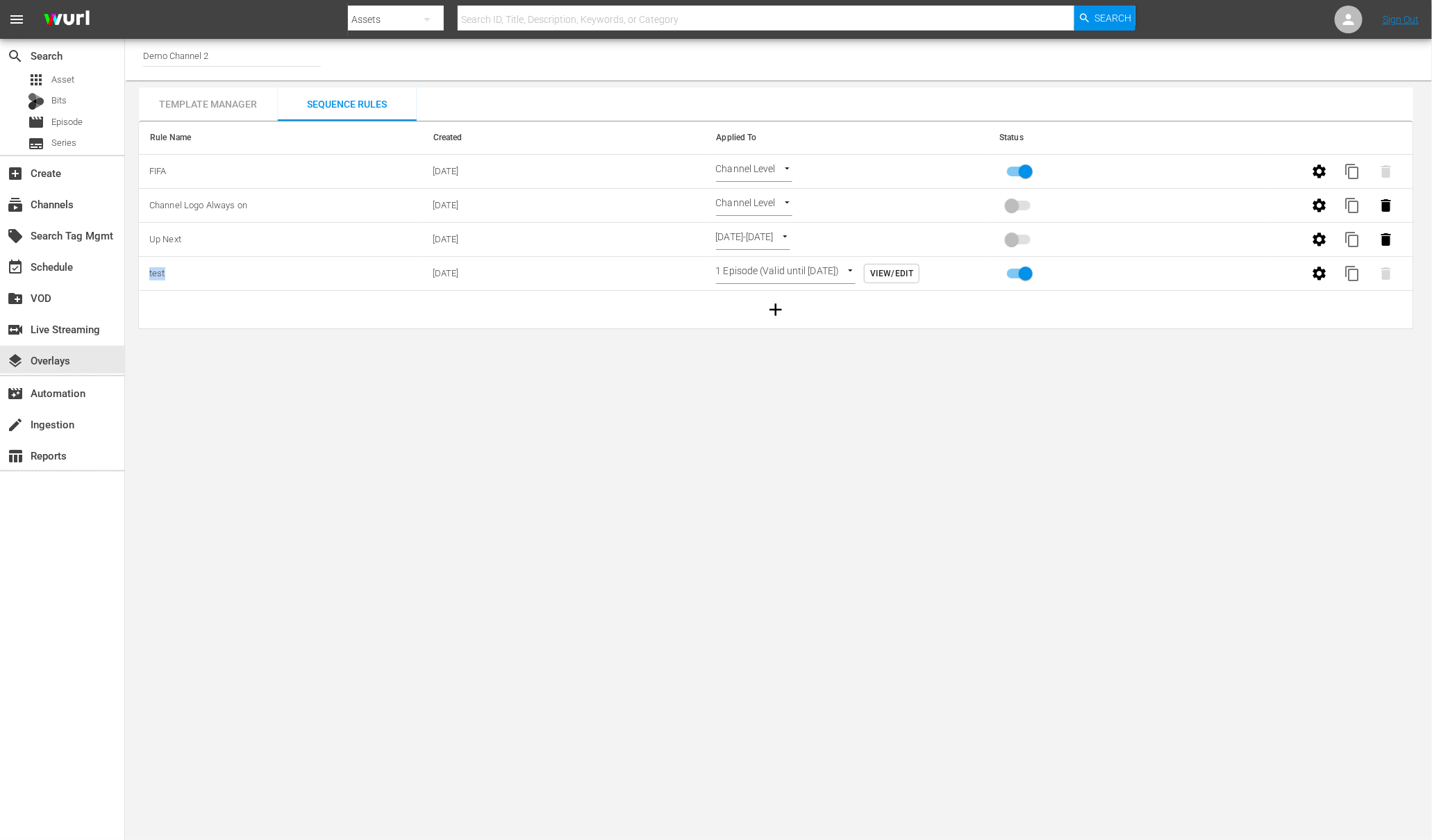
drag, startPoint x: 168, startPoint y: 275, endPoint x: 144, endPoint y: 270, distance: 24.5
click at [144, 270] on td "test" at bounding box center [280, 274] width 283 height 34
click at [1346, 272] on span "content_copy" at bounding box center [1352, 273] width 16 height 16
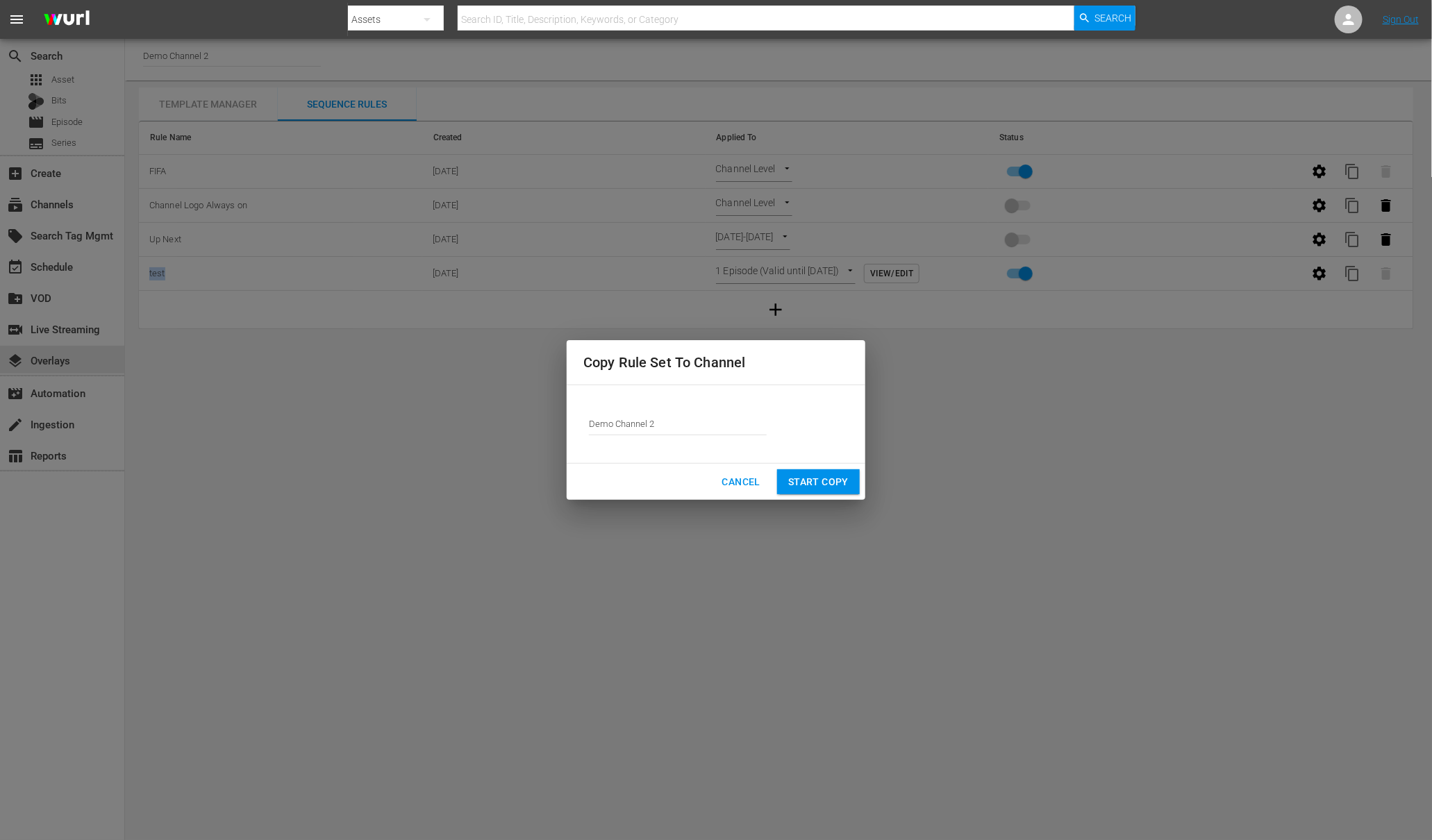
click at [821, 479] on span "Start Copy" at bounding box center [818, 482] width 60 height 17
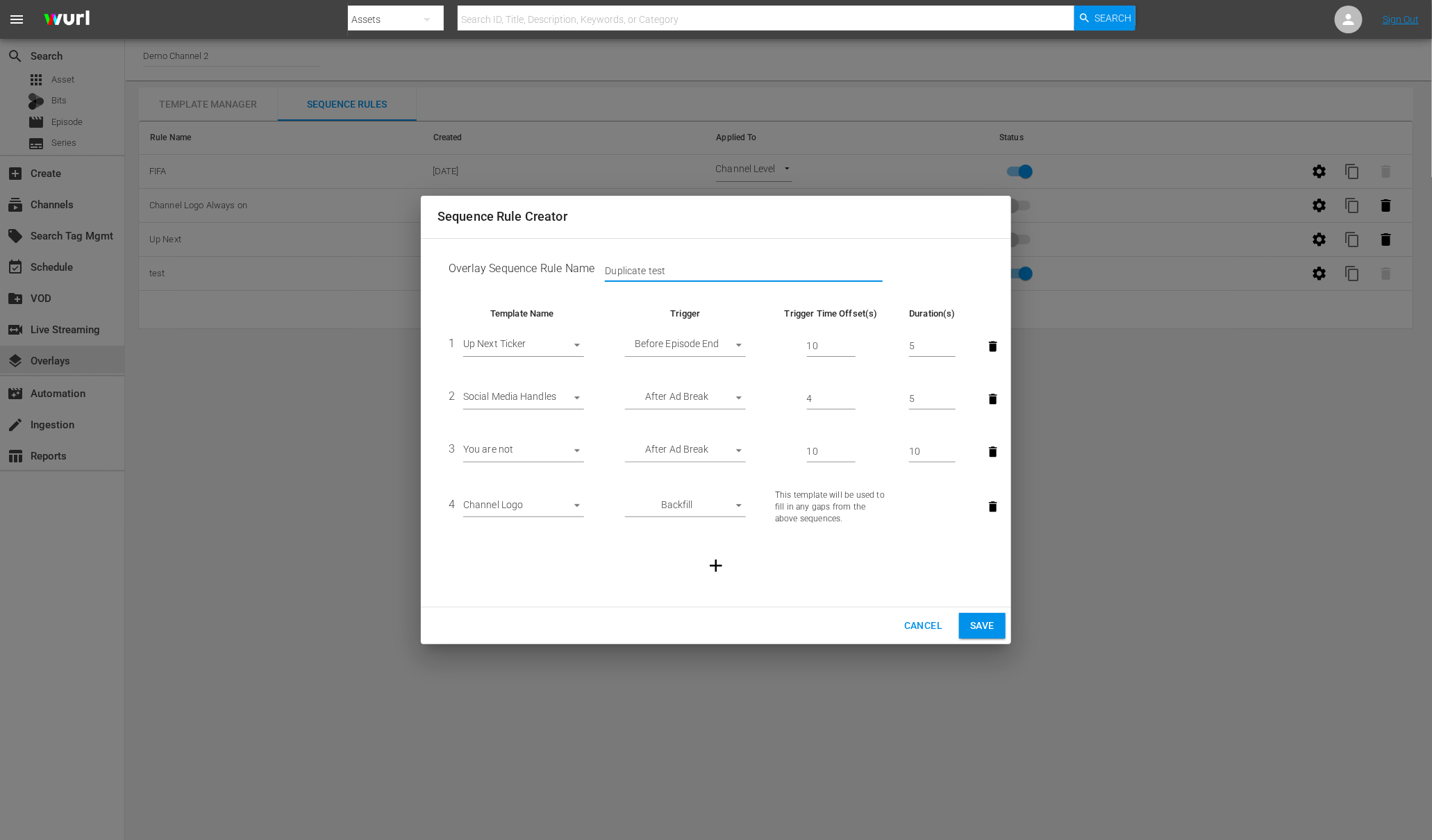
drag, startPoint x: 677, startPoint y: 267, endPoint x: 563, endPoint y: 270, distance: 114.0
click at [563, 270] on td "Overlay Sequence Rule Name Duplicate test" at bounding box center [716, 272] width 557 height 43
type input "Demo Test 2"
click at [979, 621] on span "Save" at bounding box center [982, 626] width 24 height 17
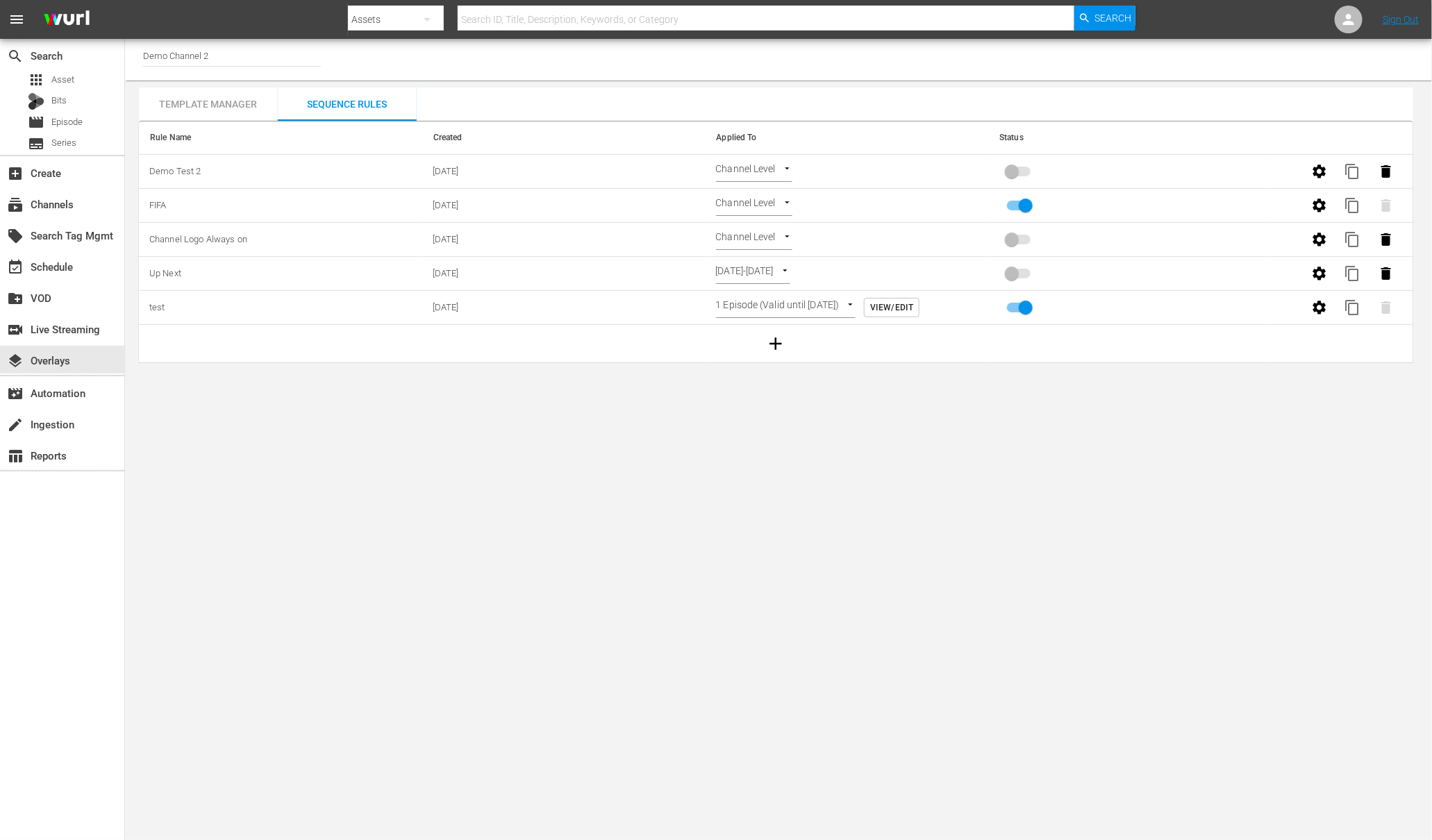
click at [795, 170] on div "Channel Level CHANNEL_LEVEL" at bounding box center [847, 171] width 262 height 21
click at [789, 167] on body "menu Search By Assets Search ID, Title, Description, Keywords, or Category Sear…" at bounding box center [716, 420] width 1432 height 840
click at [767, 240] on li "Time Of Day" at bounding box center [757, 240] width 82 height 23
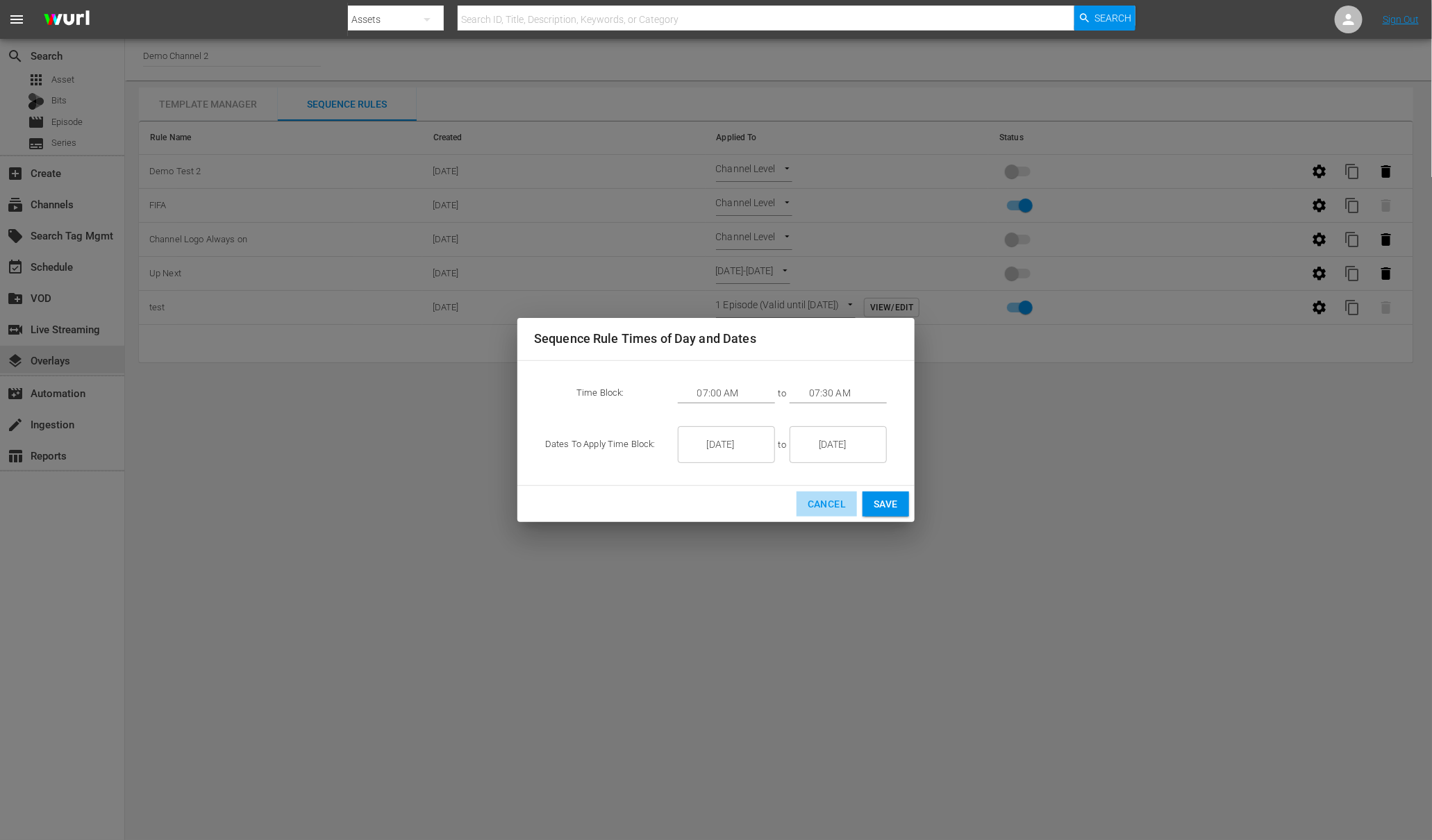
click at [820, 501] on span "Cancel" at bounding box center [827, 504] width 39 height 17
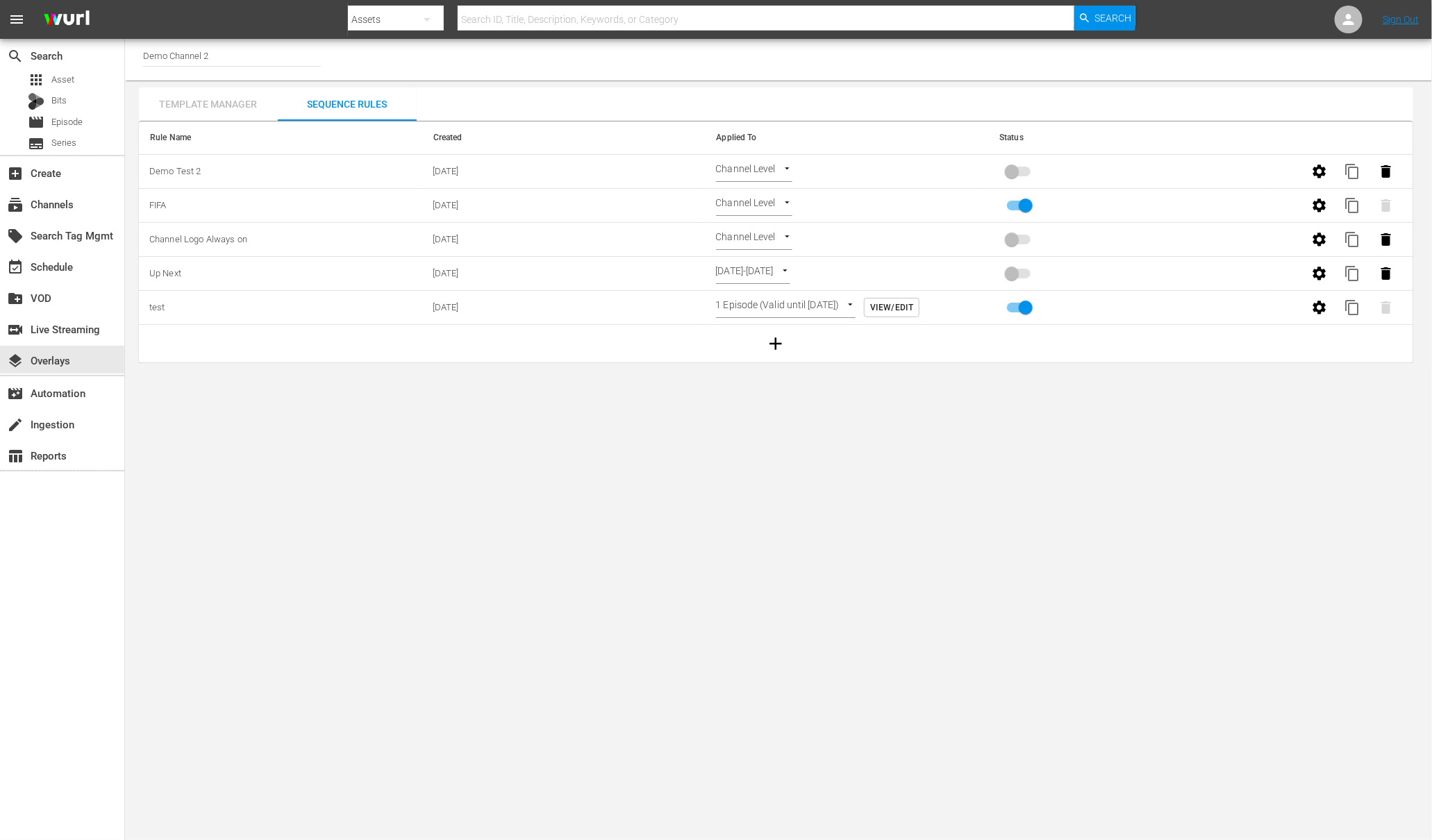
click at [200, 102] on div "Template Manager" at bounding box center [208, 104] width 139 height 33
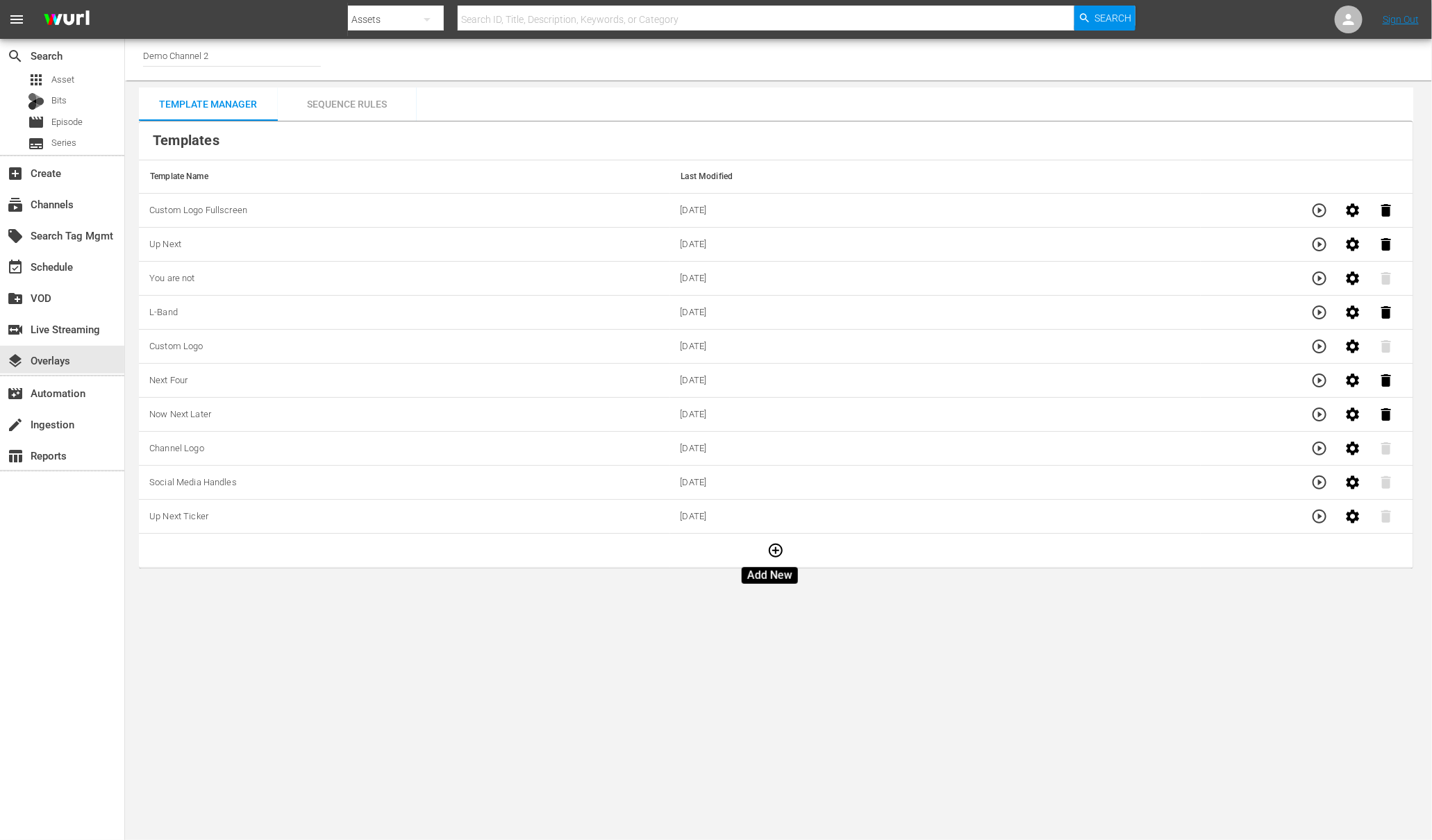
click at [774, 557] on icon "button" at bounding box center [775, 550] width 16 height 16
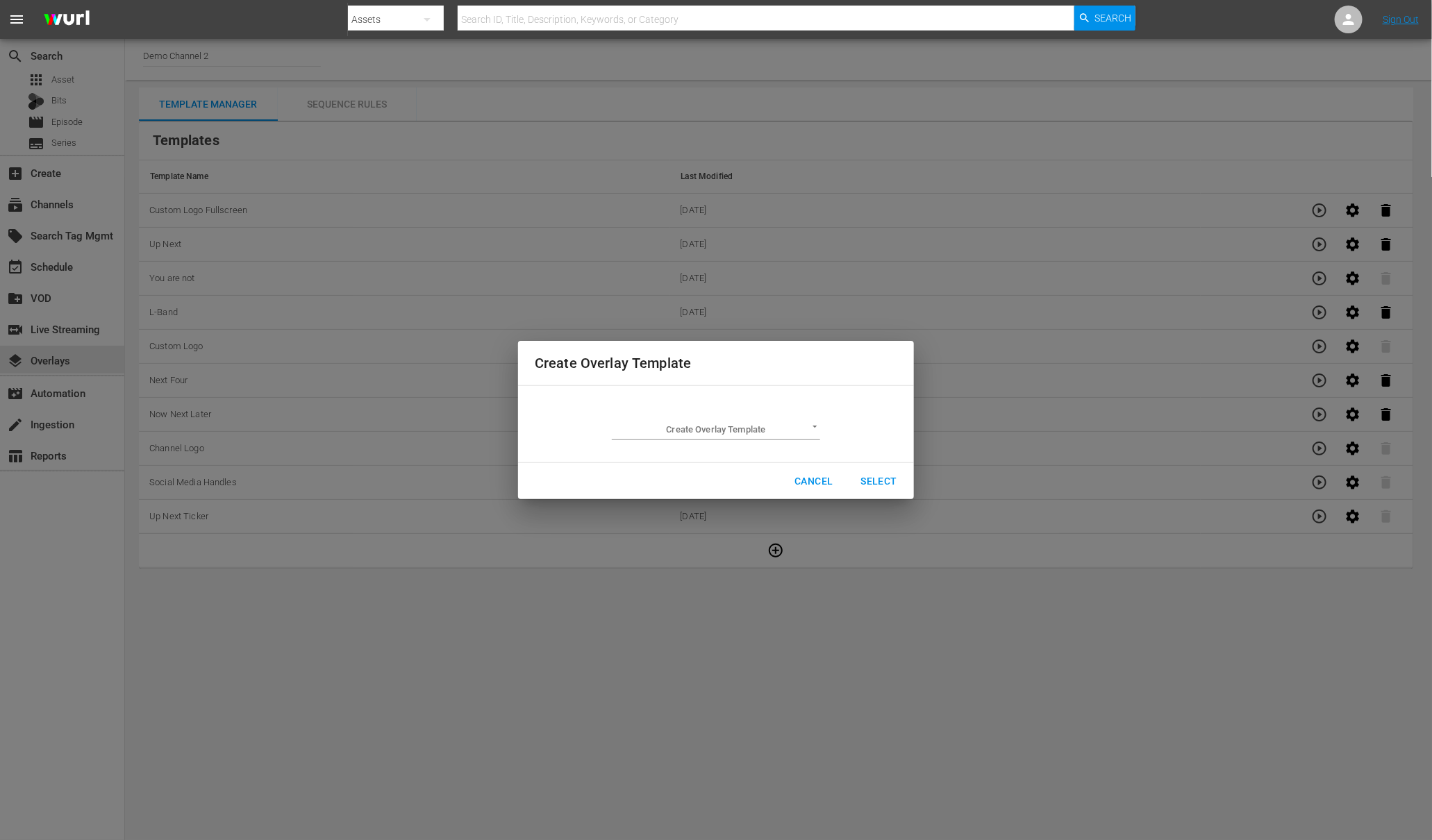
click at [740, 430] on body "menu Search By Assets Search ID, Title, Description, Keywords, or Category Sear…" at bounding box center [716, 420] width 1432 height 840
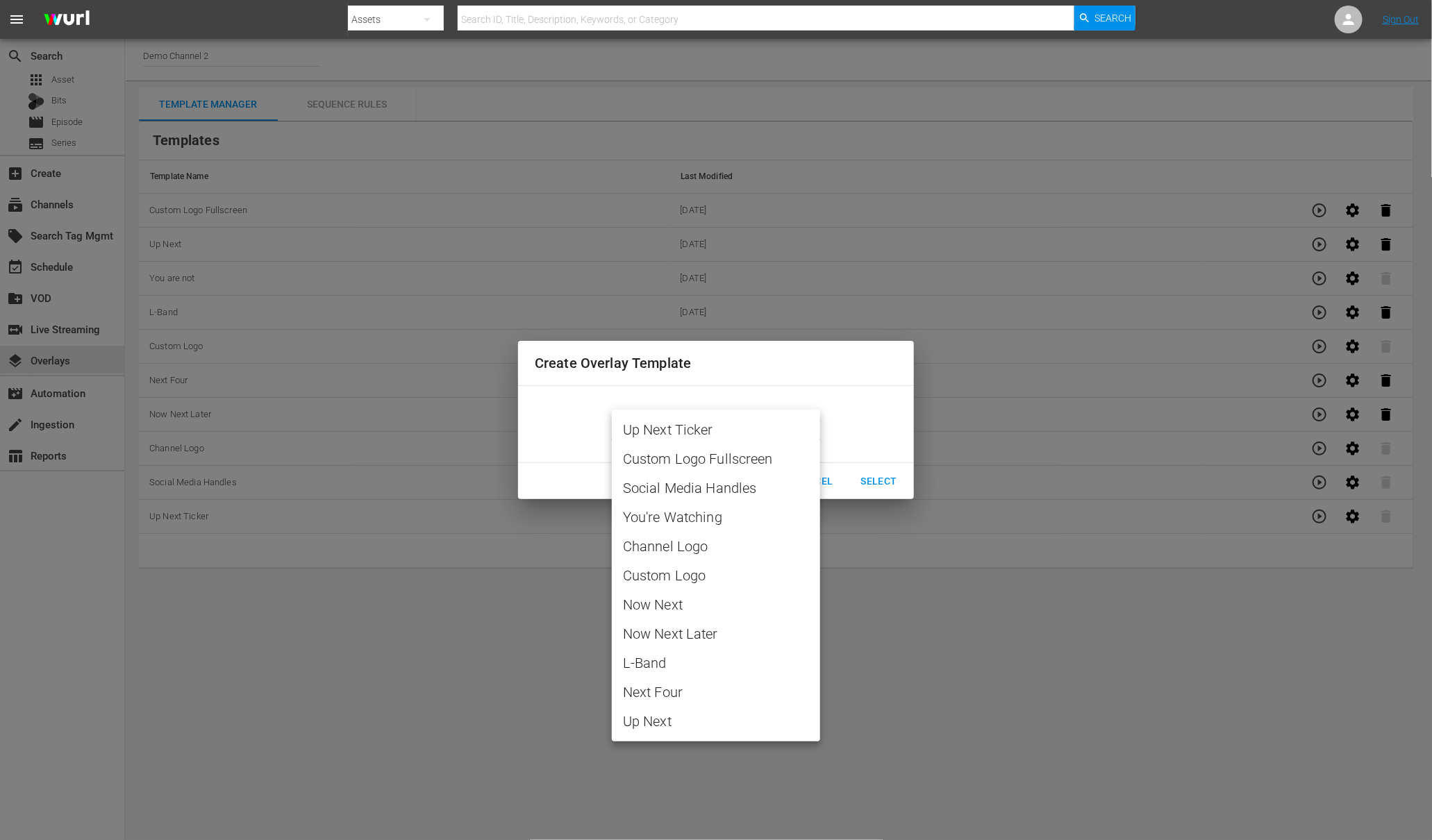
click at [665, 570] on span "Custom Logo" at bounding box center [715, 575] width 186 height 21
type input "Custom Logo"
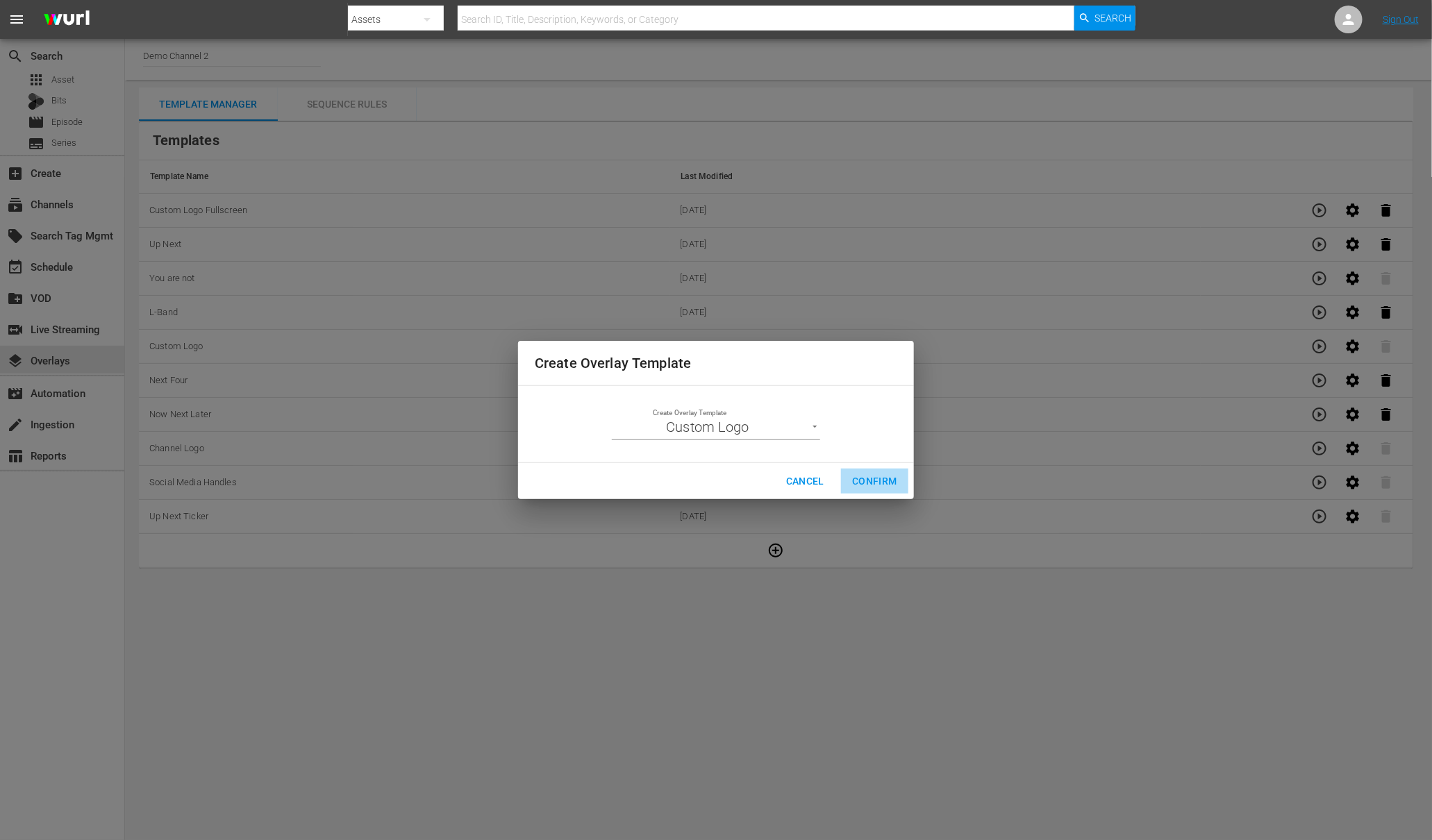
click at [869, 482] on span "Confirm" at bounding box center [875, 482] width 45 height 17
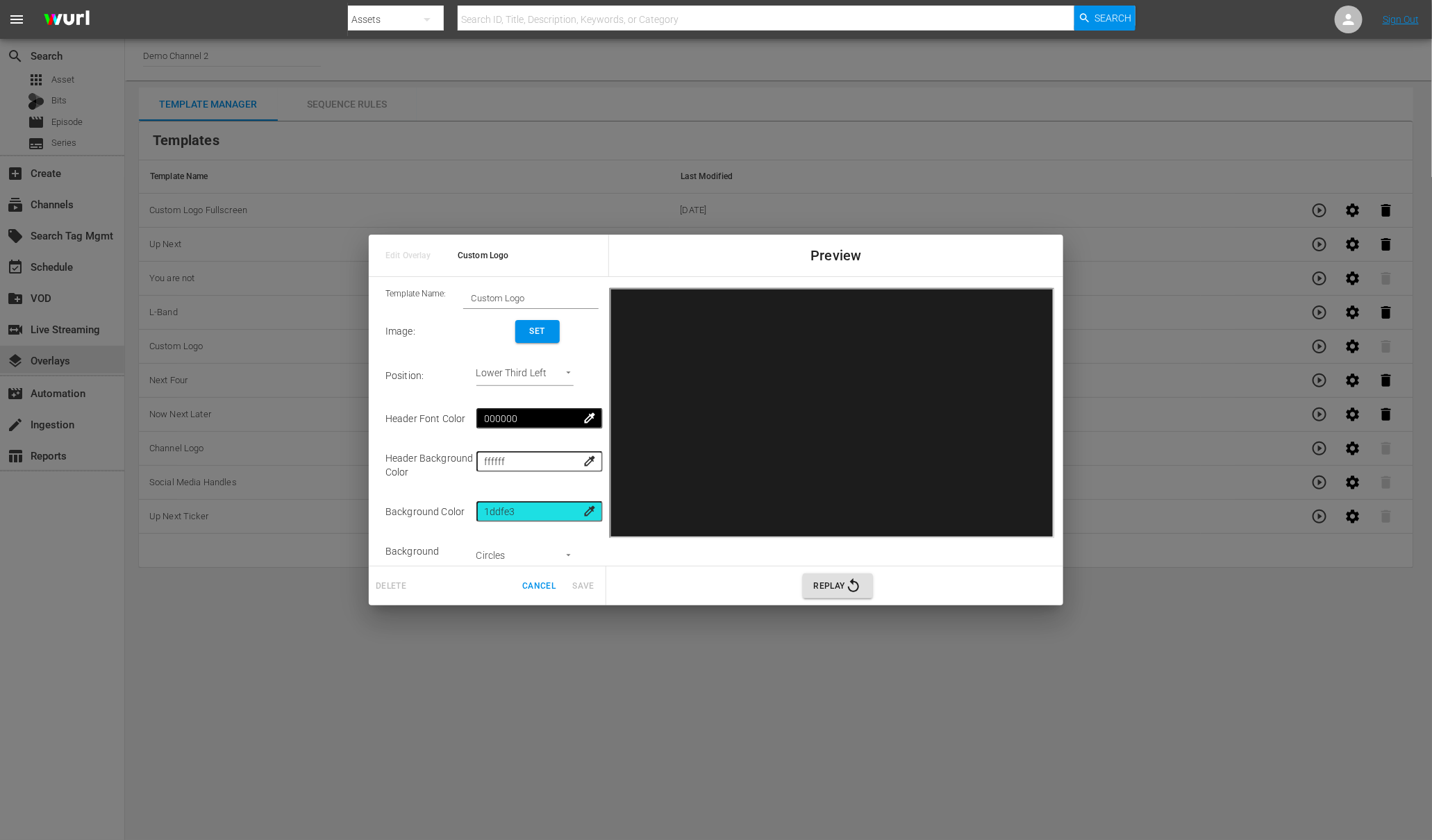
click at [526, 289] on input "Custom Logo" at bounding box center [531, 298] width 135 height 20
drag, startPoint x: 531, startPoint y: 299, endPoint x: 466, endPoint y: 291, distance: 65.5
click at [466, 291] on input "Custom Logo" at bounding box center [531, 298] width 135 height 20
type input "QR Code"
click at [531, 375] on body "menu Search By Assets Search ID, Title, Description, Keywords, or Category Sear…" at bounding box center [716, 420] width 1432 height 840
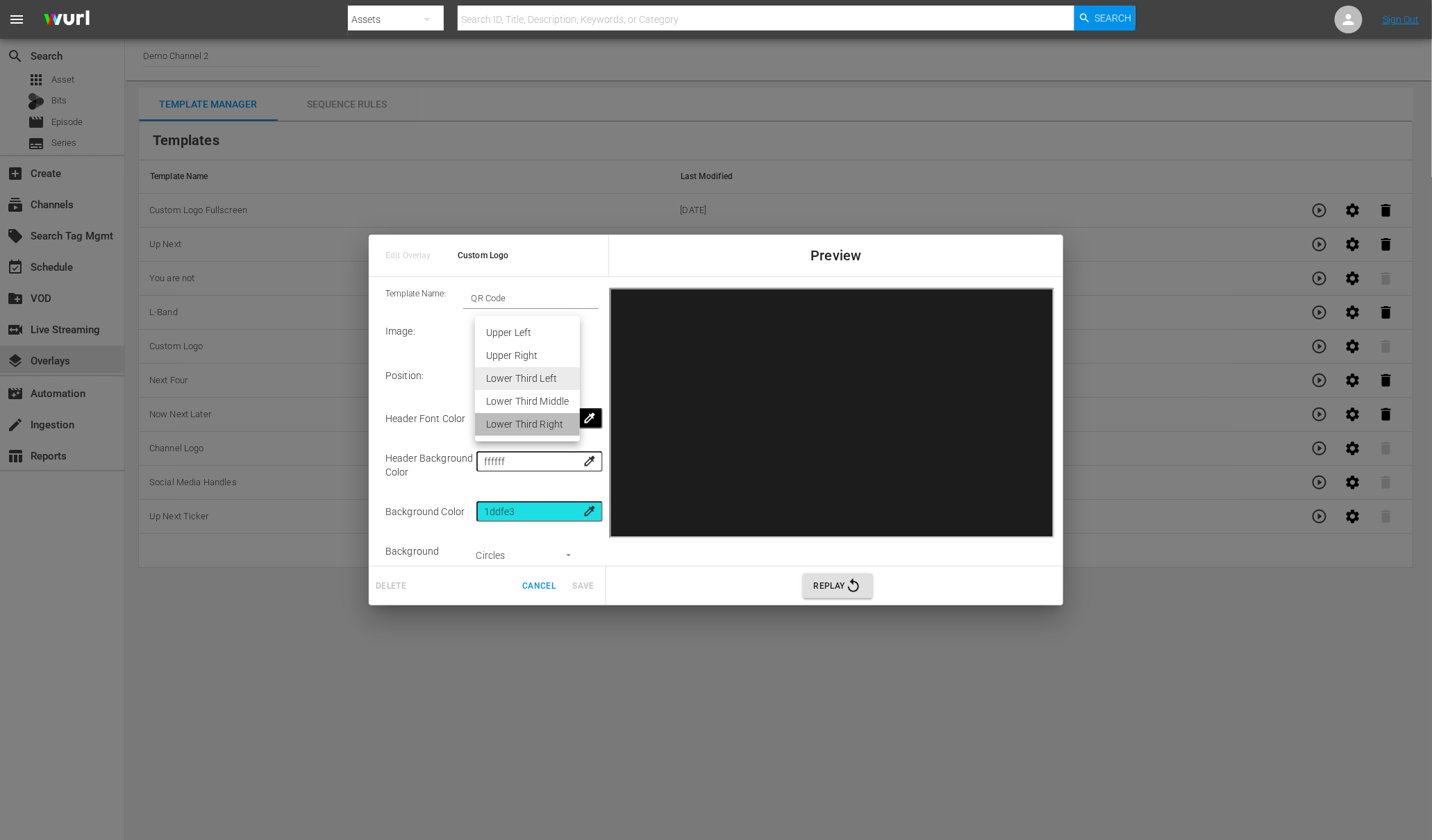
click at [538, 422] on li "Lower Third Right" at bounding box center [527, 424] width 105 height 23
type input "Lower Third Right"
click at [535, 336] on span "Set" at bounding box center [538, 331] width 22 height 15
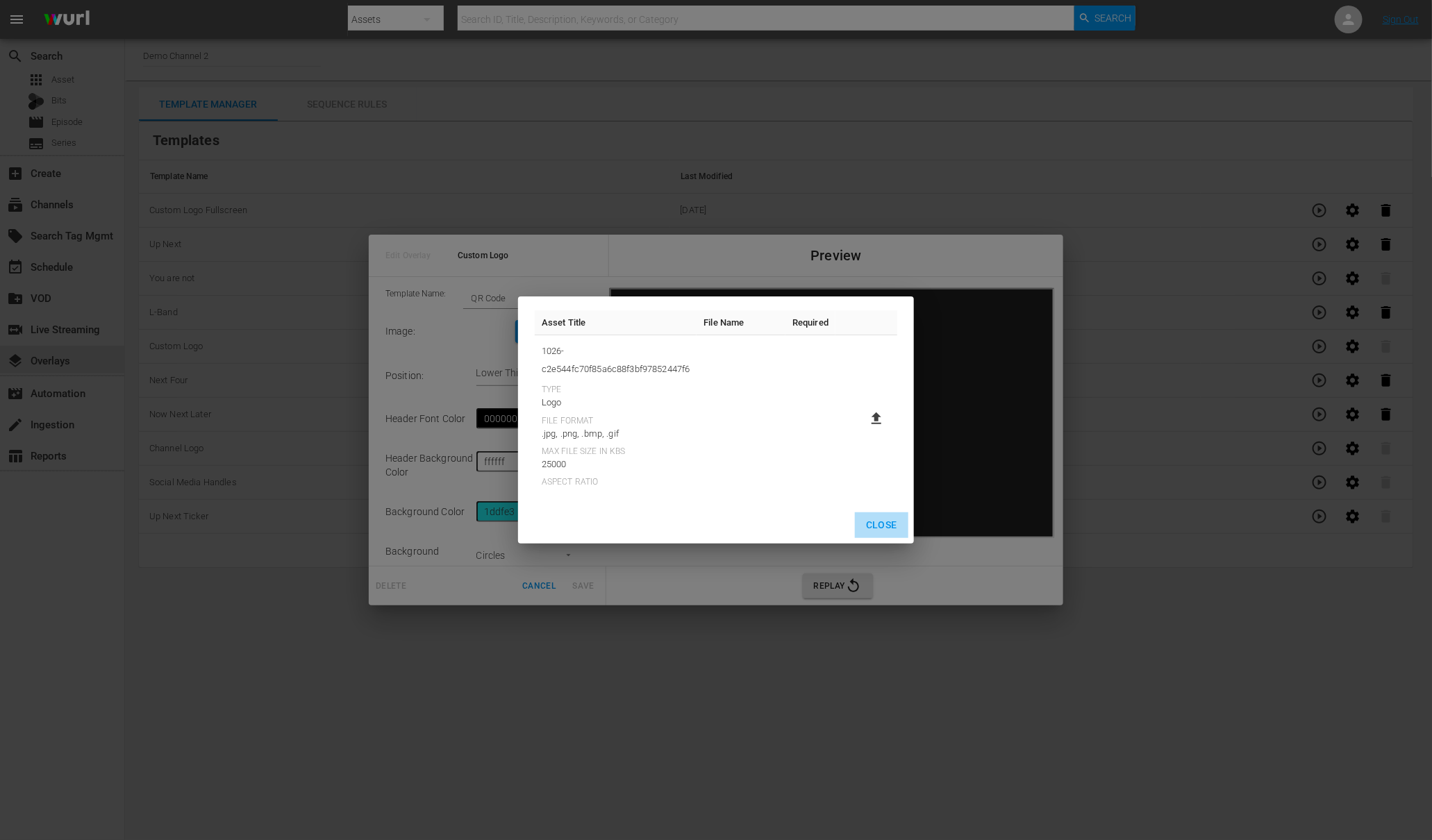
click at [887, 525] on span "Close" at bounding box center [881, 525] width 31 height 17
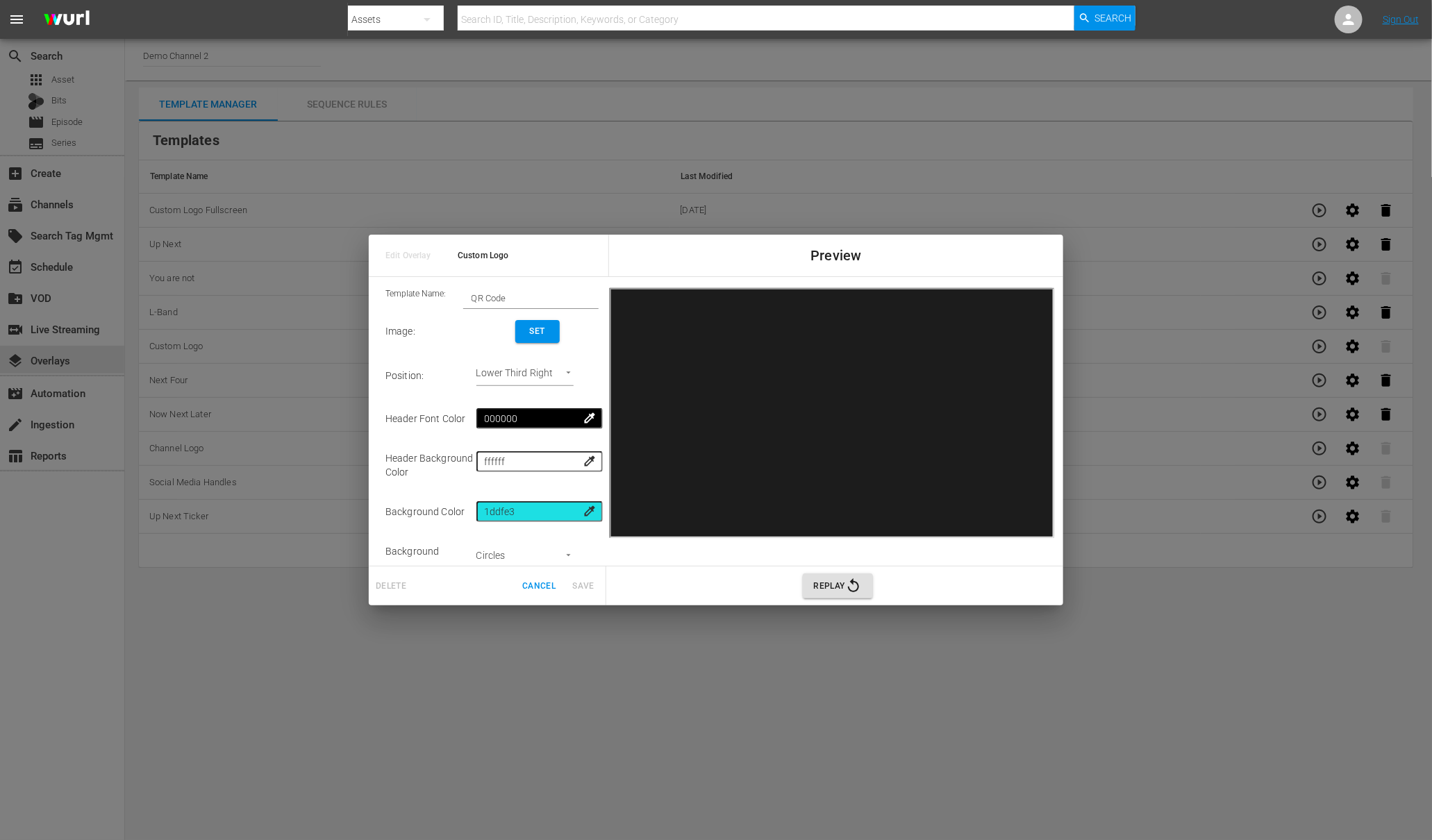
click at [517, 332] on button "Set" at bounding box center [538, 331] width 45 height 23
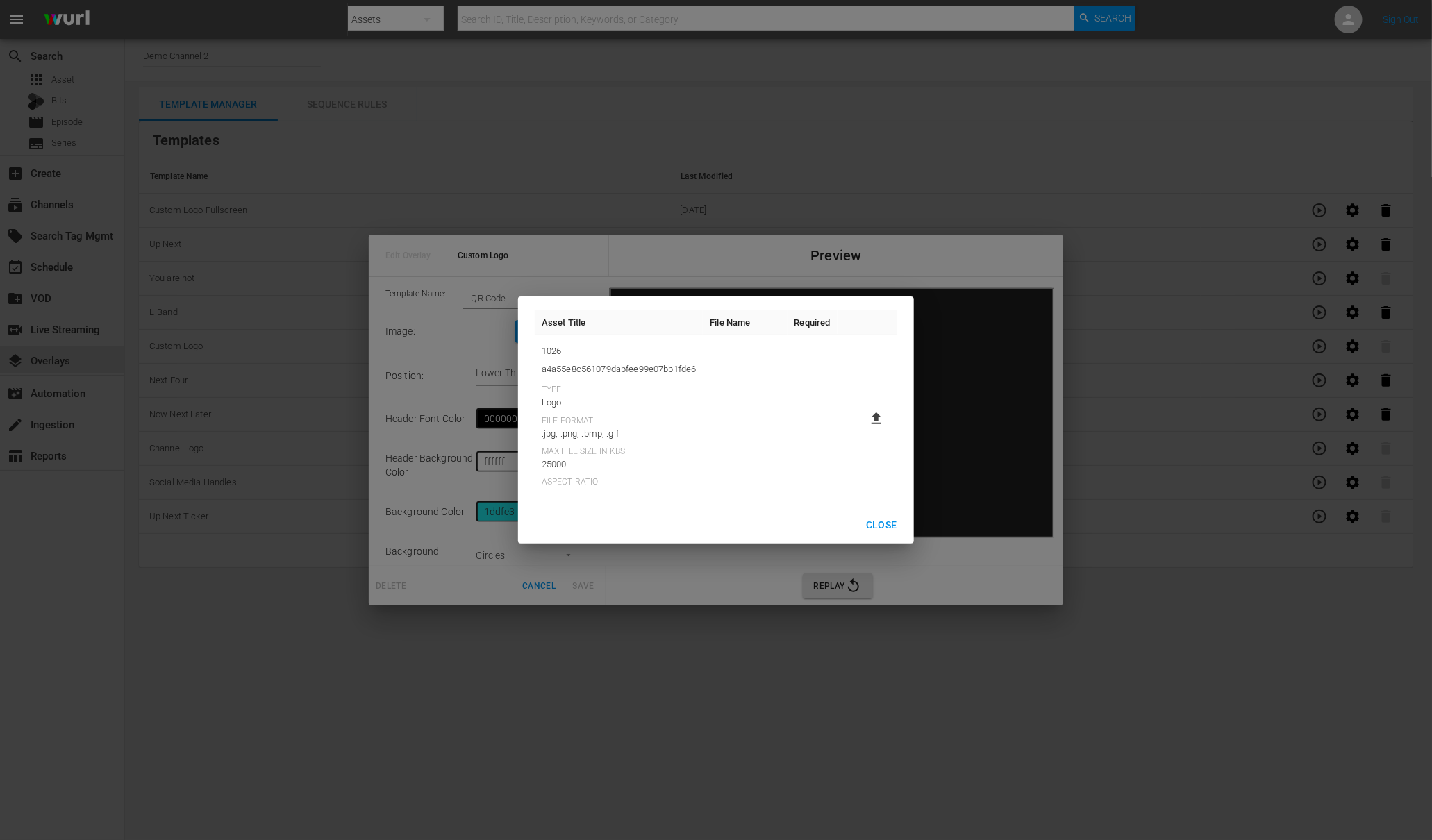
click at [882, 422] on icon at bounding box center [875, 418] width 16 height 16
click at [863, 430] on input "file" at bounding box center [863, 430] width 1 height 1
type input "C:\fakepath\image (19).png"
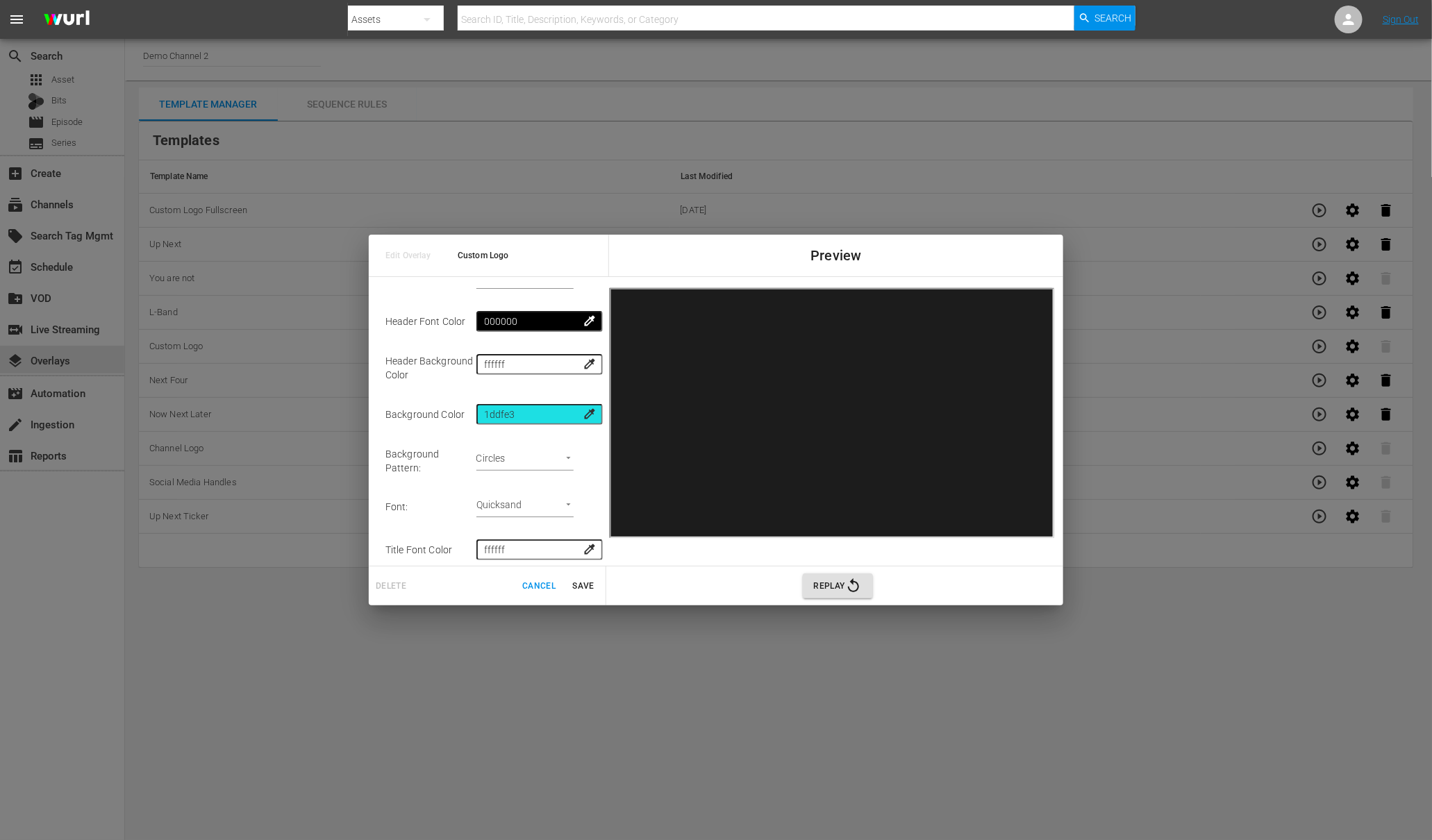
scroll to position [109, 0]
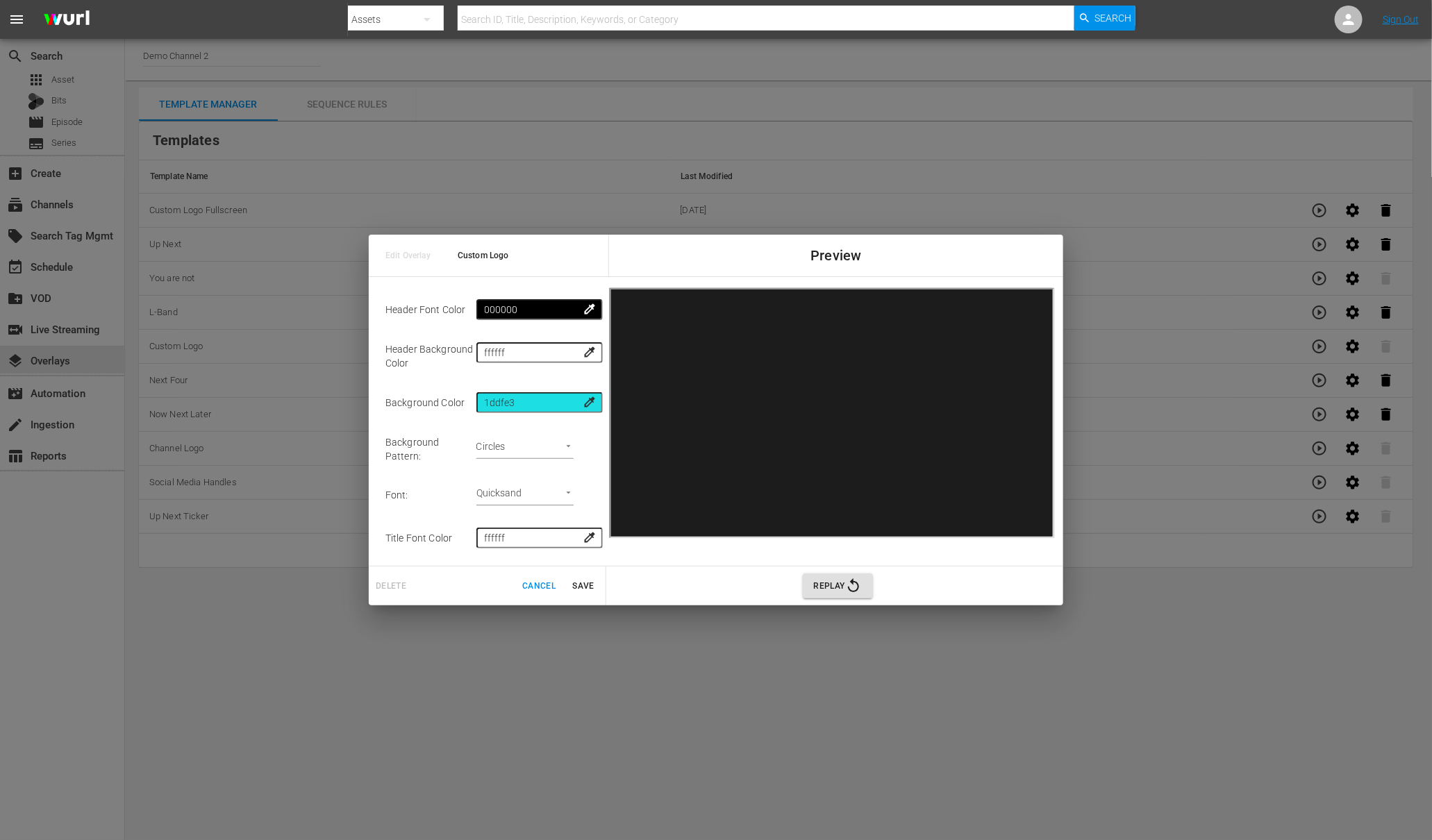
click at [591, 588] on span "Save" at bounding box center [583, 585] width 33 height 15
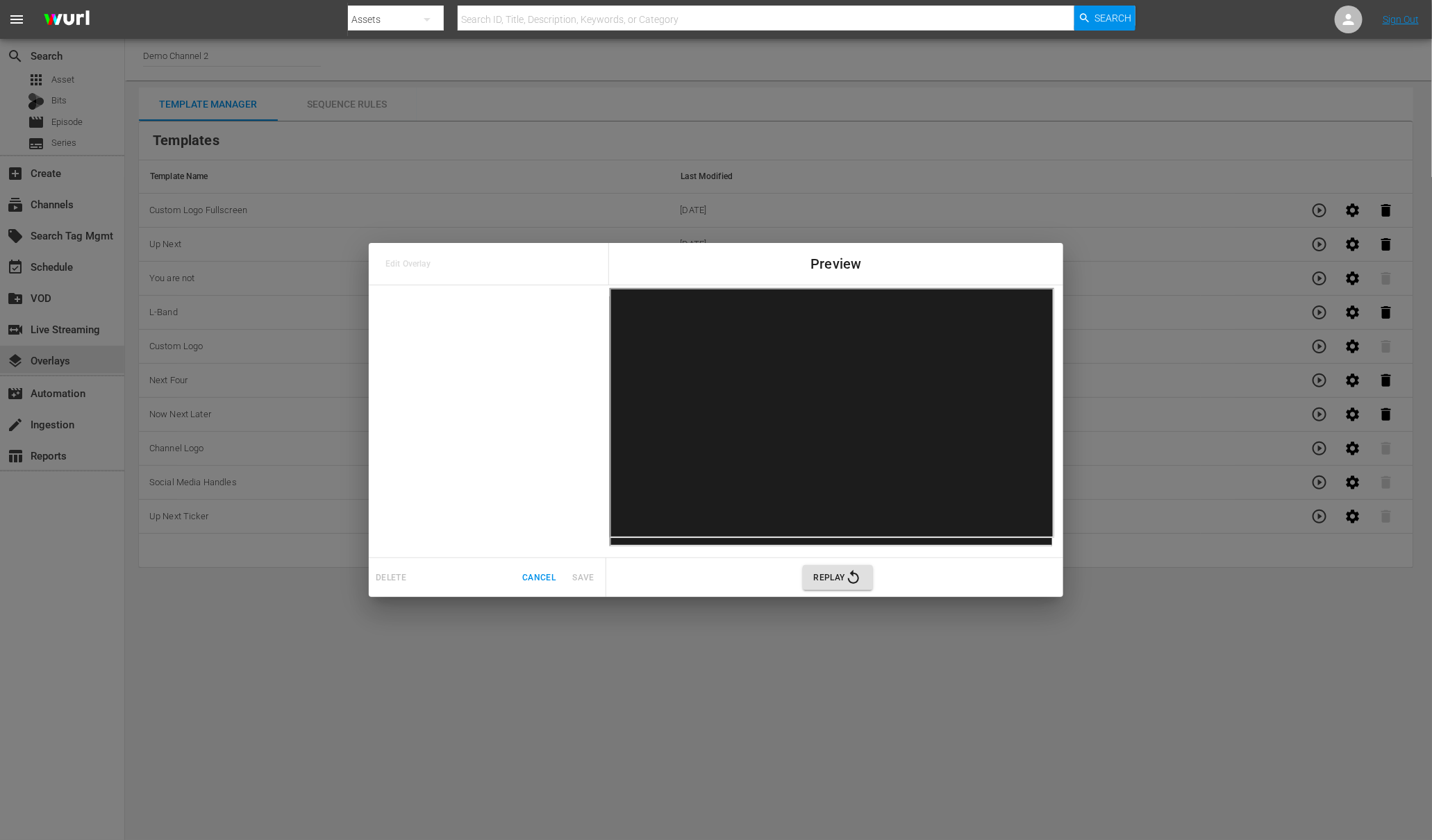
scroll to position [0, 0]
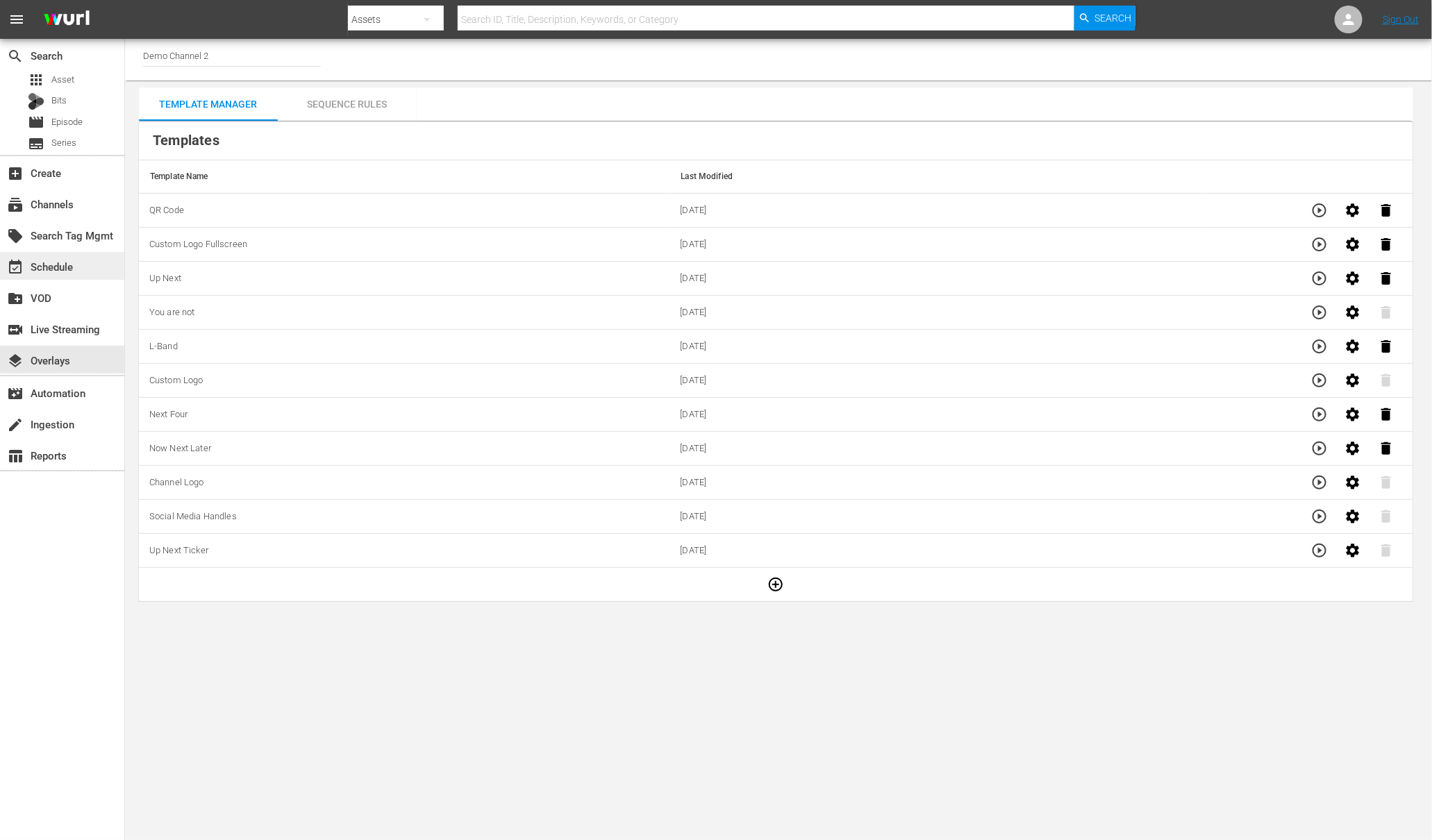
click at [53, 267] on div "event_available Schedule" at bounding box center [39, 264] width 78 height 13
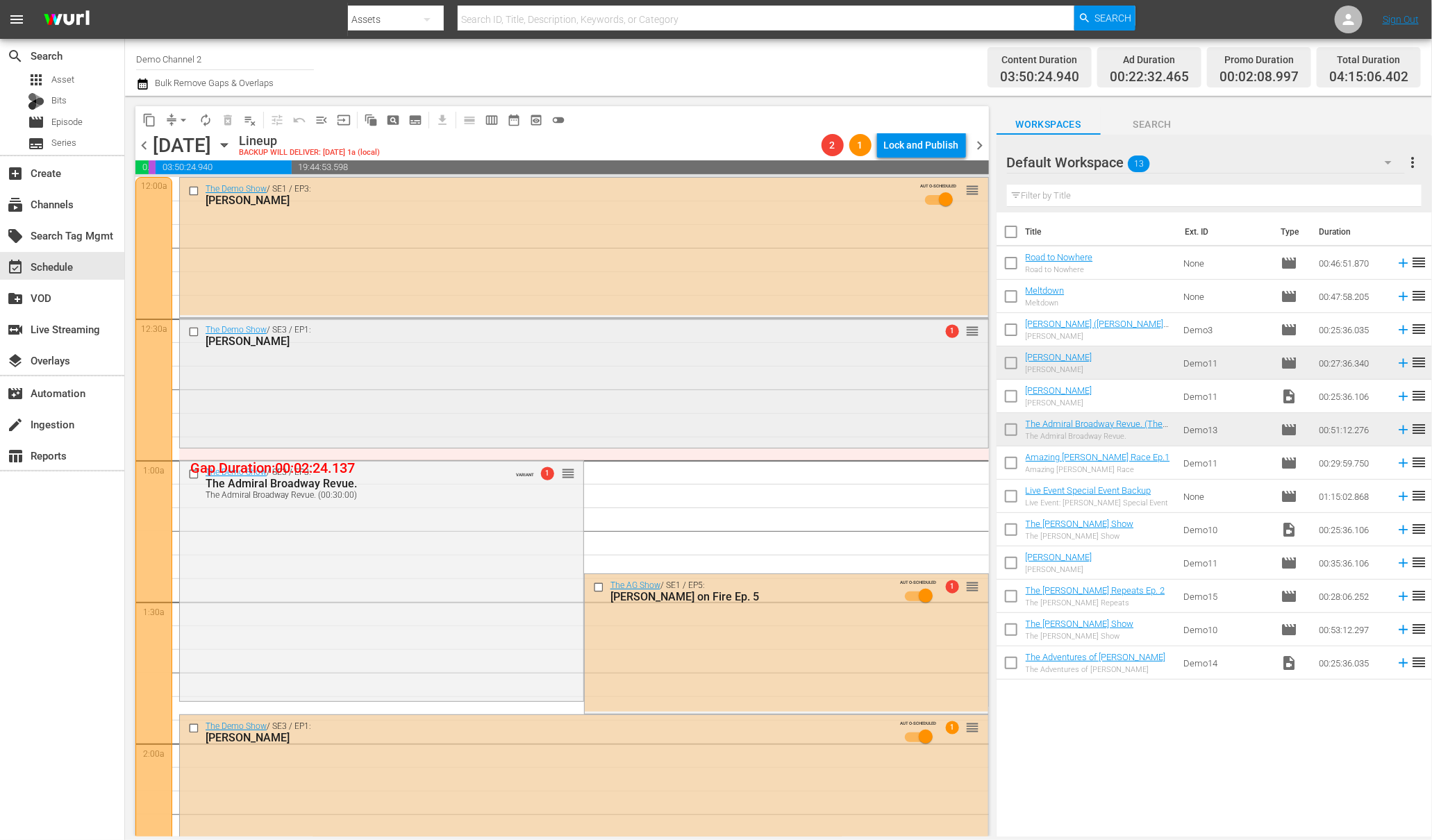
click at [342, 366] on div "The Demo Show / SE3 / EP1: Annie Oakley 1 reorder" at bounding box center [584, 381] width 809 height 126
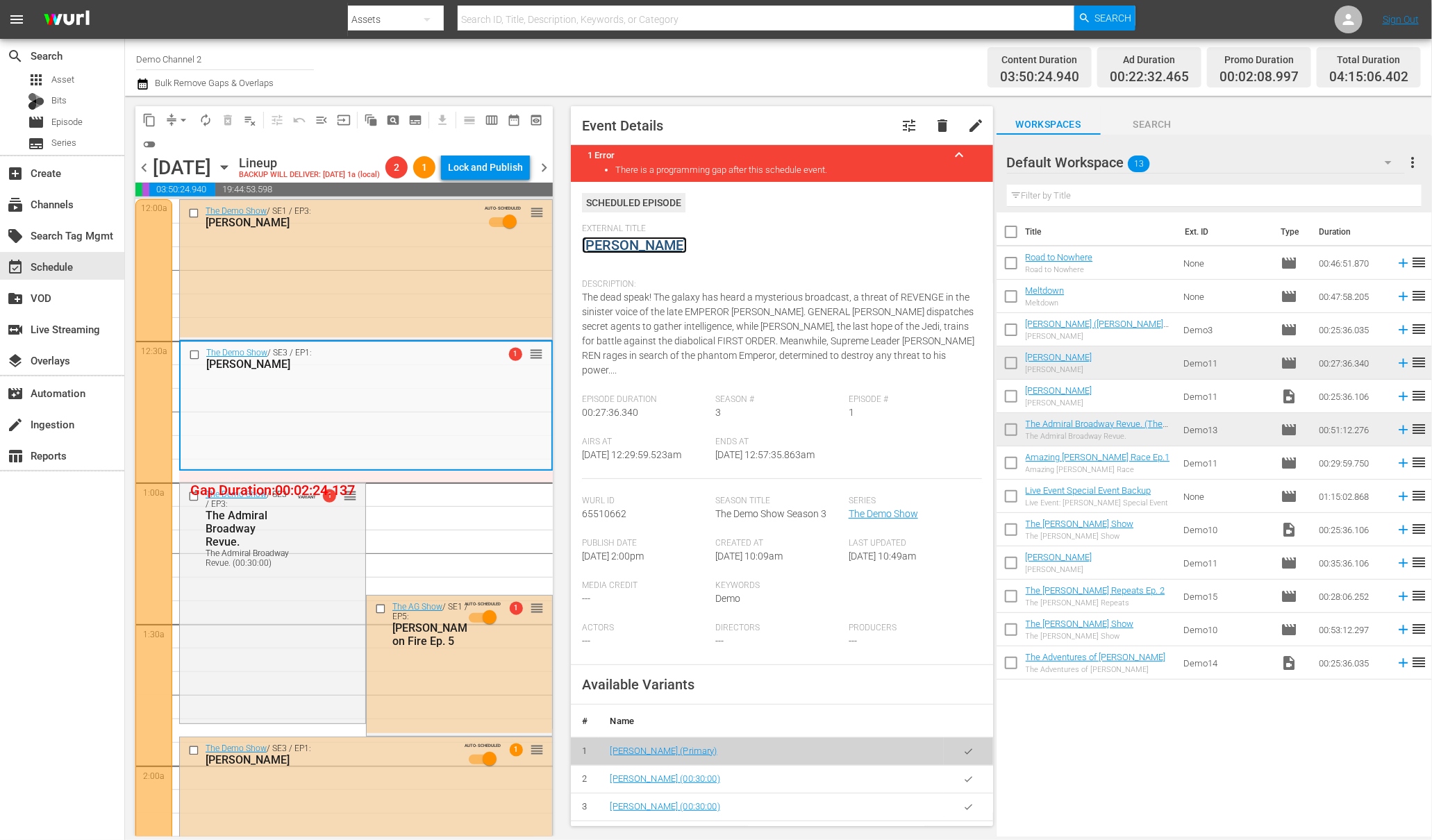
click at [604, 249] on link "[PERSON_NAME]" at bounding box center [635, 244] width 105 height 16
